Goal: Information Seeking & Learning: Learn about a topic

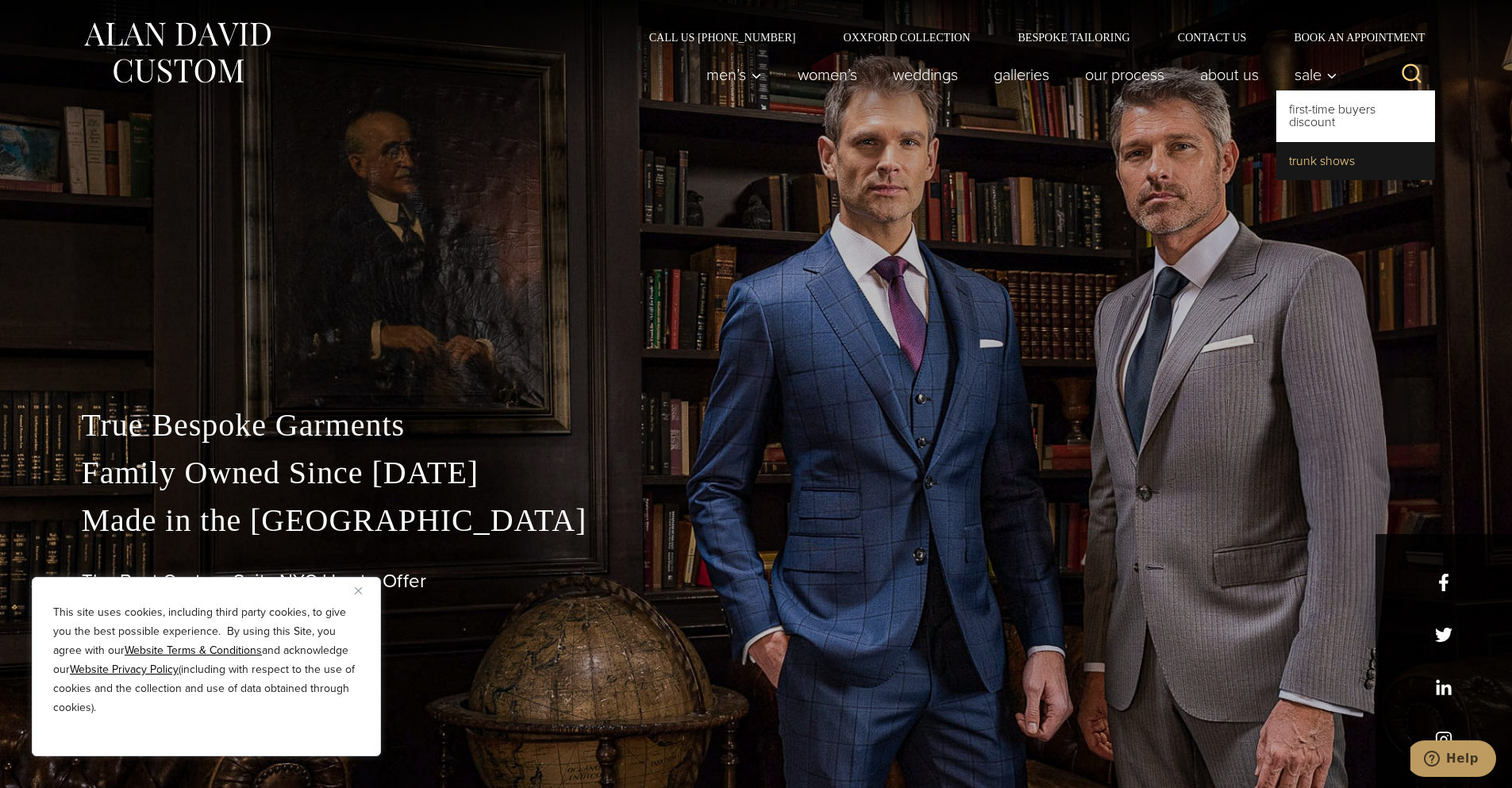
click at [1331, 161] on link "Trunk Shows" at bounding box center [1355, 161] width 159 height 38
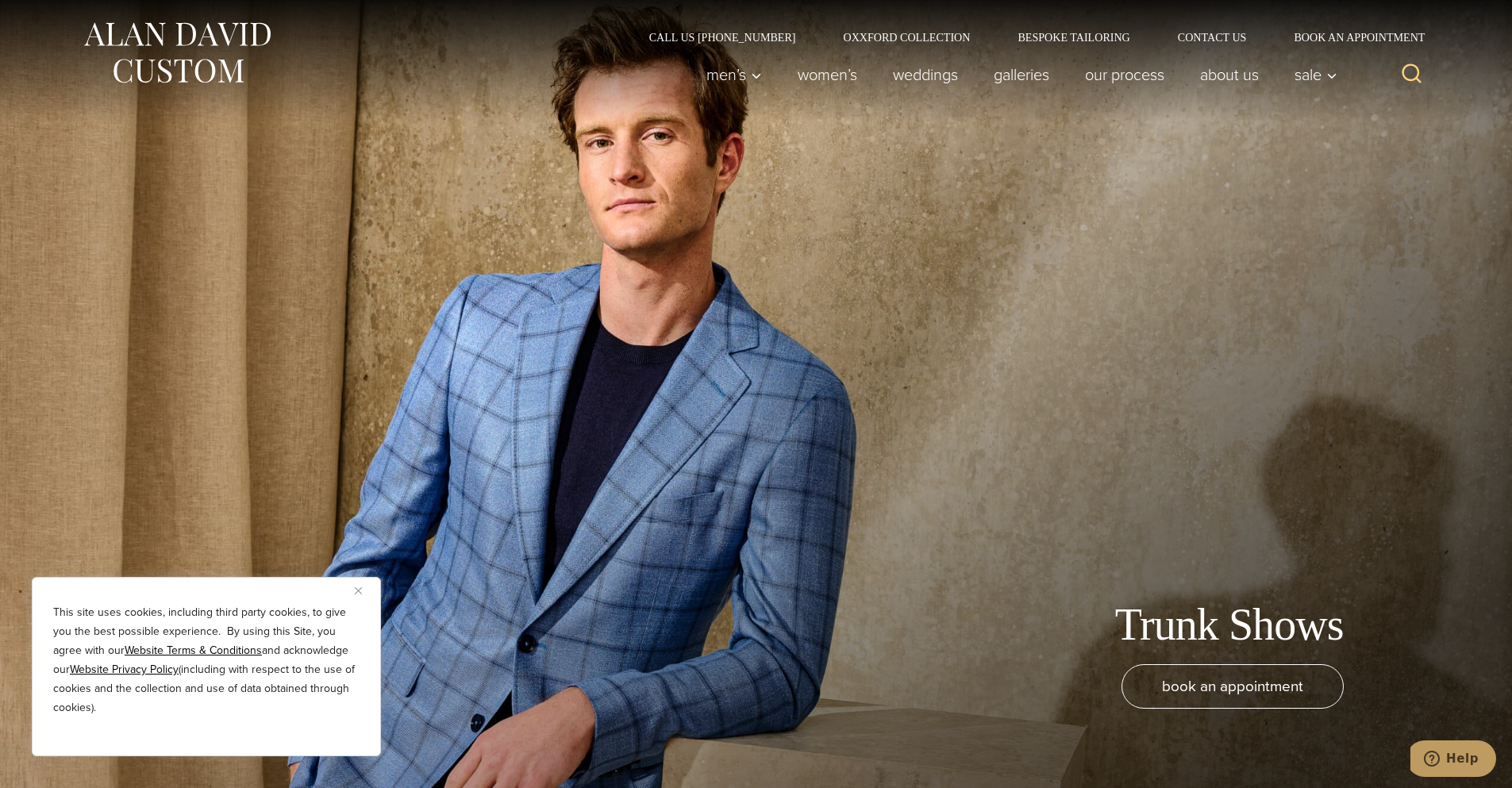
drag, startPoint x: 880, startPoint y: 453, endPoint x: 870, endPoint y: 120, distance: 333.2
click at [1206, 38] on link "Contact Us" at bounding box center [1212, 37] width 117 height 11
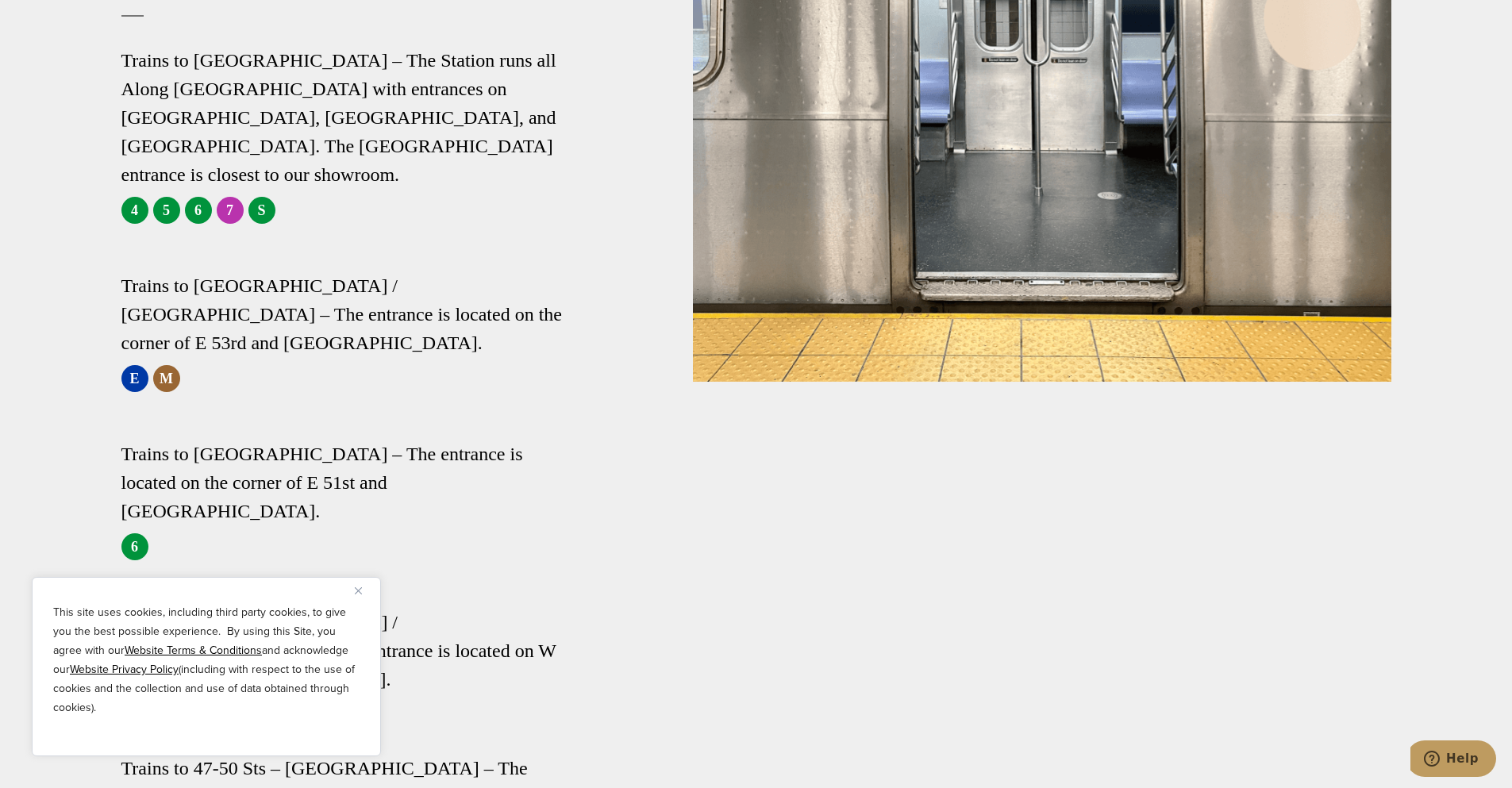
scroll to position [3173, 0]
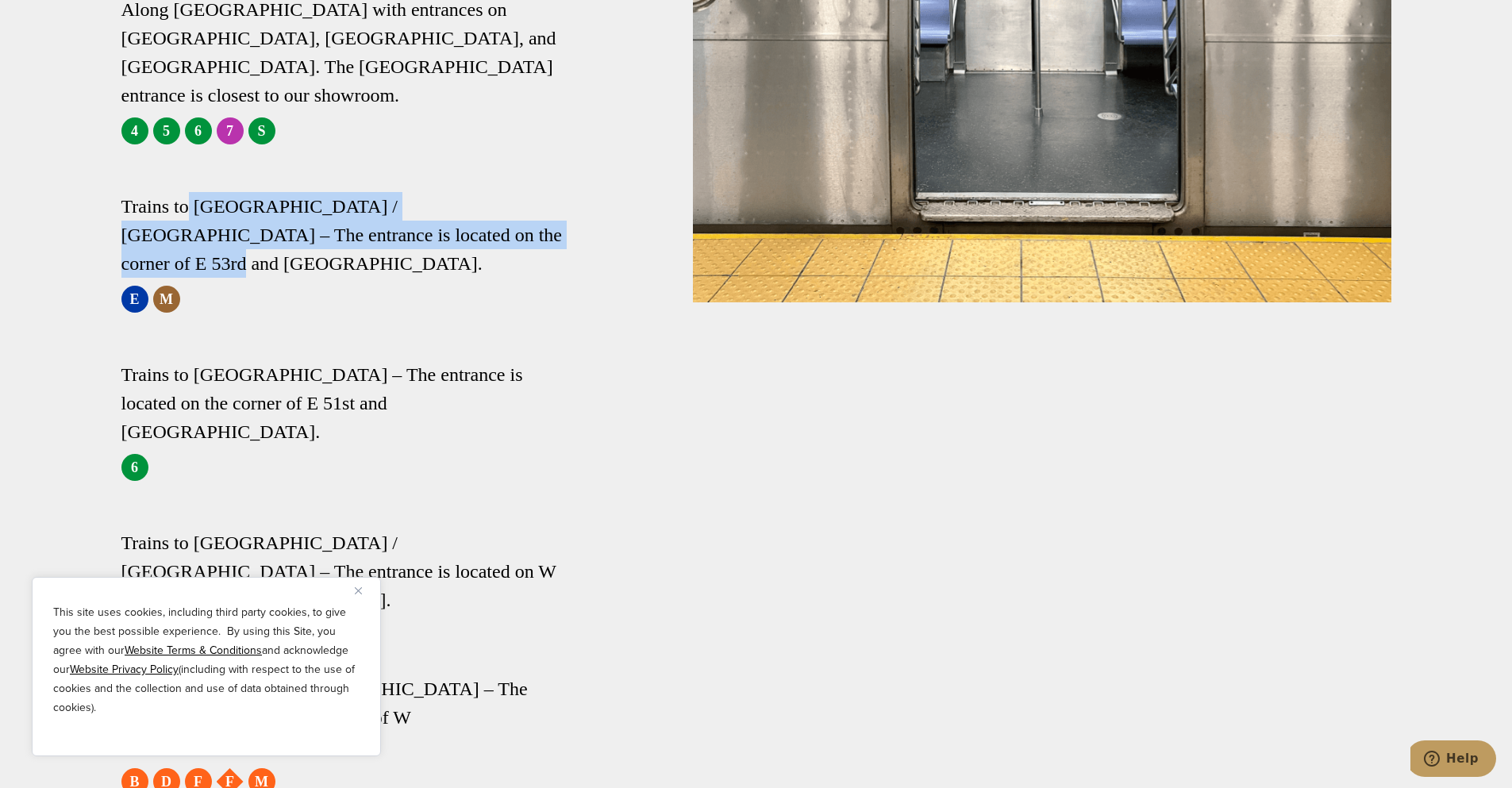
drag, startPoint x: 188, startPoint y: 148, endPoint x: 454, endPoint y: 177, distance: 267.6
click at [454, 192] on h3 "Trains to 5th Avenue / 53rd St. – The entrance is located on the corner of E 53…" at bounding box center [348, 235] width 453 height 86
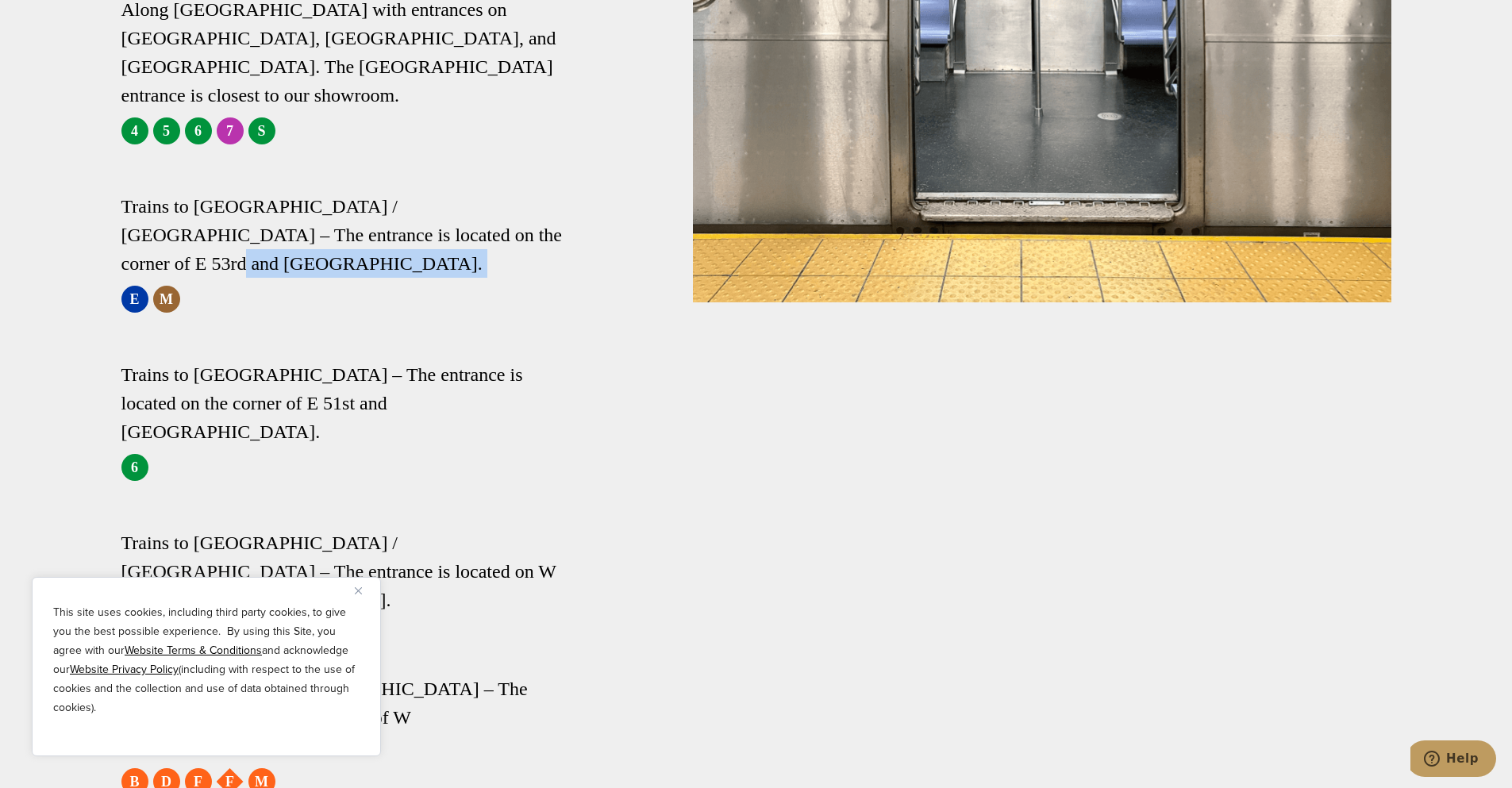
click at [454, 192] on h3 "Trains to 5th Avenue / 53rd St. – The entrance is located on the corner of E 53…" at bounding box center [348, 235] width 453 height 86
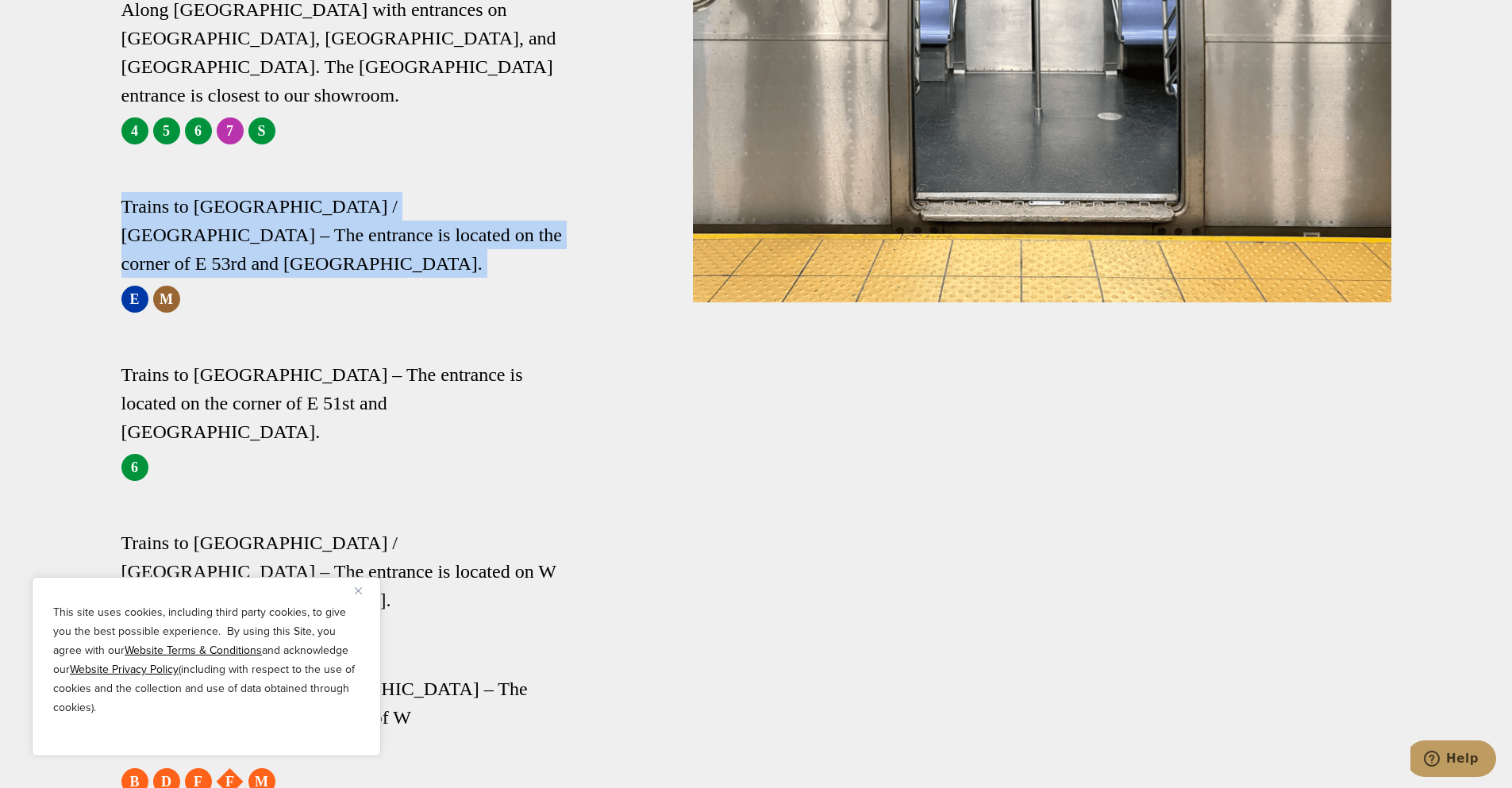
click at [454, 192] on h3 "Trains to 5th Avenue / 53rd St. – The entrance is located on the corner of E 53…" at bounding box center [348, 235] width 453 height 86
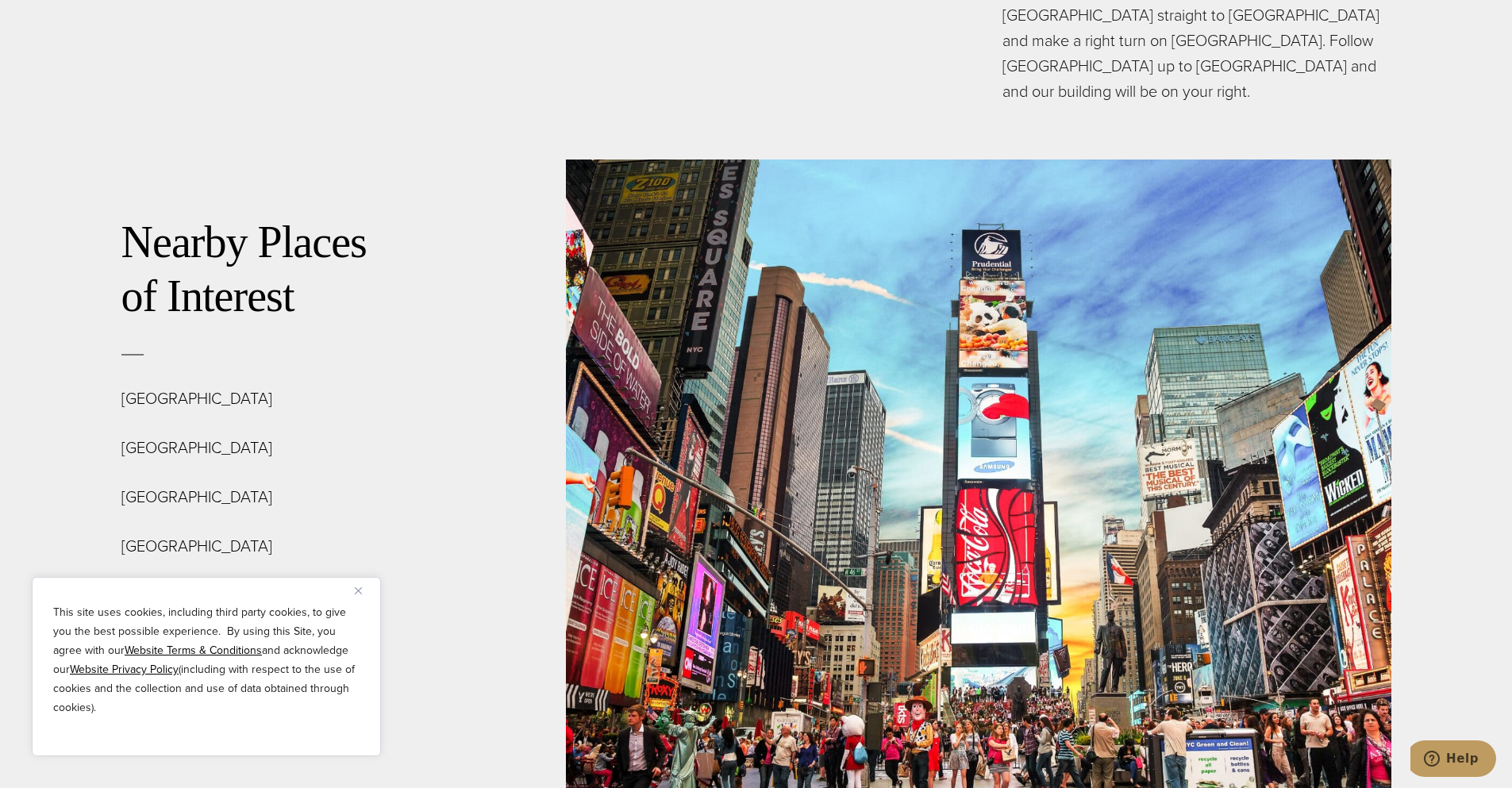
scroll to position [5711, 0]
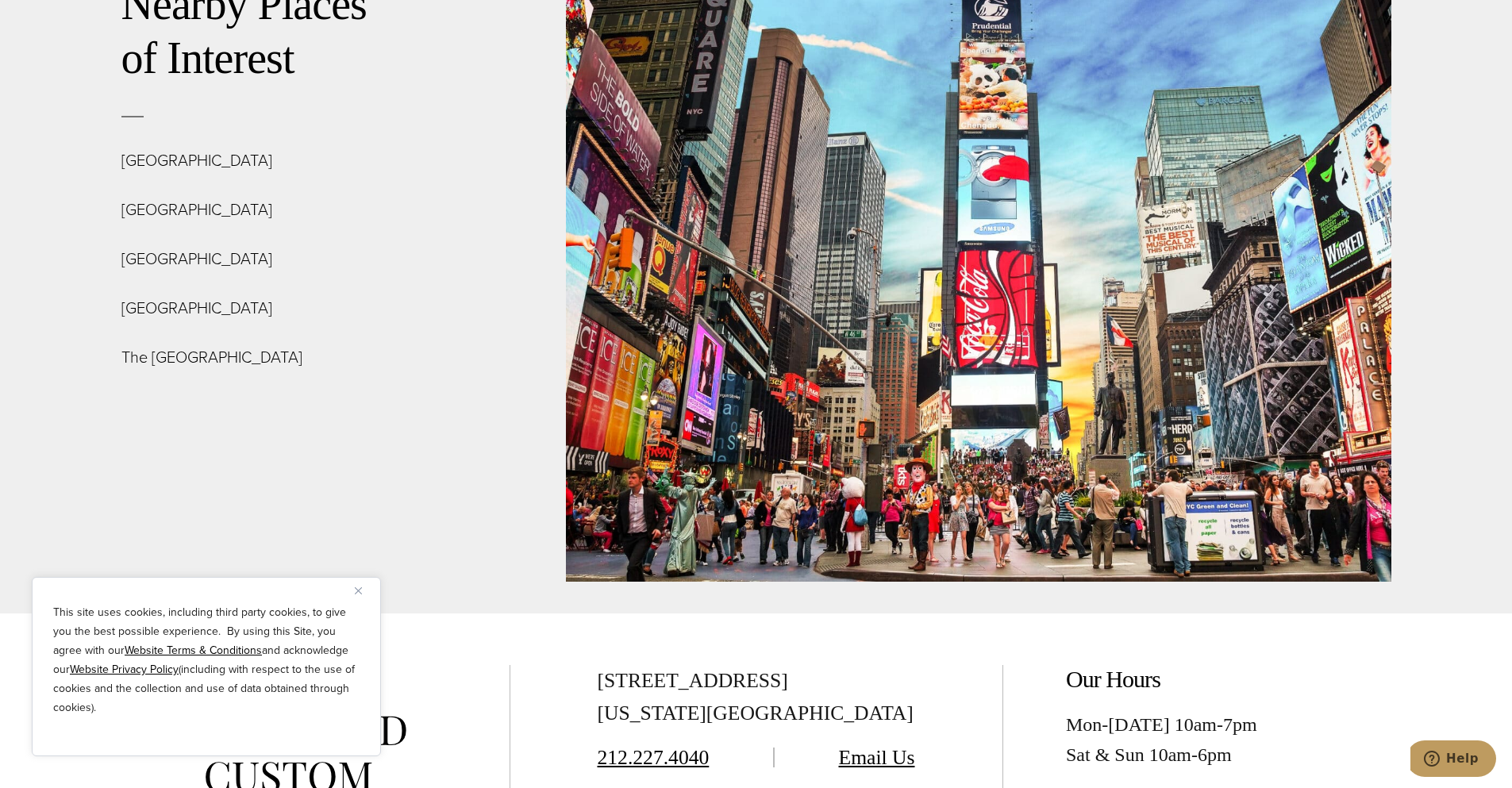
click at [904, 745] on link "Email Us" at bounding box center [876, 757] width 76 height 23
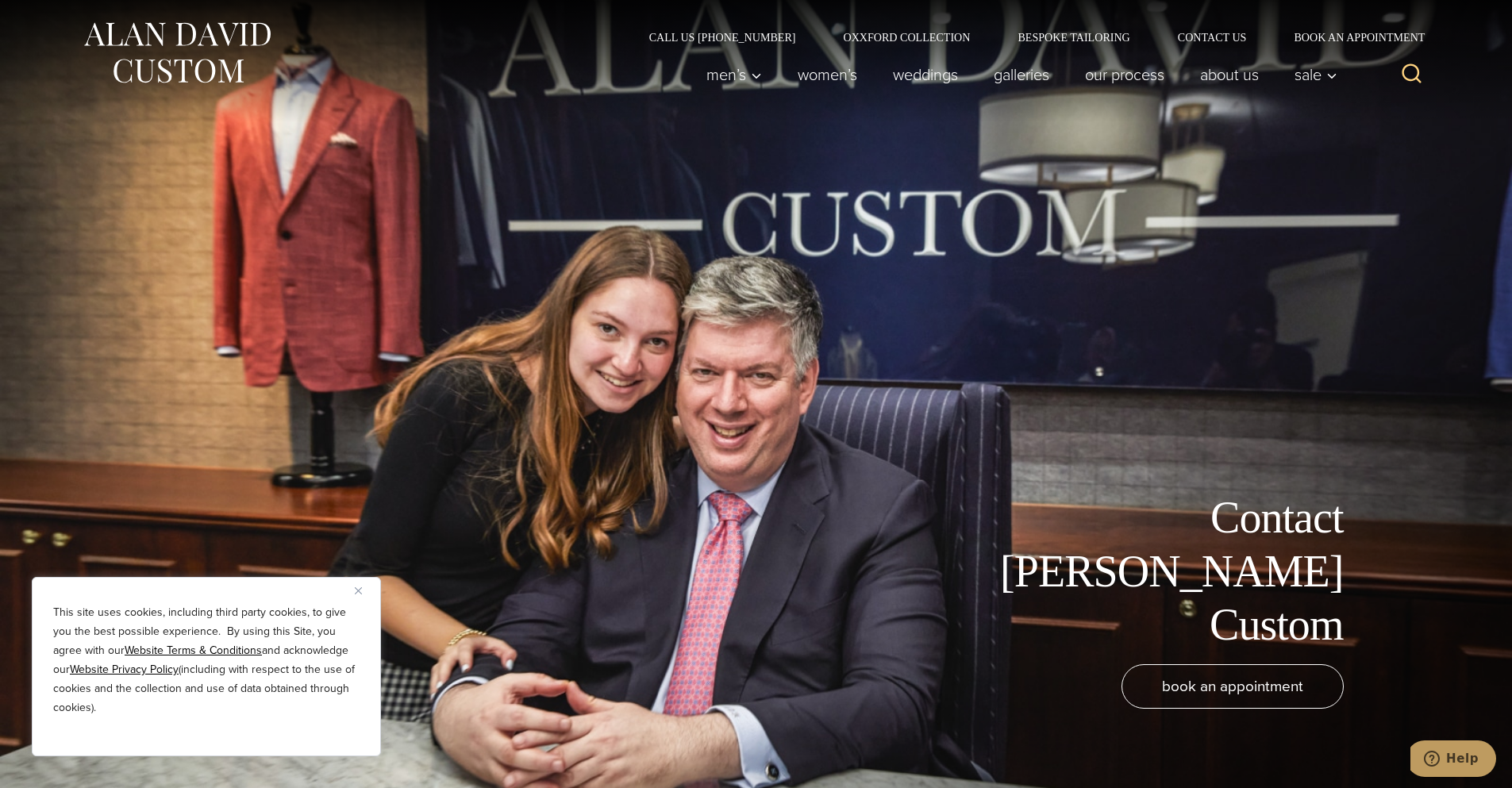
drag, startPoint x: 953, startPoint y: 392, endPoint x: 913, endPoint y: 18, distance: 376.1
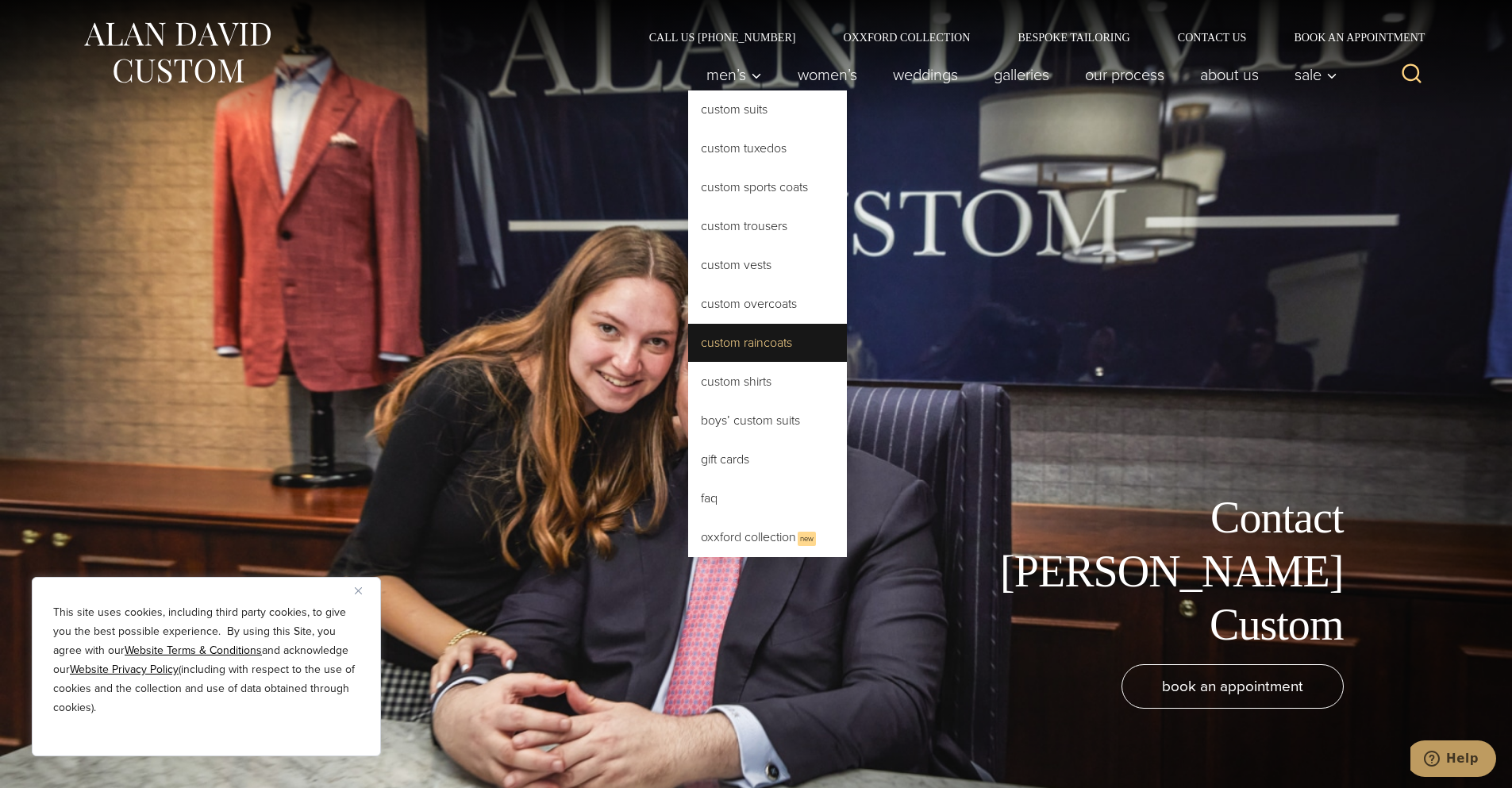
click at [762, 343] on link "Custom Raincoats" at bounding box center [767, 342] width 159 height 38
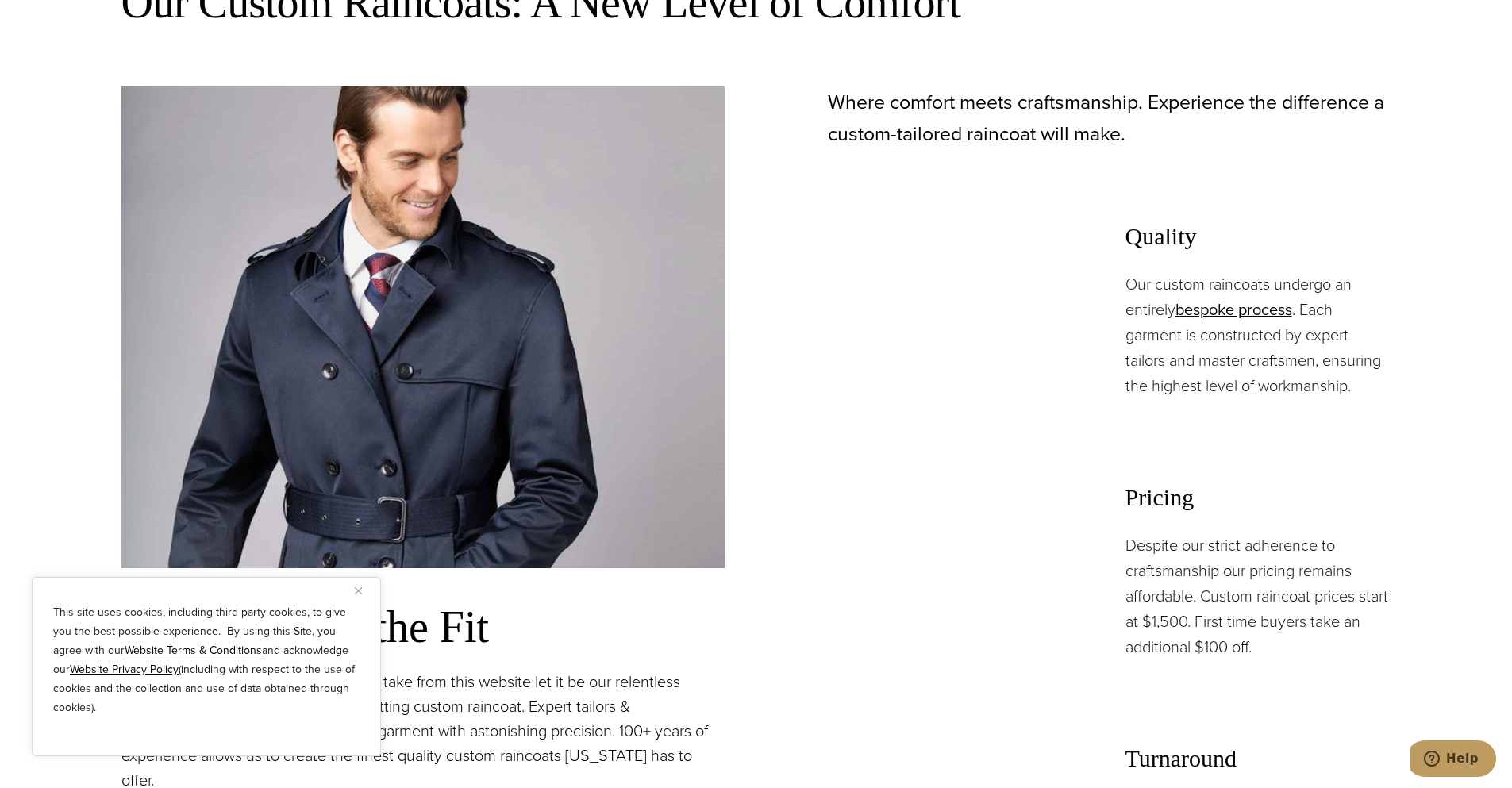
scroll to position [1349, 0]
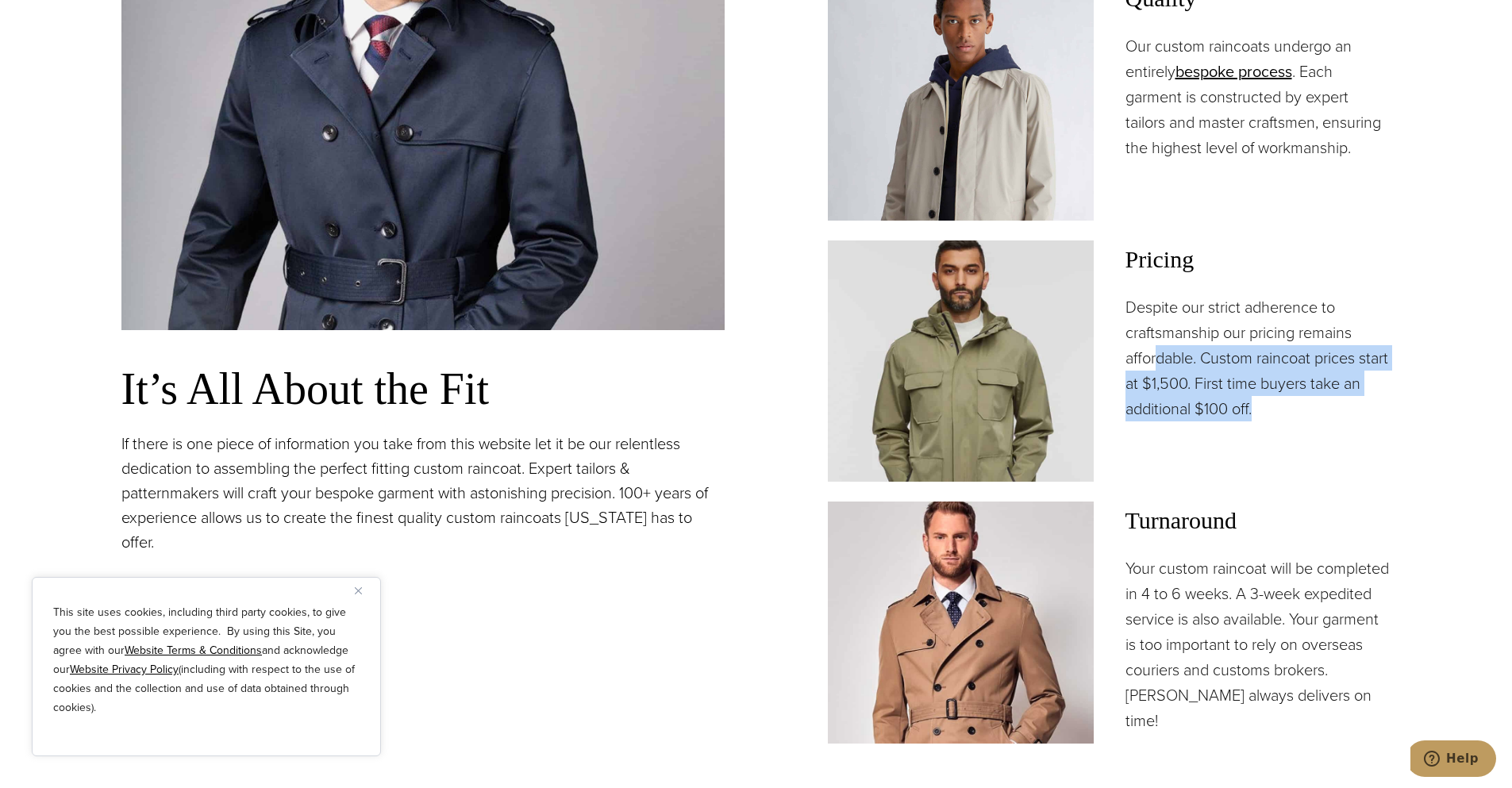
drag, startPoint x: 1156, startPoint y: 357, endPoint x: 1318, endPoint y: 408, distance: 169.8
click at [1318, 408] on p "Despite our strict adherence to craftsmanship our pricing remains affordable. C…" at bounding box center [1258, 357] width 266 height 127
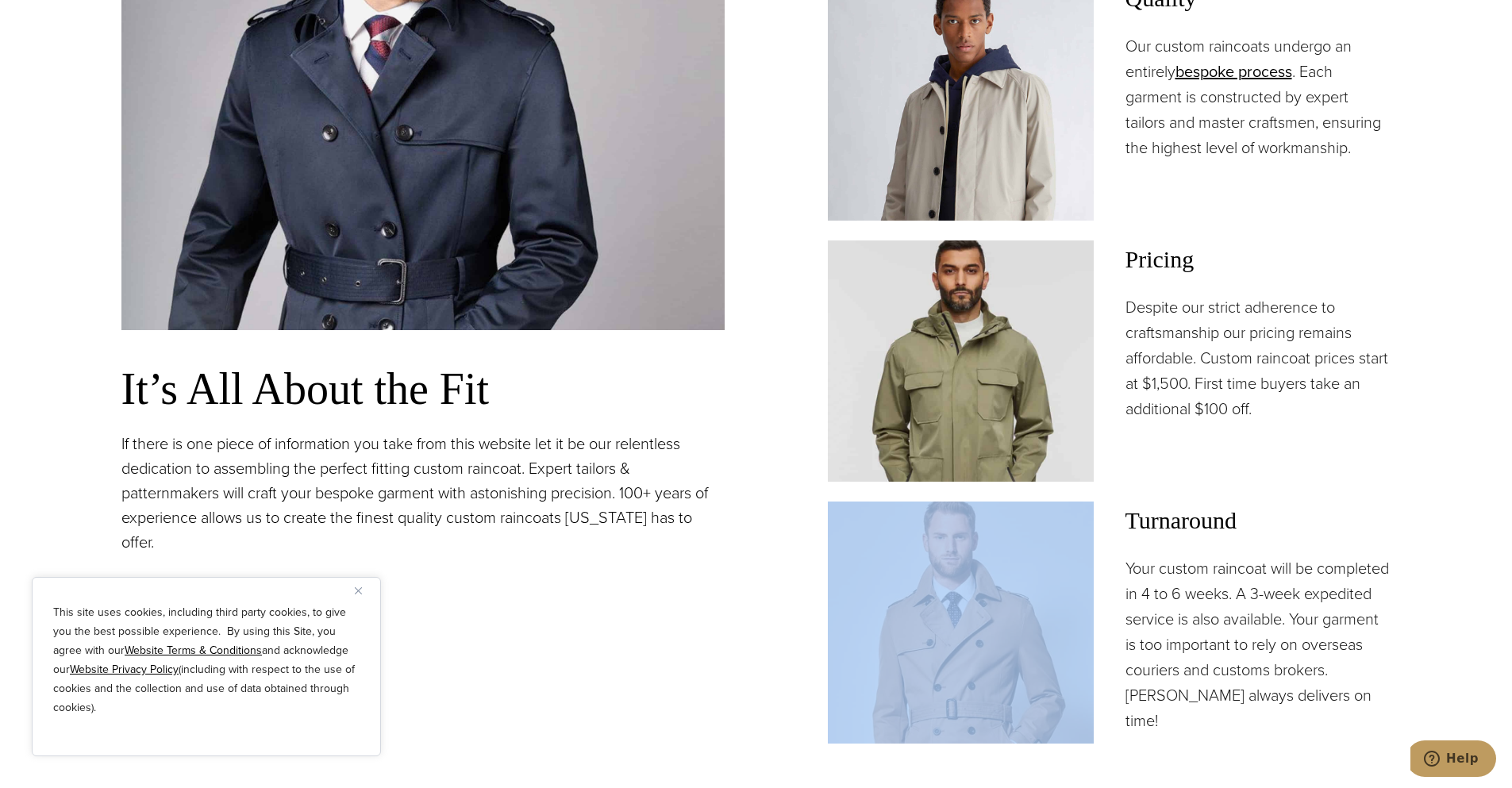
click at [1318, 408] on p "Despite our strict adherence to craftsmanship our pricing remains affordable. C…" at bounding box center [1258, 357] width 266 height 127
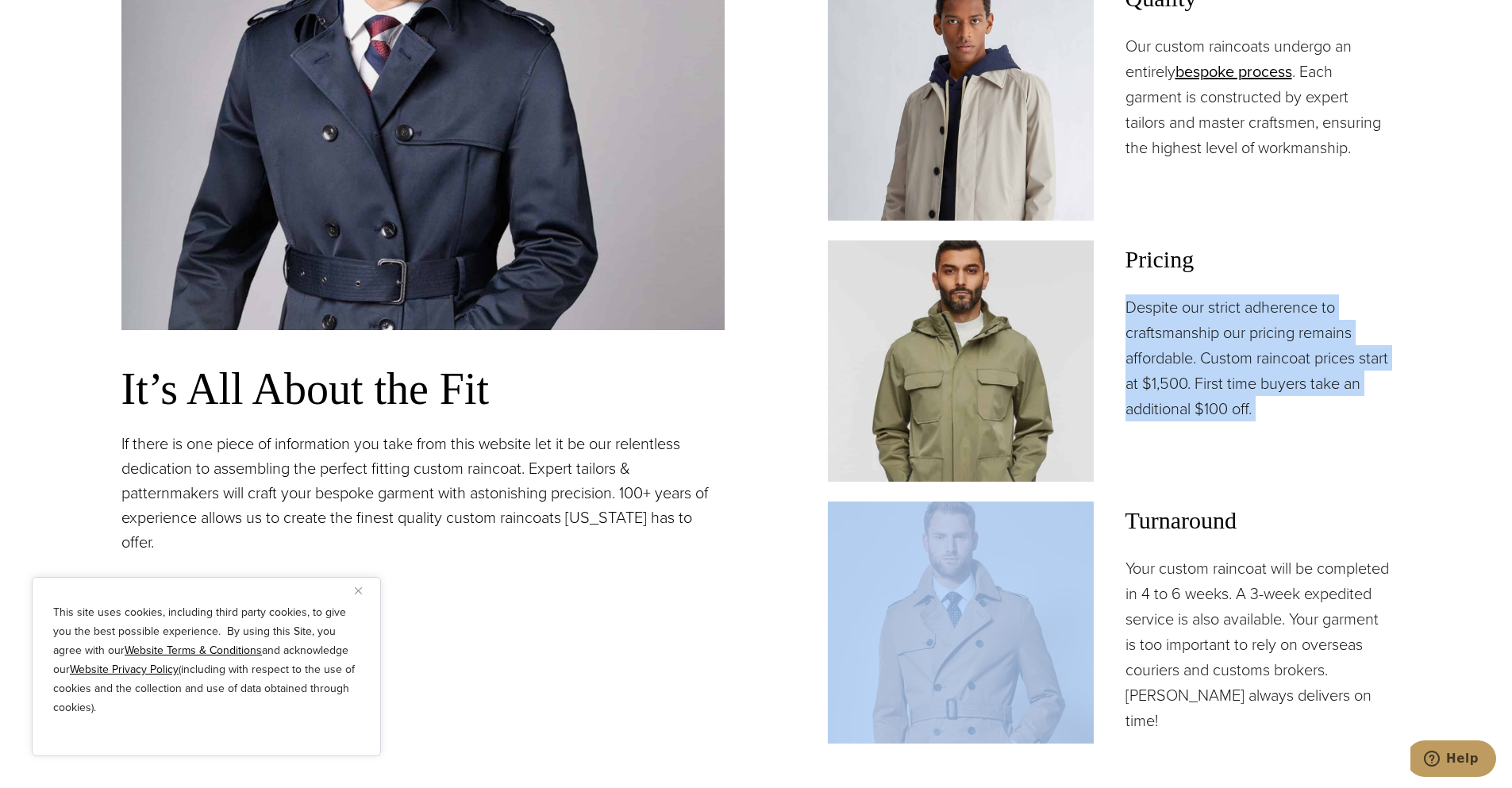
click at [1318, 408] on p "Despite our strict adherence to craftsmanship our pricing remains affordable. C…" at bounding box center [1258, 357] width 266 height 127
click at [1307, 404] on p "Despite our strict adherence to craftsmanship our pricing remains affordable. C…" at bounding box center [1258, 357] width 266 height 127
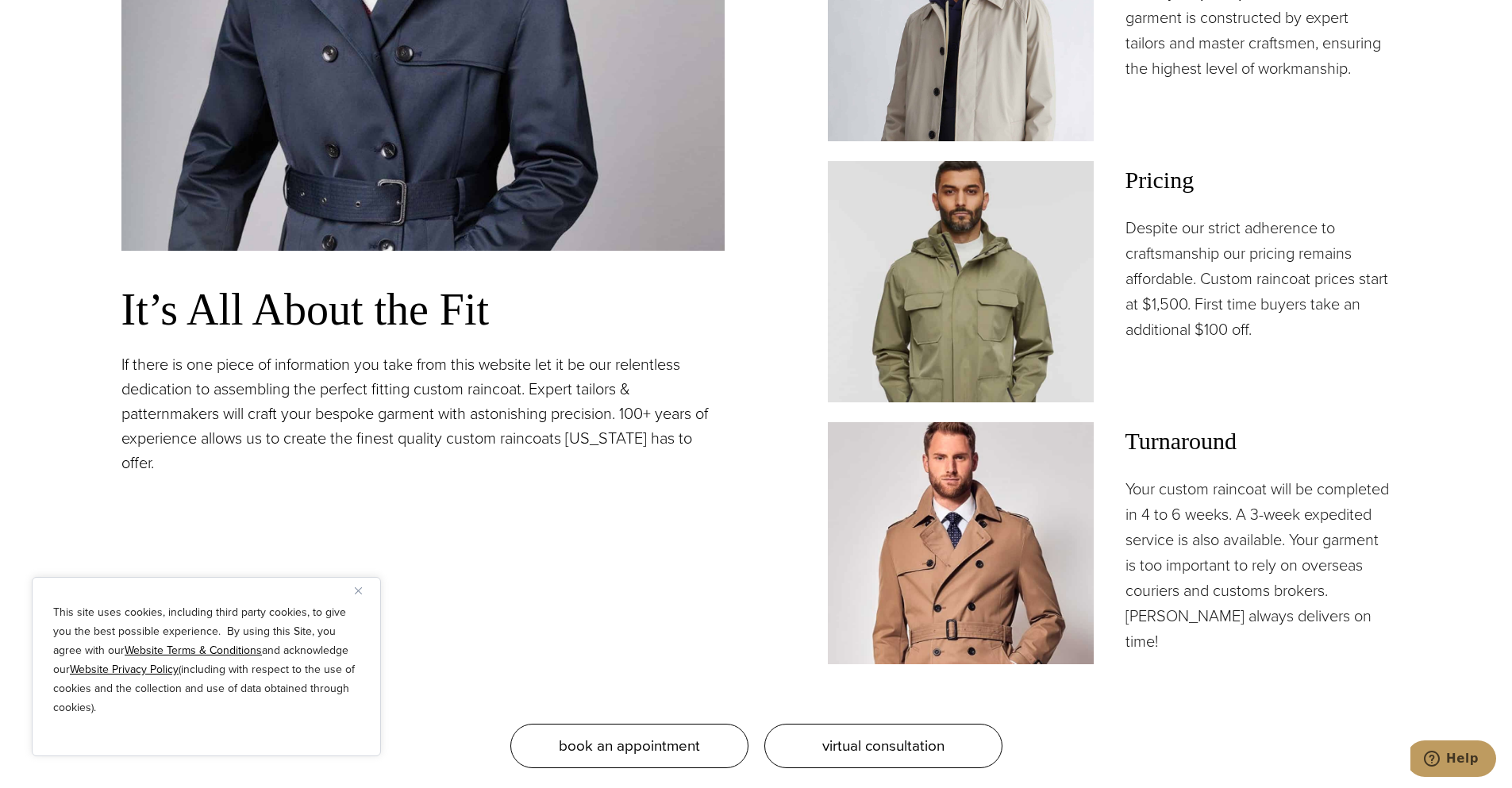
scroll to position [1507, 0]
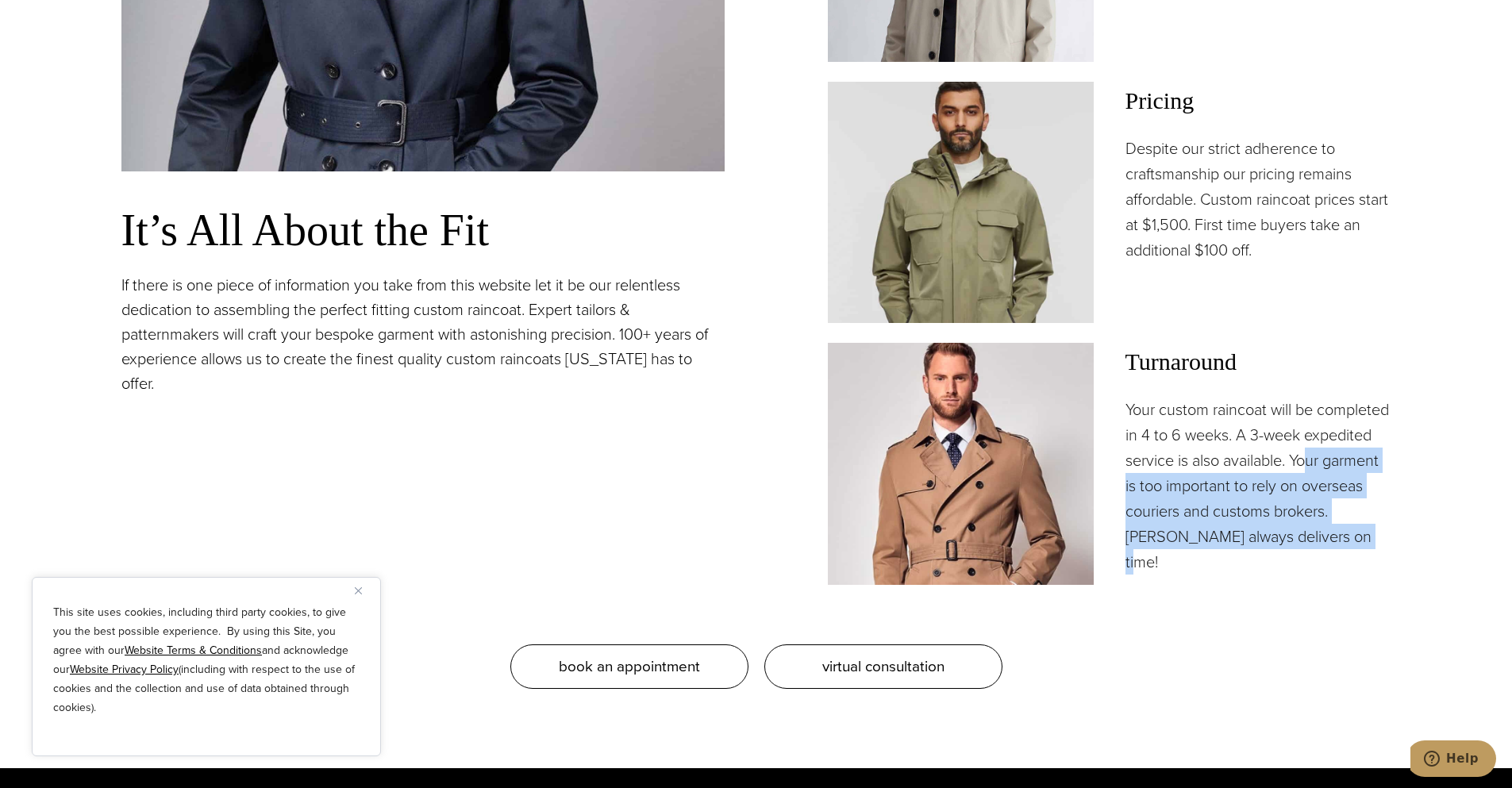
drag, startPoint x: 1141, startPoint y: 486, endPoint x: 1271, endPoint y: 553, distance: 146.2
click at [1271, 553] on p "Your custom raincoat will be completed in 4 to 6 weeks. A 3-week expedited serv…" at bounding box center [1258, 485] width 266 height 178
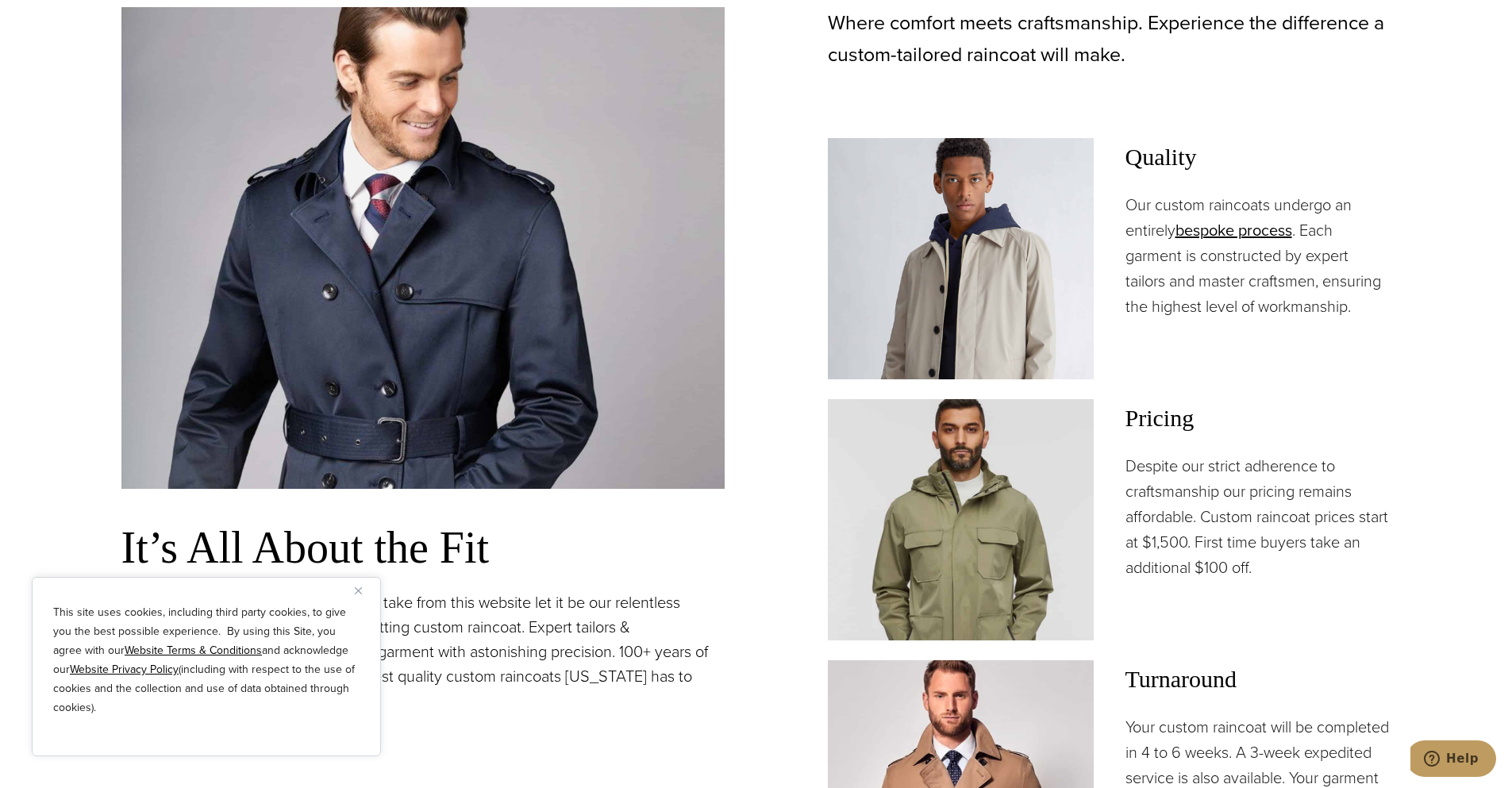
scroll to position [1270, 0]
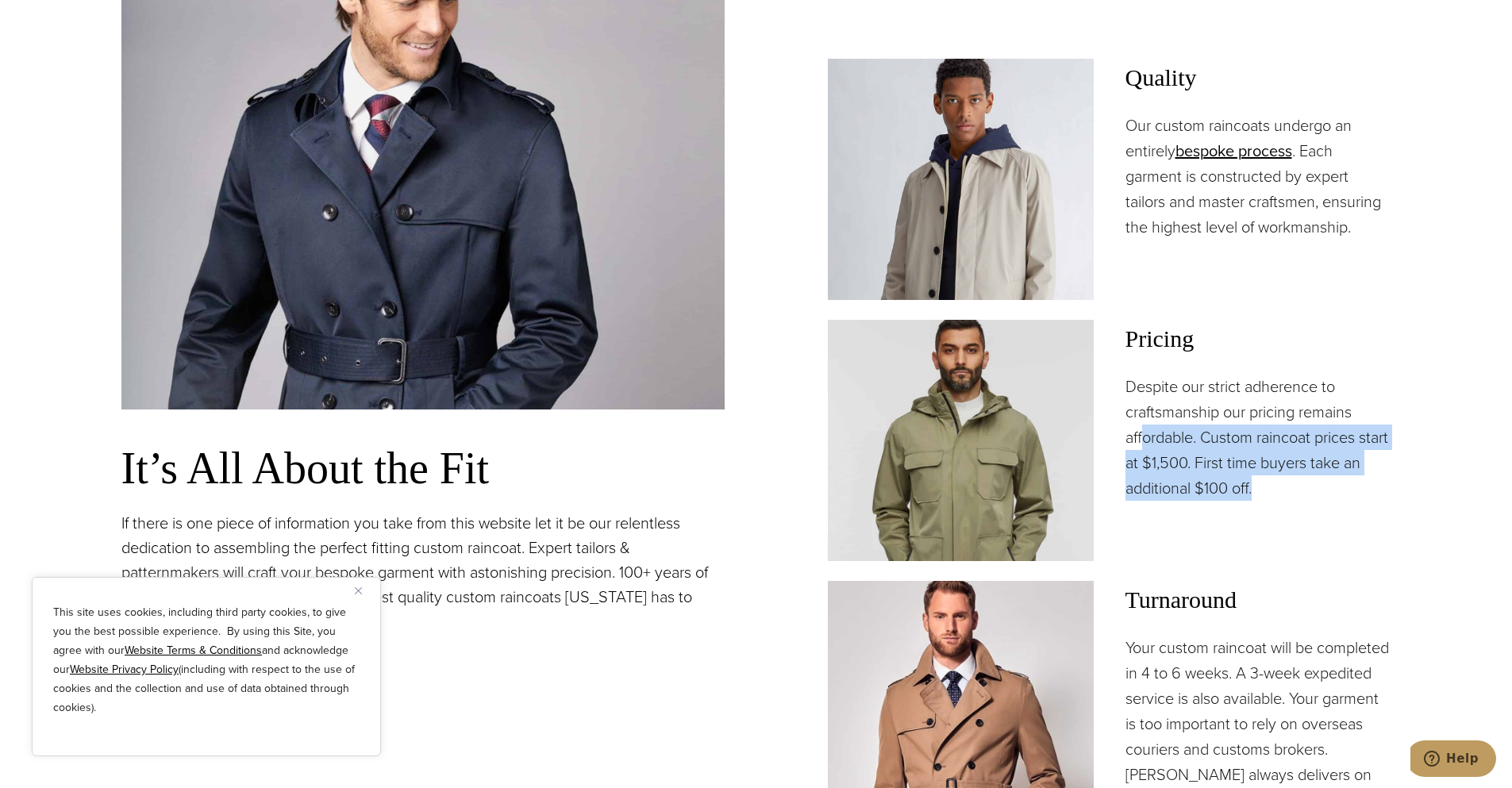
drag, startPoint x: 1142, startPoint y: 449, endPoint x: 1346, endPoint y: 490, distance: 208.1
click at [1346, 490] on p "Despite our strict adherence to craftsmanship our pricing remains affordable. C…" at bounding box center [1258, 436] width 266 height 127
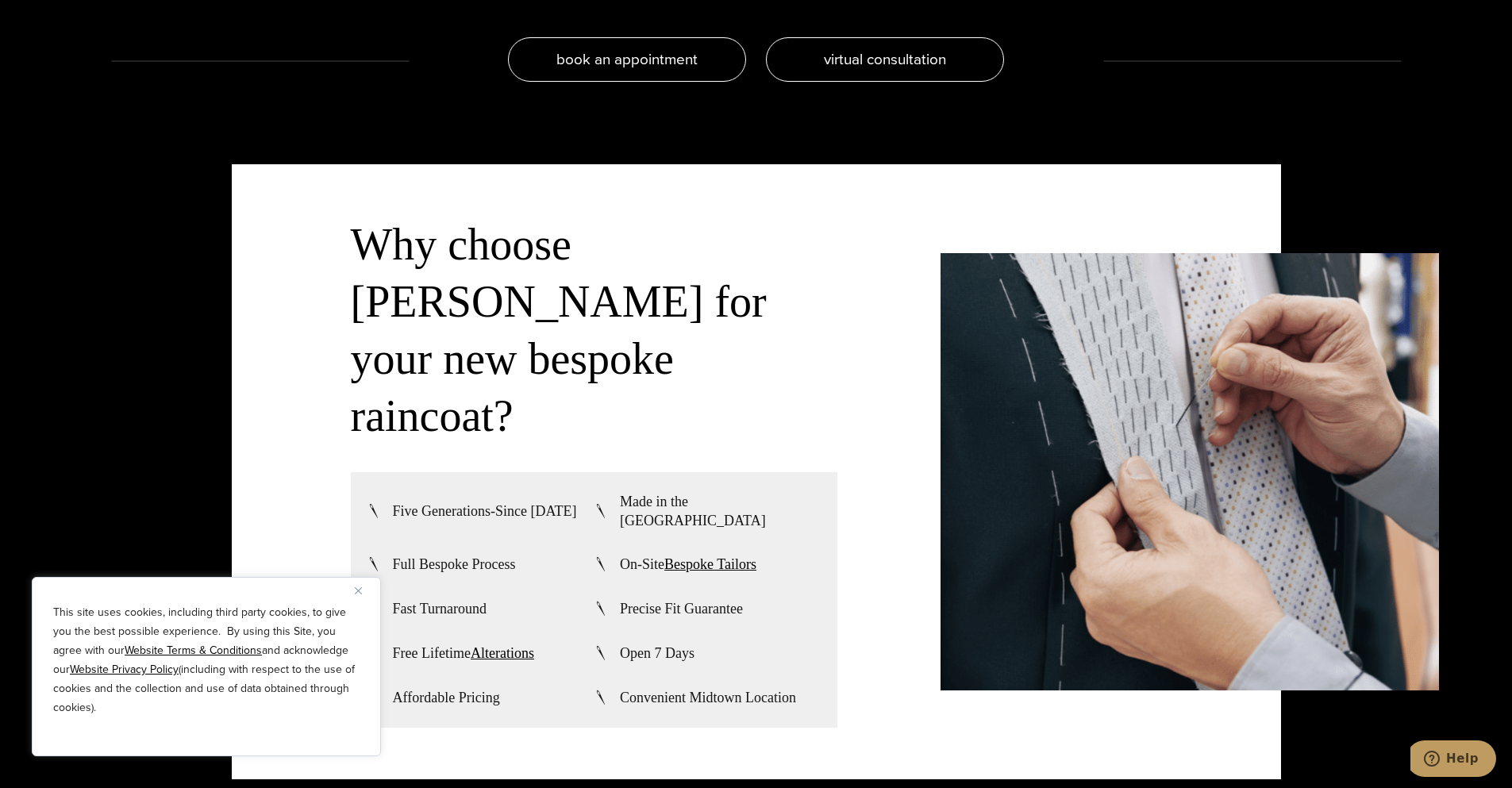
scroll to position [4125, 0]
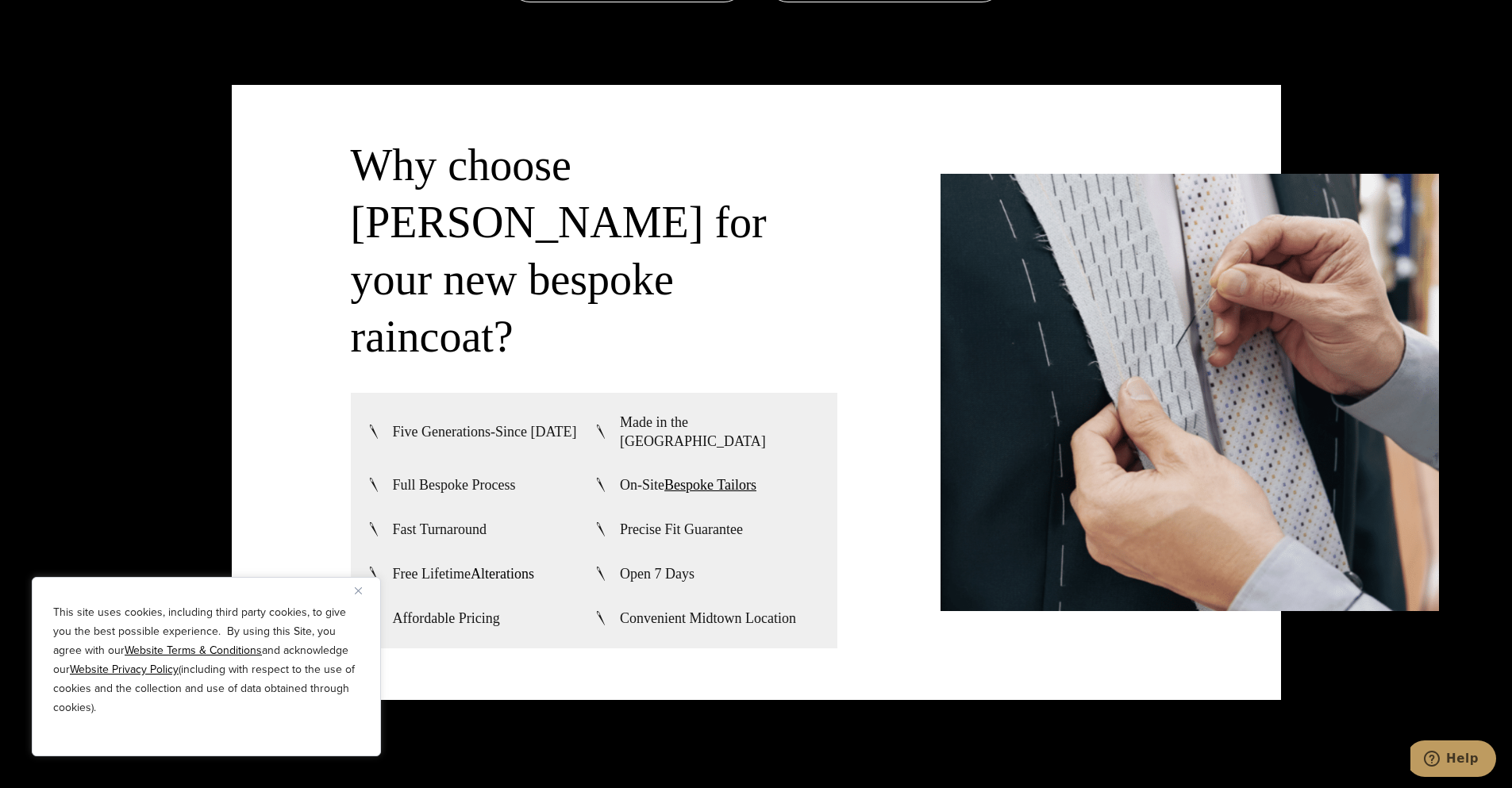
click at [492, 566] on link "Alterations" at bounding box center [503, 573] width 64 height 15
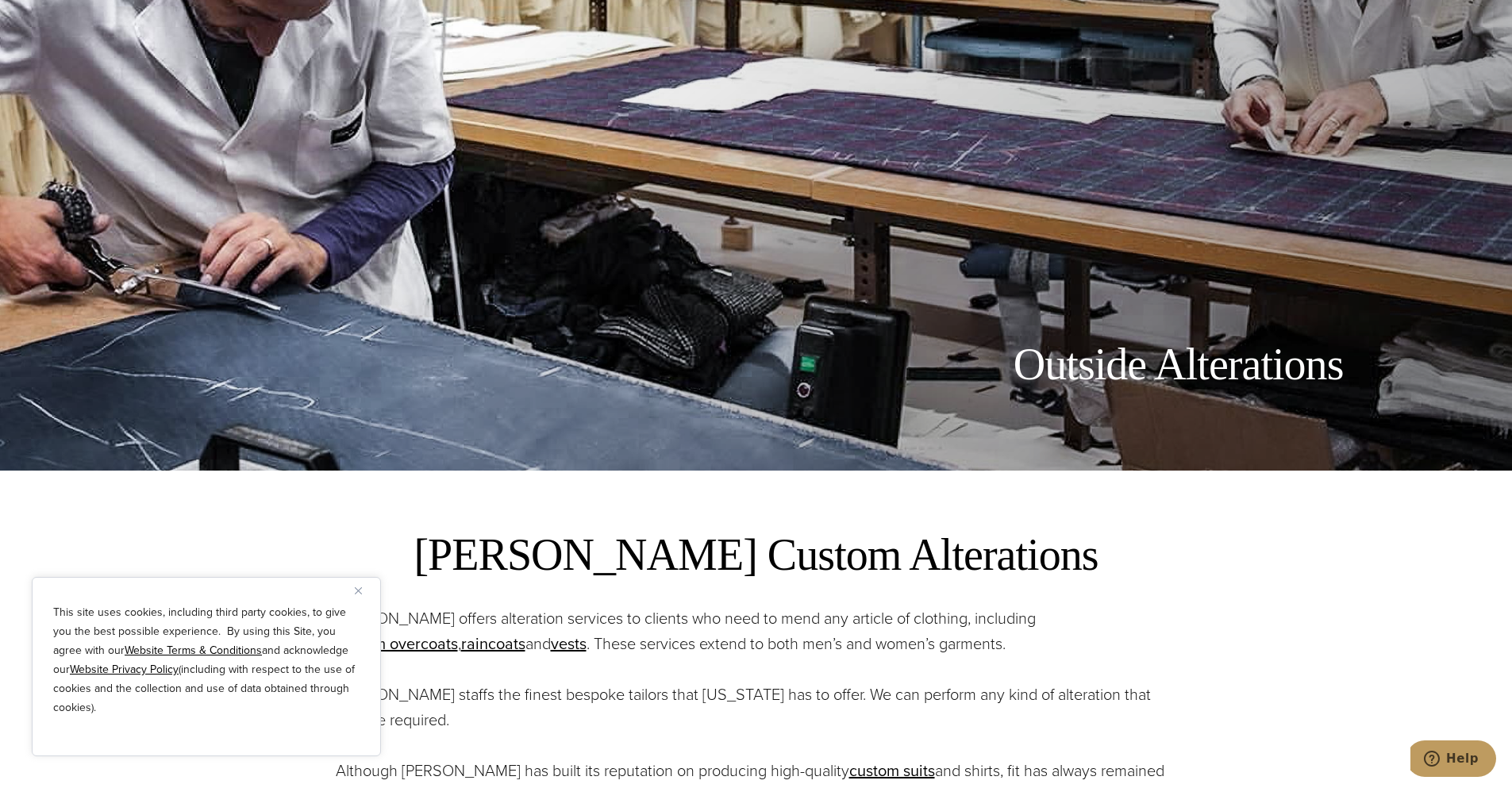
scroll to position [476, 0]
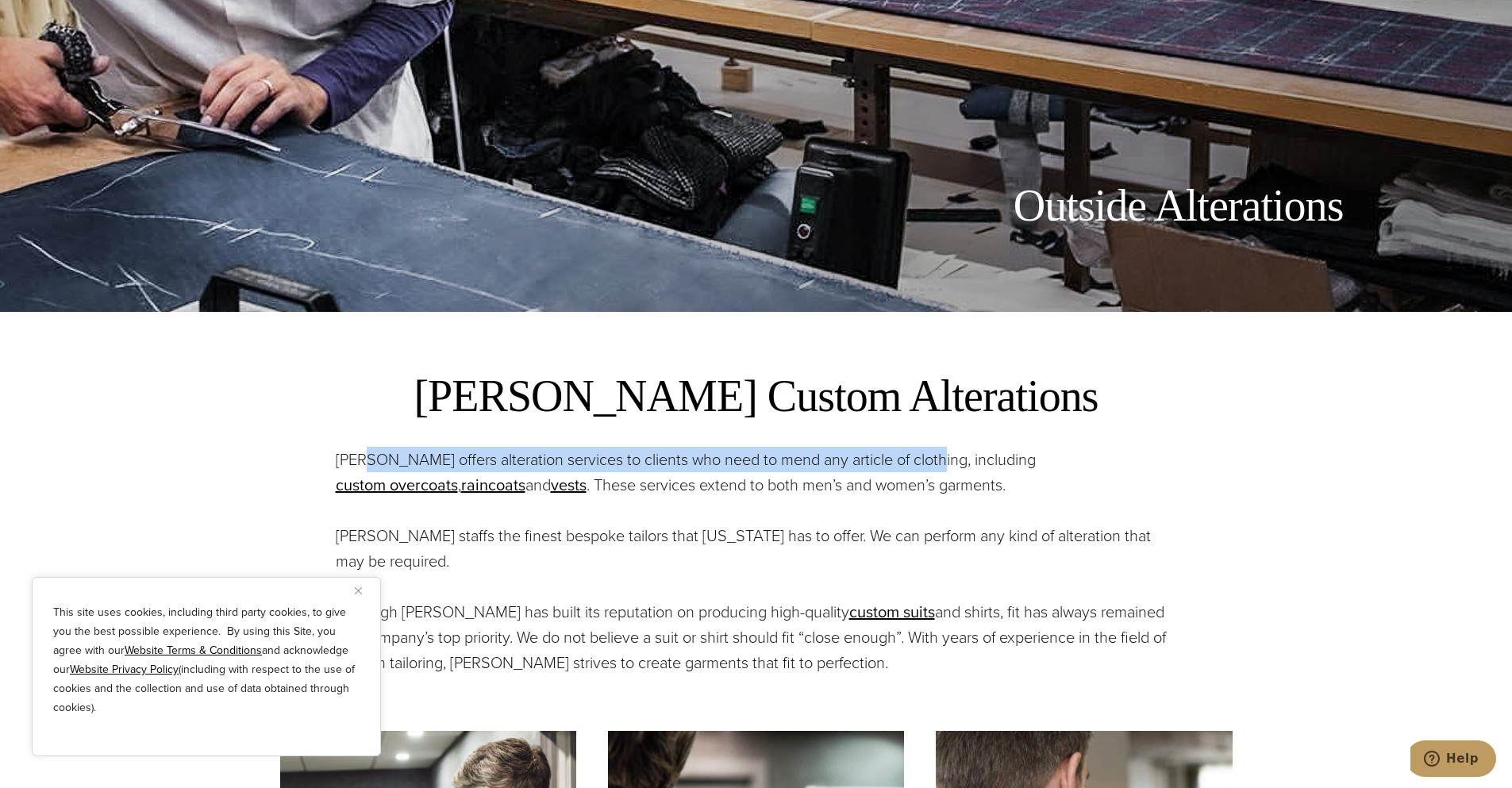
drag, startPoint x: 448, startPoint y: 457, endPoint x: 928, endPoint y: 469, distance: 480.1
click at [928, 469] on p "[PERSON_NAME] offers alteration services to clients who need to mend any articl…" at bounding box center [756, 472] width 842 height 51
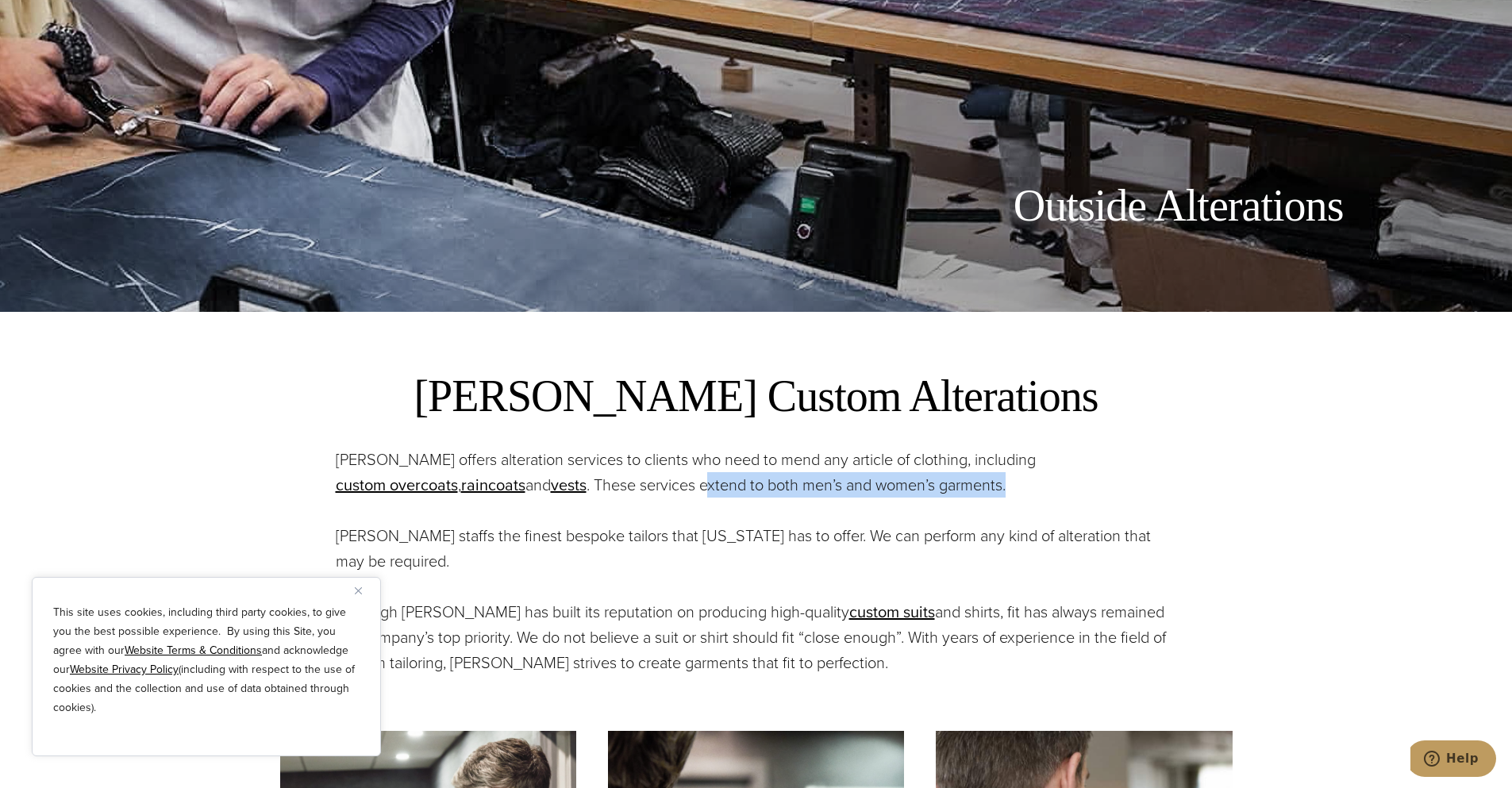
drag, startPoint x: 724, startPoint y: 483, endPoint x: 1054, endPoint y: 479, distance: 330.0
click at [1054, 479] on p "[PERSON_NAME] offers alteration services to clients who need to mend any articl…" at bounding box center [756, 472] width 842 height 51
click at [1054, 479] on p "Alan David offers alteration services to clients who need to mend any article o…" at bounding box center [756, 472] width 842 height 51
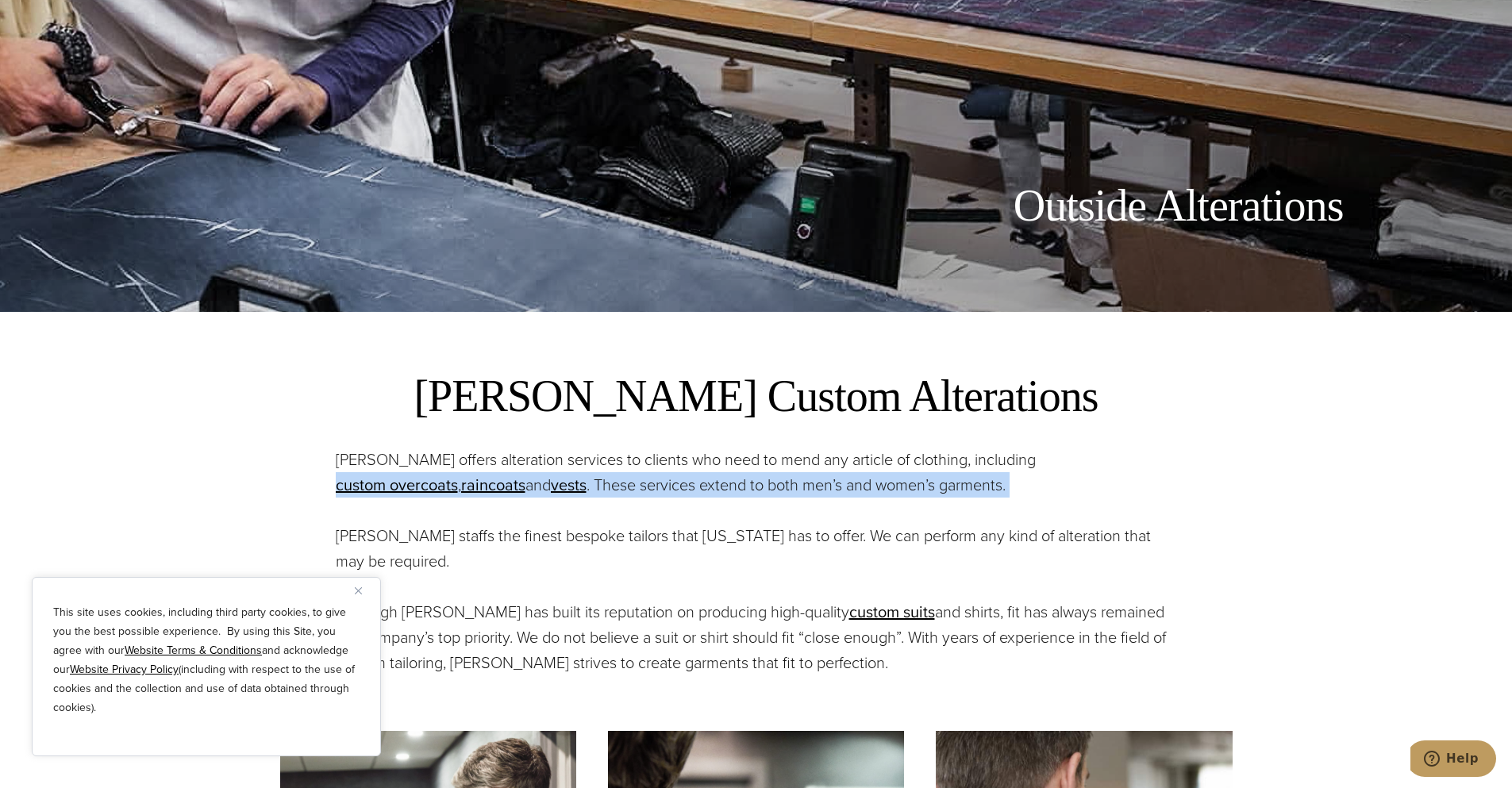
click at [1054, 479] on p "Alan David offers alteration services to clients who need to mend any article o…" at bounding box center [756, 472] width 842 height 51
drag, startPoint x: 1050, startPoint y: 479, endPoint x: 643, endPoint y: 452, distance: 407.9
click at [643, 452] on p "Alan David offers alteration services to clients who need to mend any article o…" at bounding box center [756, 472] width 842 height 51
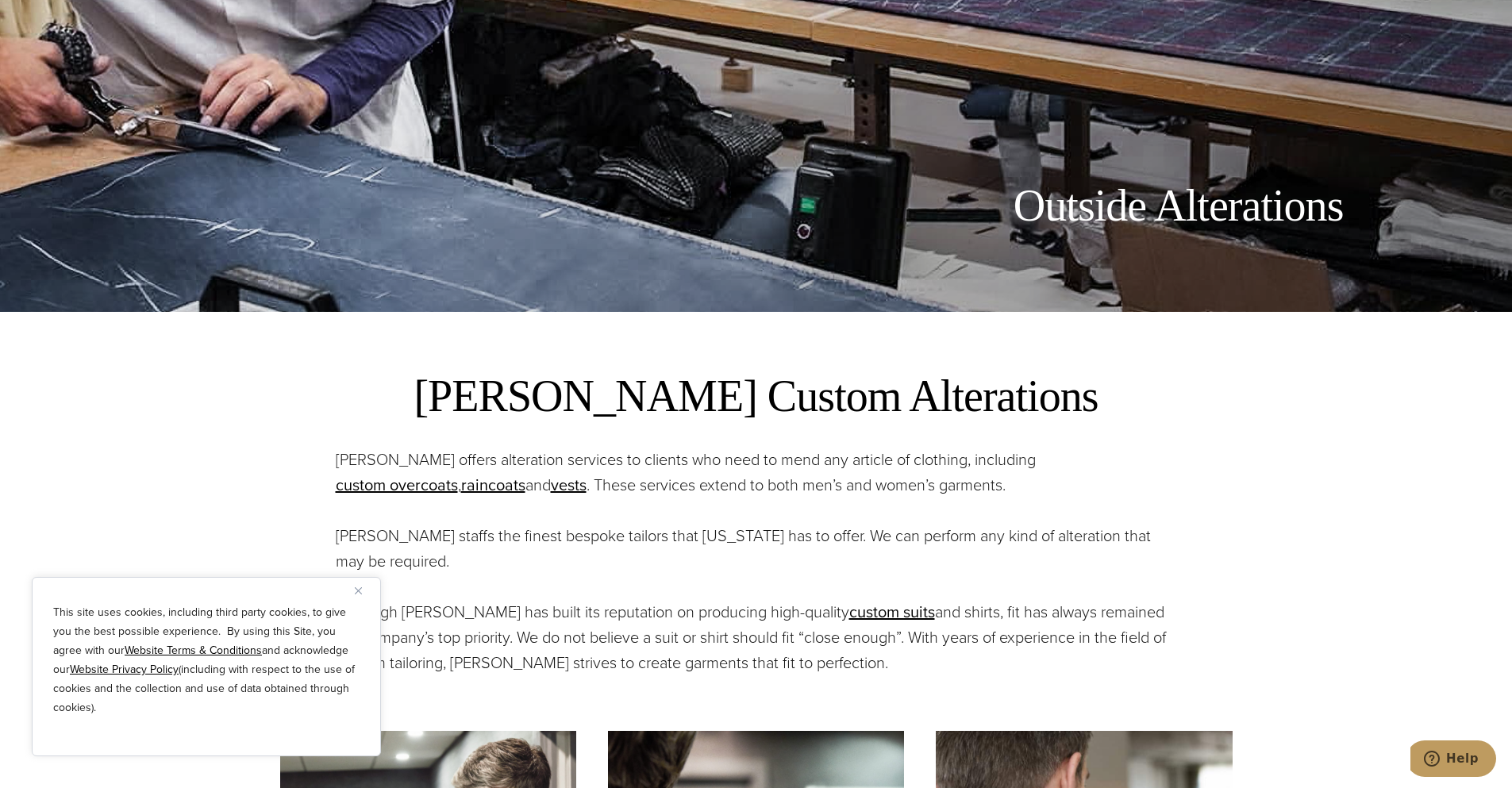
scroll to position [555, 0]
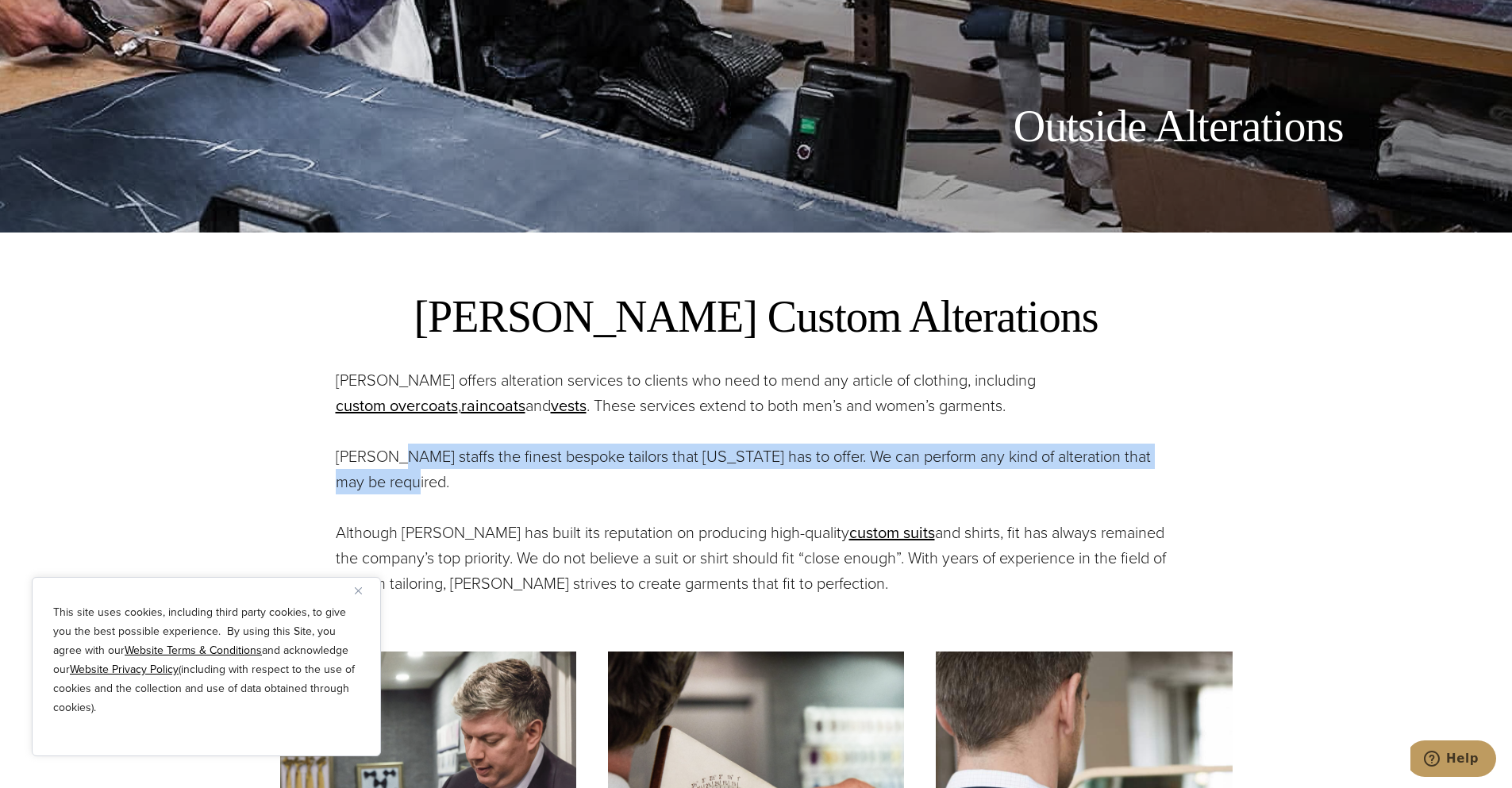
drag, startPoint x: 396, startPoint y: 452, endPoint x: 533, endPoint y: 471, distance: 138.3
click at [533, 471] on p "Alan David staffs the finest bespoke tailors that New York has to offer. We can…" at bounding box center [756, 469] width 842 height 51
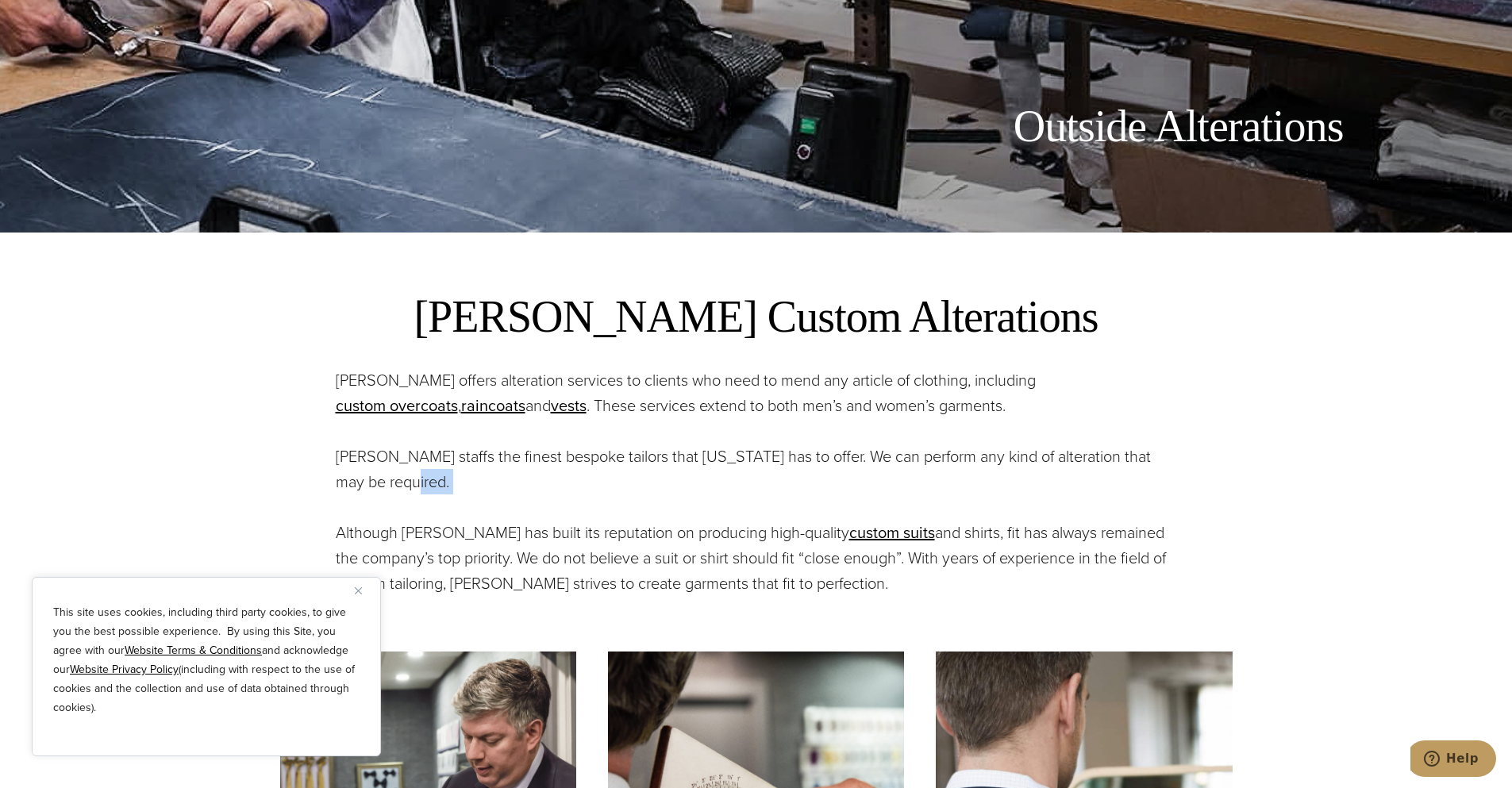
click at [533, 471] on p "Alan David staffs the finest bespoke tailors that New York has to offer. We can…" at bounding box center [756, 469] width 842 height 51
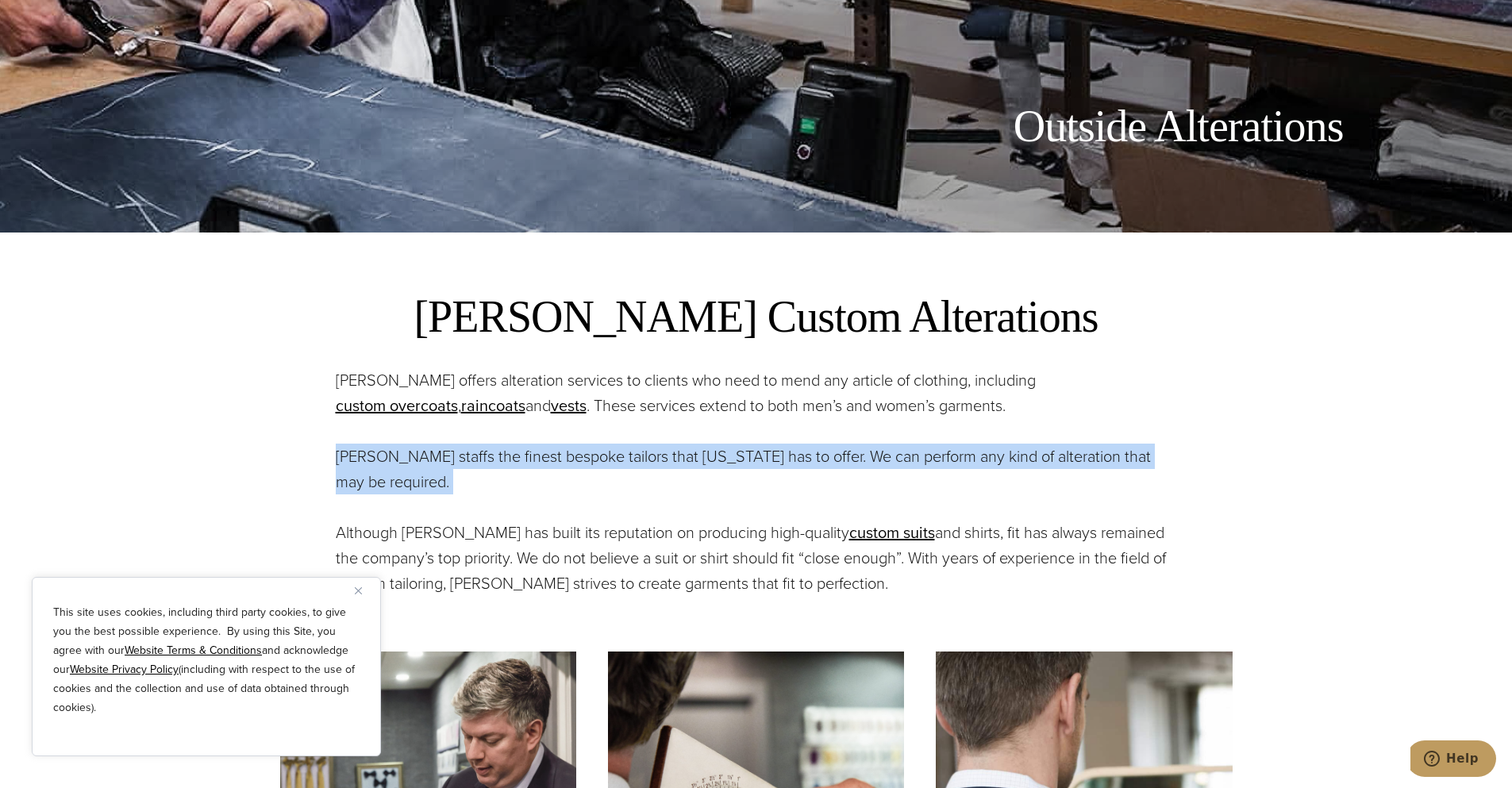
click at [533, 471] on p "Alan David staffs the finest bespoke tailors that New York has to offer. We can…" at bounding box center [756, 469] width 842 height 51
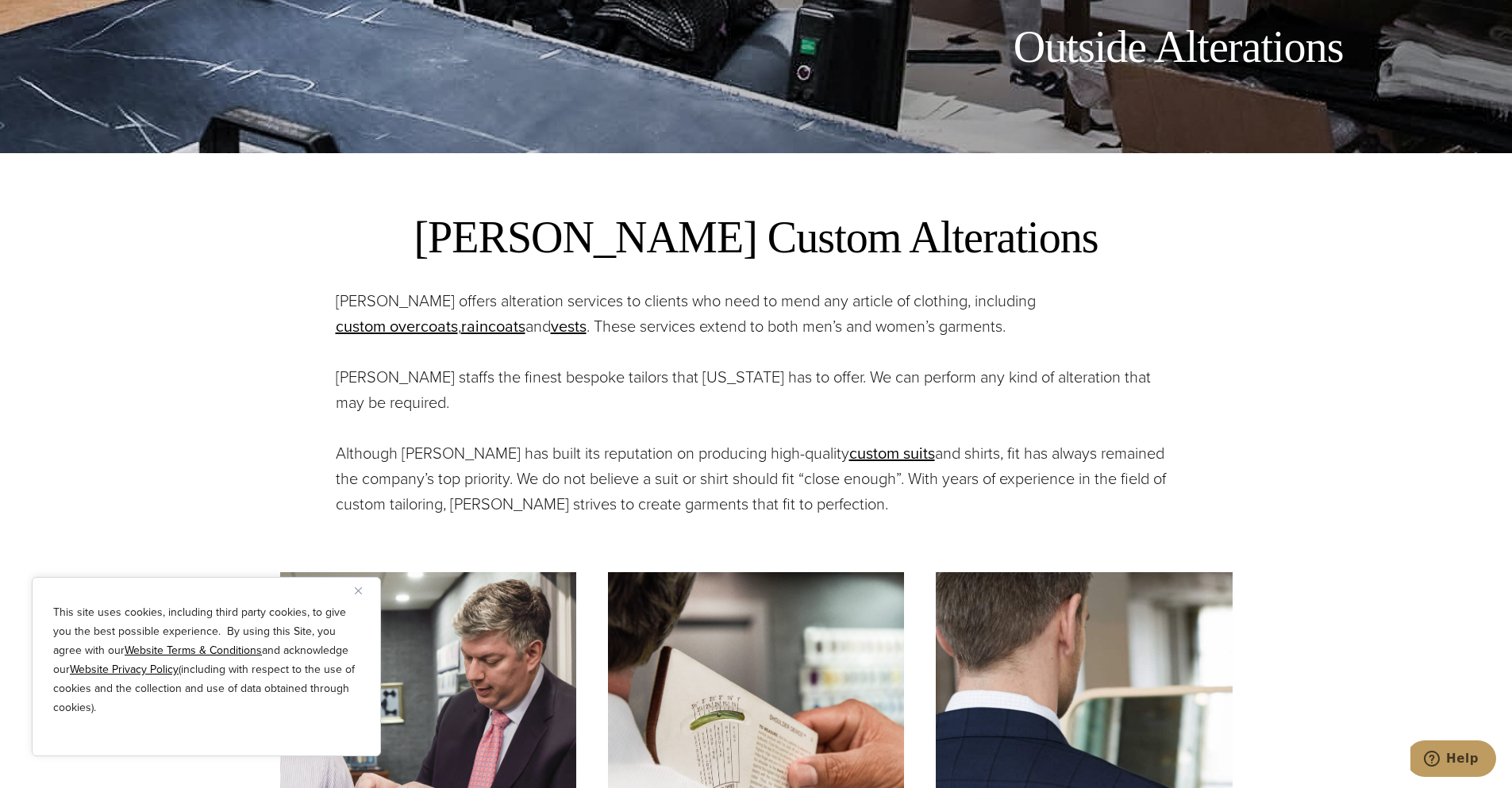
scroll to position [714, 0]
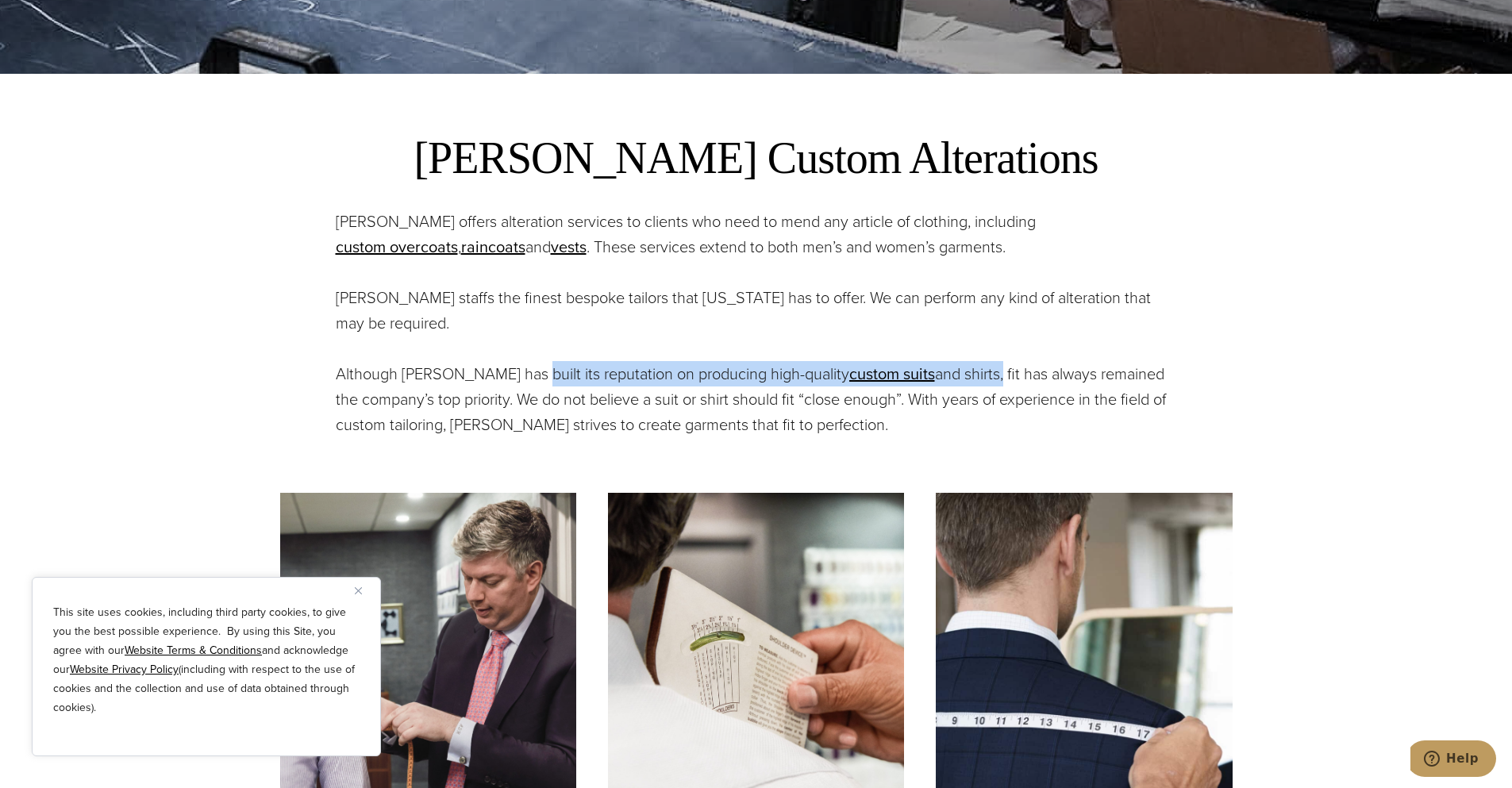
drag, startPoint x: 528, startPoint y: 386, endPoint x: 966, endPoint y: 364, distance: 438.6
click at [966, 364] on p "Although Alan David has built its reputation on producing high-quality custom s…" at bounding box center [756, 398] width 842 height 76
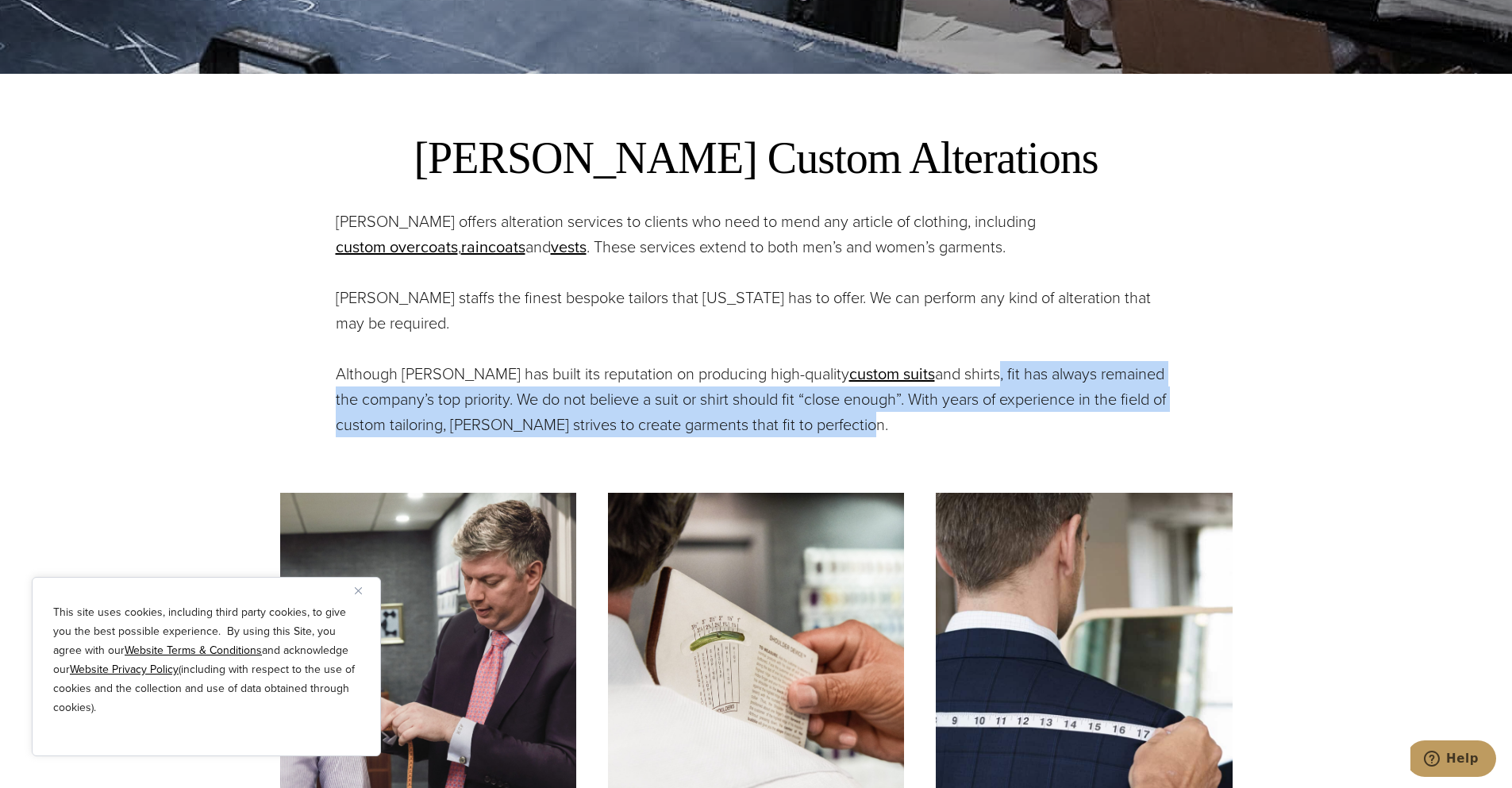
drag, startPoint x: 964, startPoint y: 368, endPoint x: 927, endPoint y: 418, distance: 62.2
click at [927, 418] on p "Although Alan David has built its reputation on producing high-quality custom s…" at bounding box center [756, 398] width 842 height 76
click at [926, 418] on p "Although Alan David has built its reputation on producing high-quality custom s…" at bounding box center [756, 398] width 842 height 76
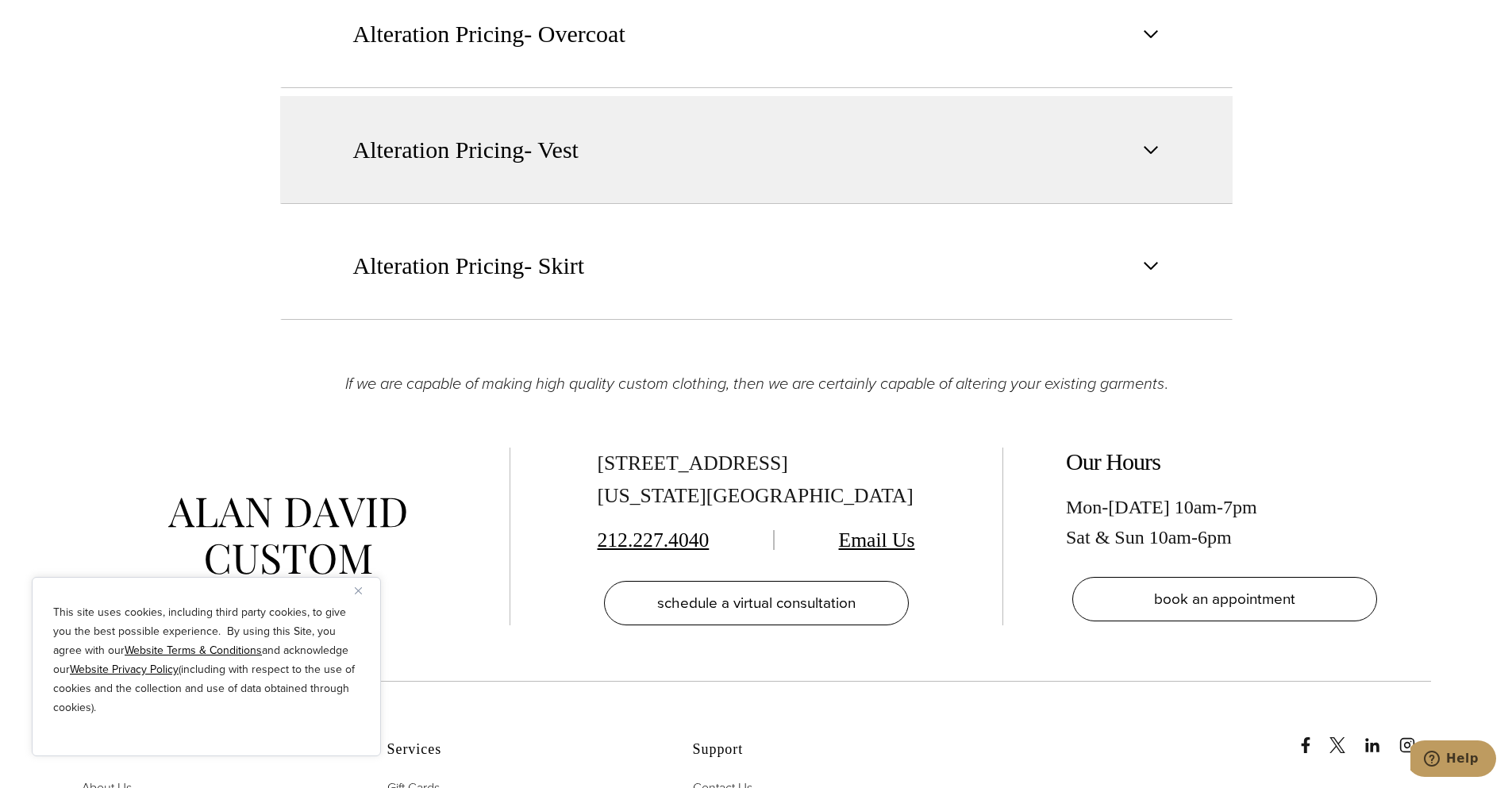
scroll to position [2697, 0]
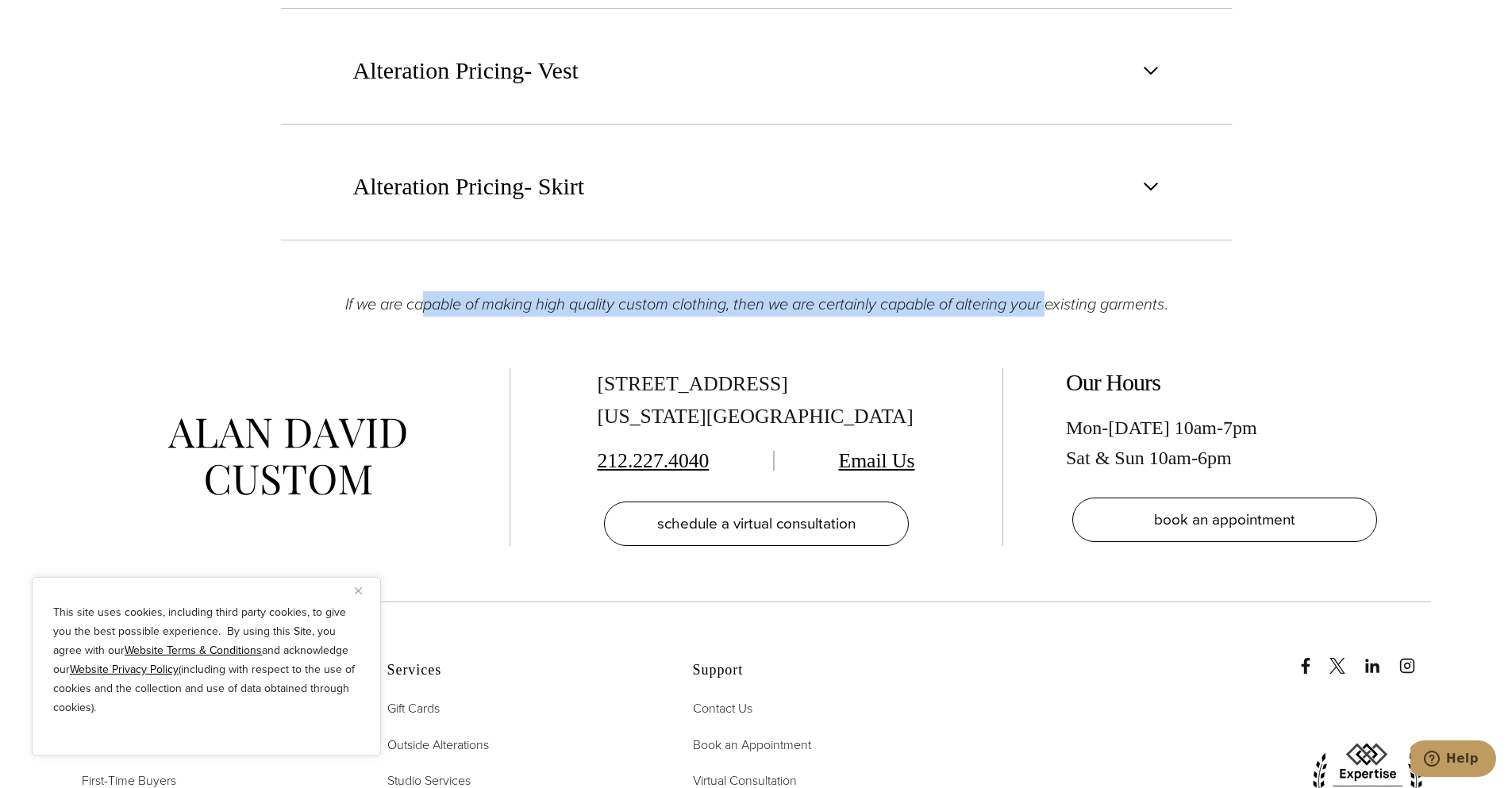
drag, startPoint x: 427, startPoint y: 302, endPoint x: 1051, endPoint y: 306, distance: 624.0
click at [1051, 306] on em "If we are capable of making high quality custom clothing, then we are certainly…" at bounding box center [755, 304] width 819 height 24
click at [1050, 308] on em "If we are capable of making high quality custom clothing, then we are certainly…" at bounding box center [755, 304] width 819 height 24
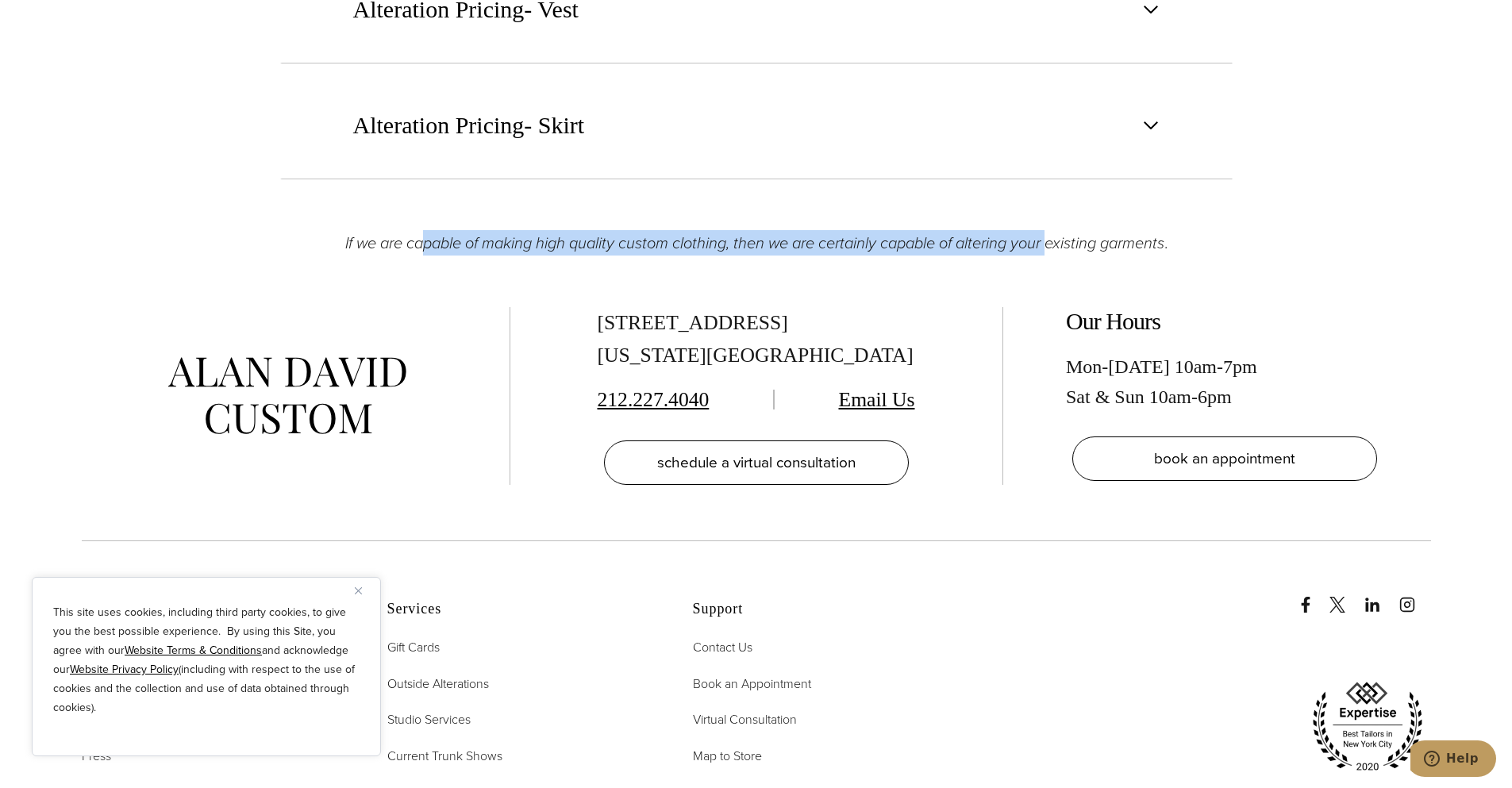
scroll to position [2521, 0]
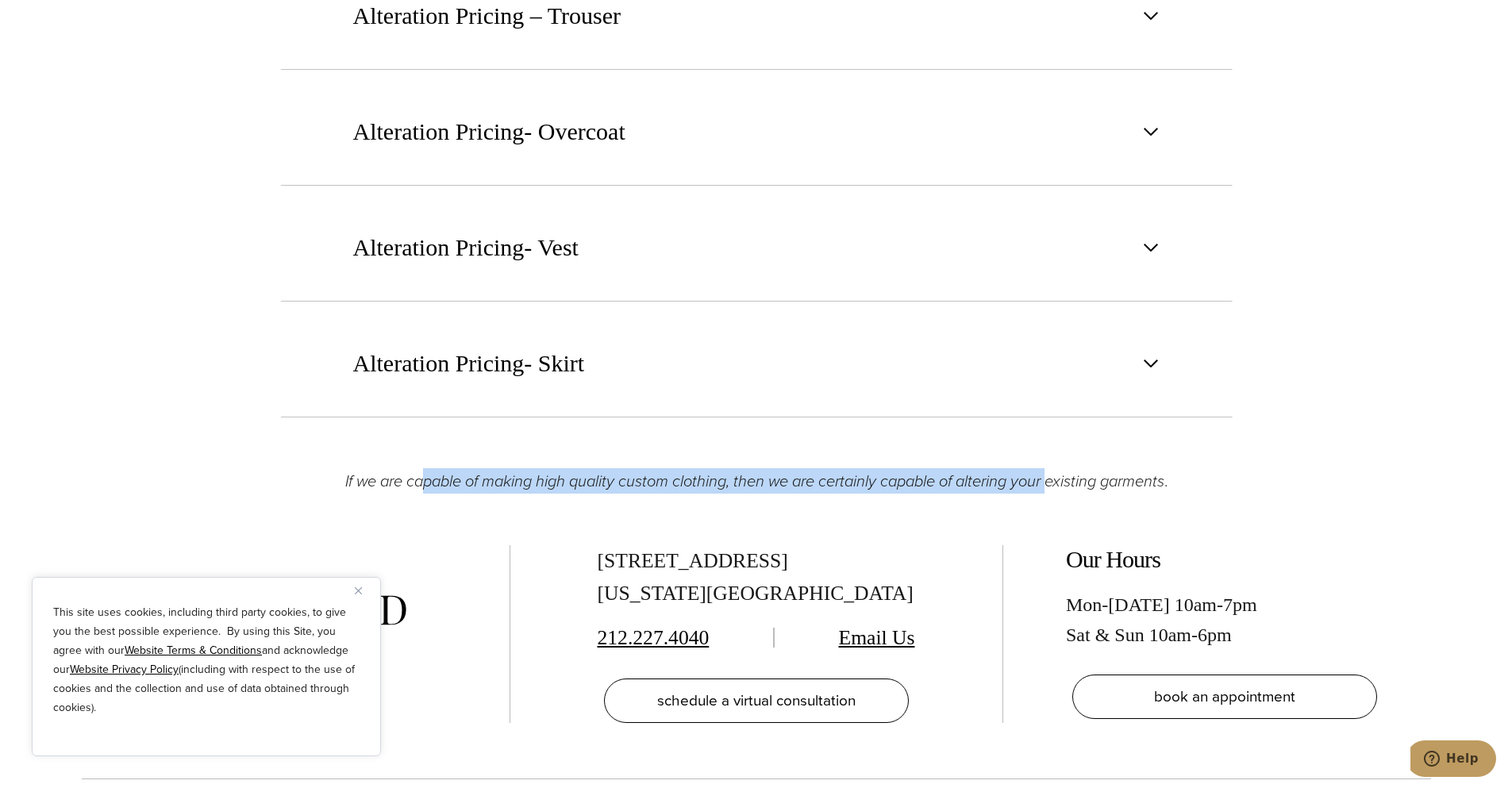
click at [519, 473] on em "If we are capable of making high quality custom clothing, then we are certainly…" at bounding box center [755, 481] width 819 height 24
drag, startPoint x: 515, startPoint y: 485, endPoint x: 1111, endPoint y: 481, distance: 596.0
click at [1111, 481] on em "If we are capable of making high quality custom clothing, then we are certainly…" at bounding box center [755, 481] width 819 height 24
drag, startPoint x: 1103, startPoint y: 481, endPoint x: 402, endPoint y: 481, distance: 701.0
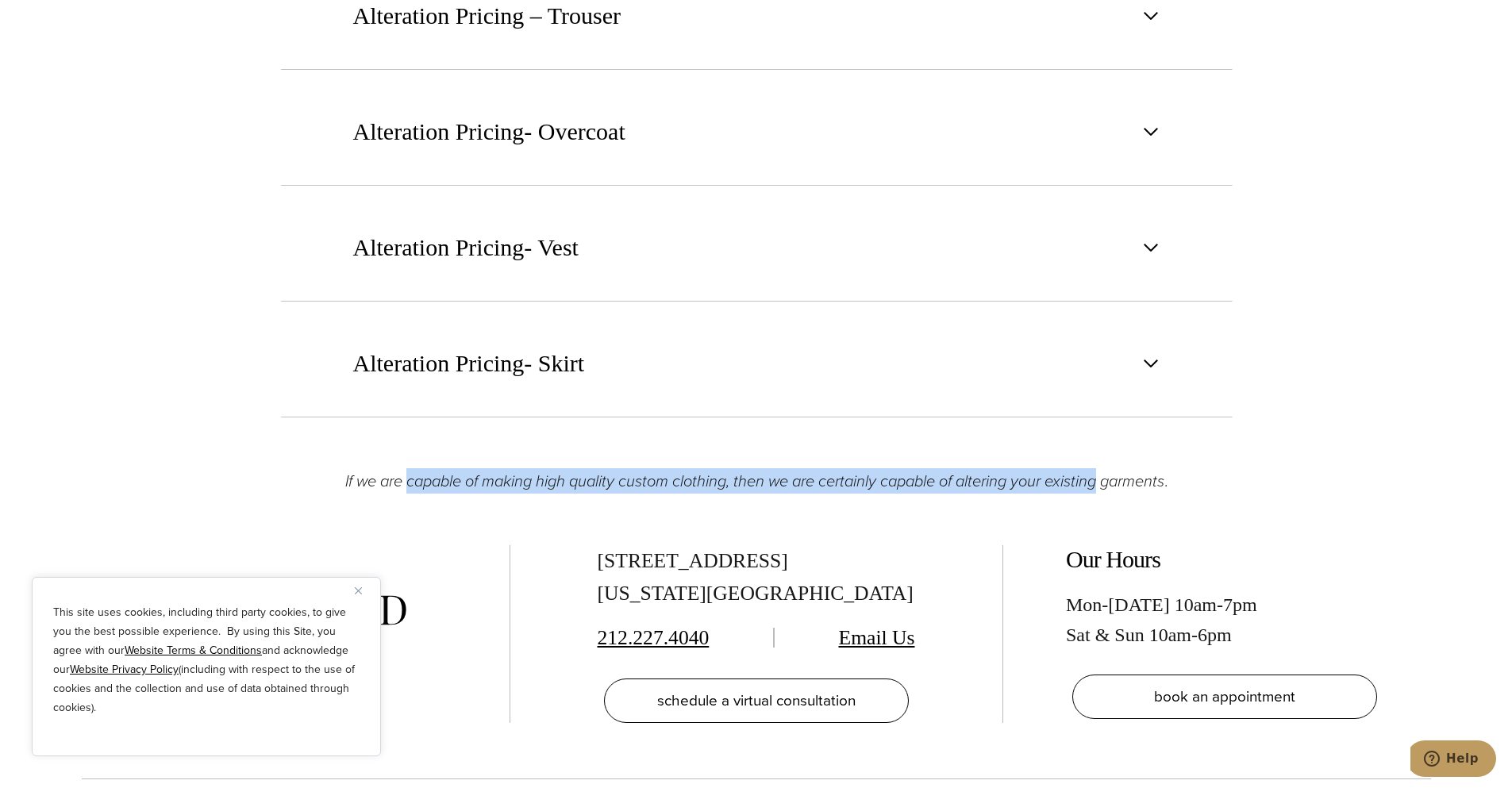
click at [402, 481] on em "If we are capable of making high quality custom clothing, then we are certainly…" at bounding box center [755, 481] width 819 height 24
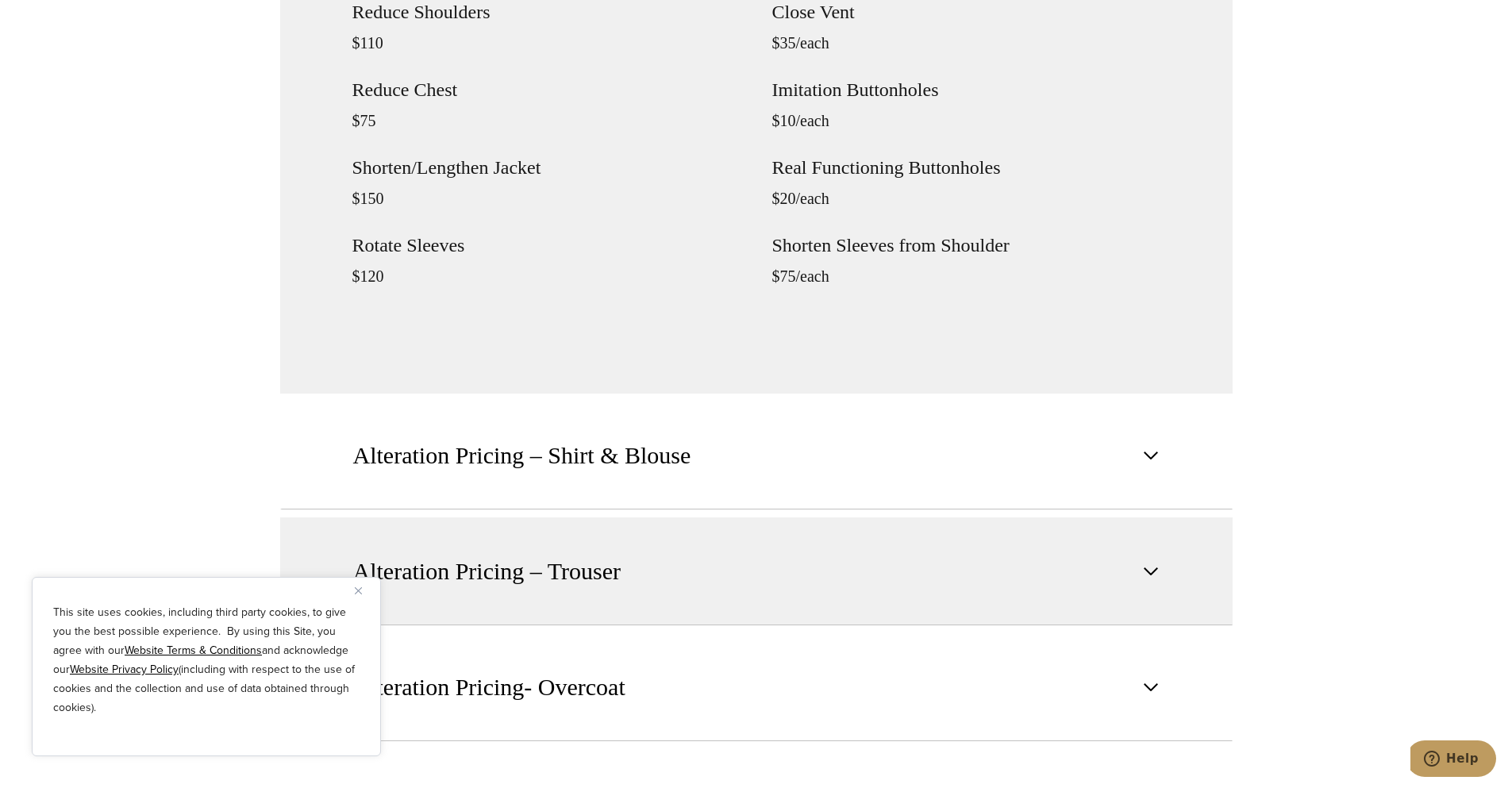
scroll to position [2123, 0]
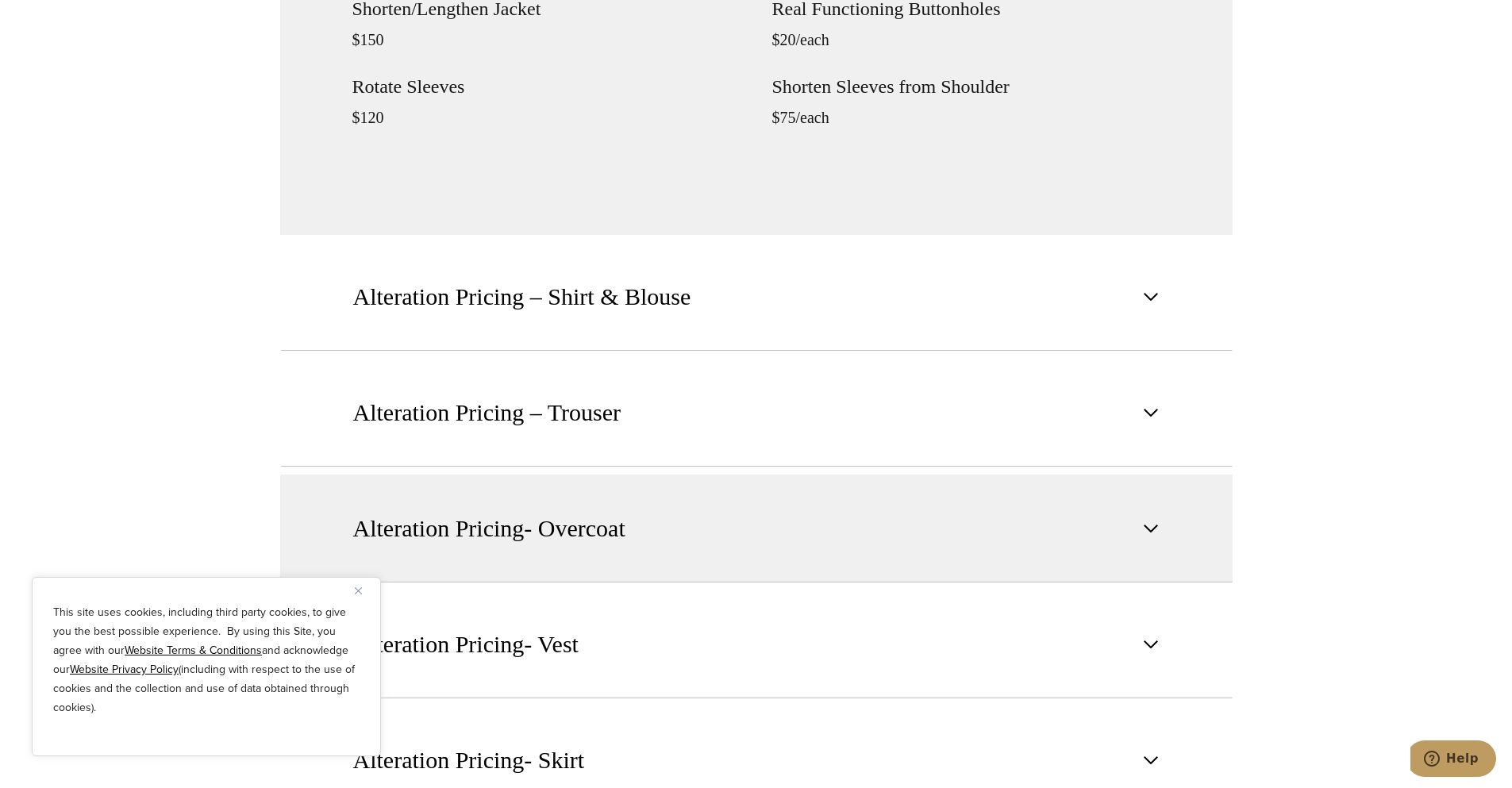
click at [676, 530] on button "Alteration Pricing- Overcoat" at bounding box center [756, 529] width 953 height 108
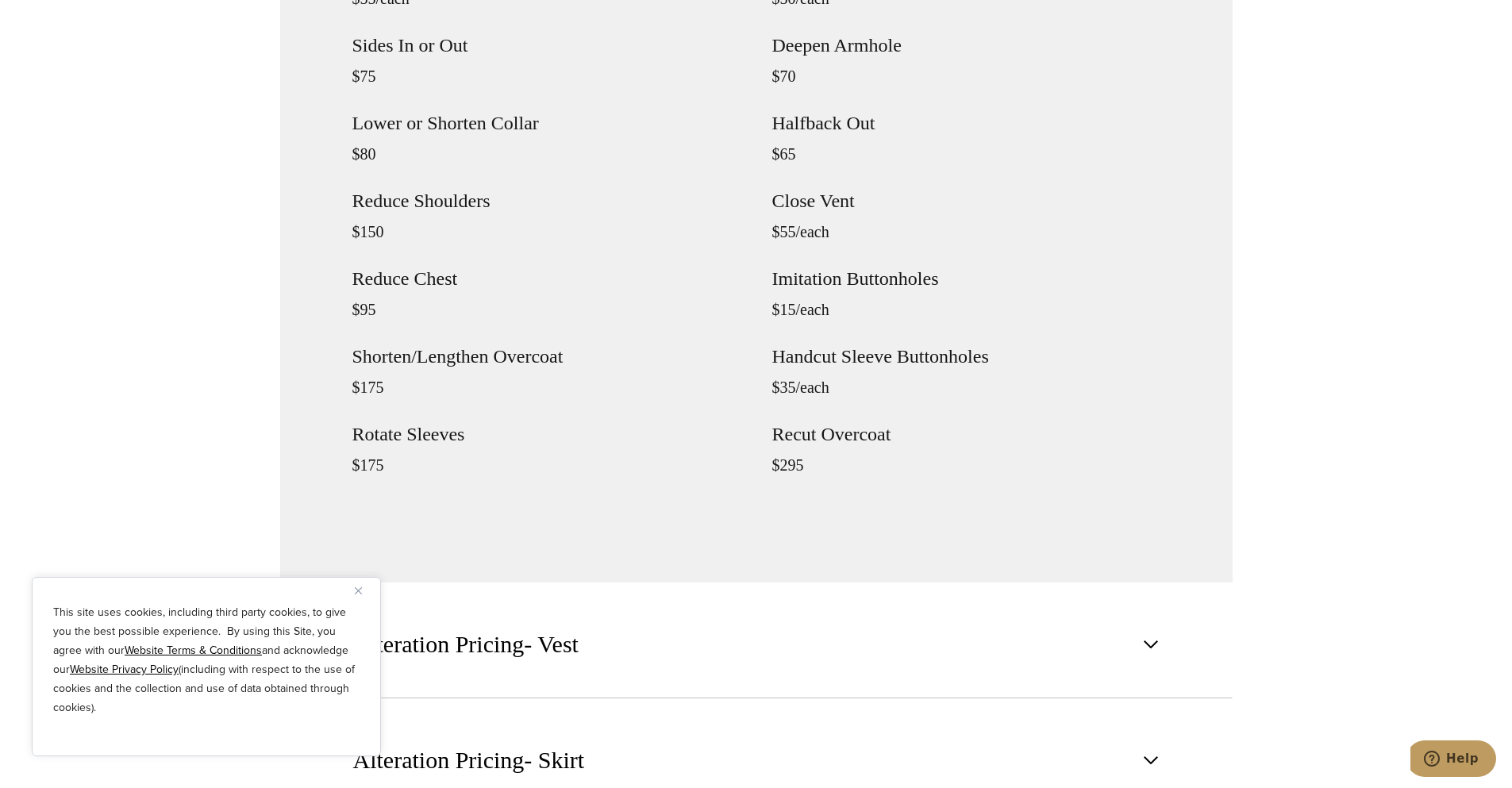
scroll to position [2044, 0]
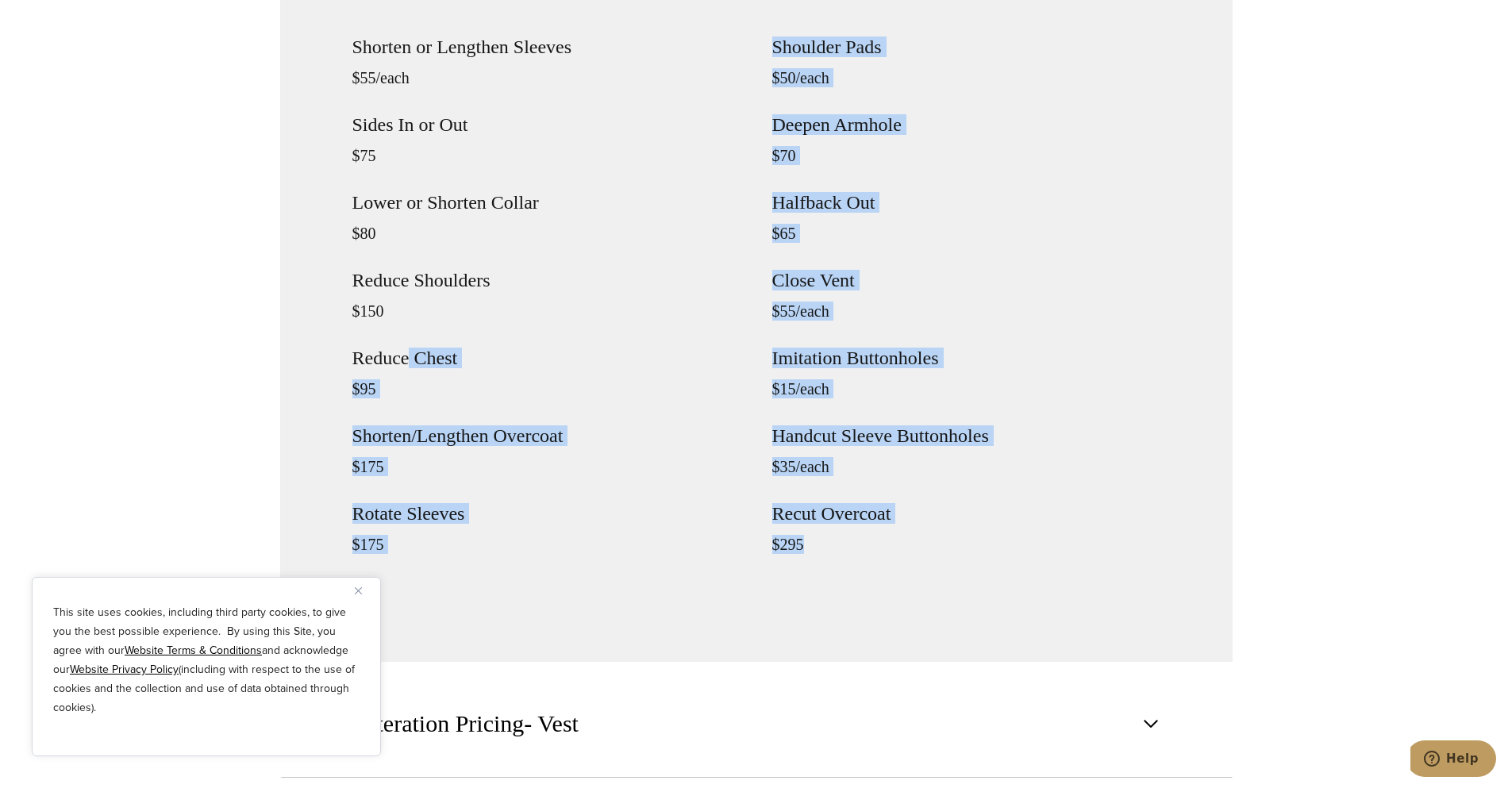
drag, startPoint x: 407, startPoint y: 356, endPoint x: 1051, endPoint y: 529, distance: 666.8
click at [1051, 529] on div "Shorten or Lengthen Sleeves $55/each Sides In or Out $75 Lower or Shorten Colla…" at bounding box center [756, 309] width 808 height 544
click at [1051, 529] on div "Shoulder Pads $50/each Deepen Armhole $70 Halfback Out $65 Close Vent $55/each …" at bounding box center [965, 309] width 388 height 544
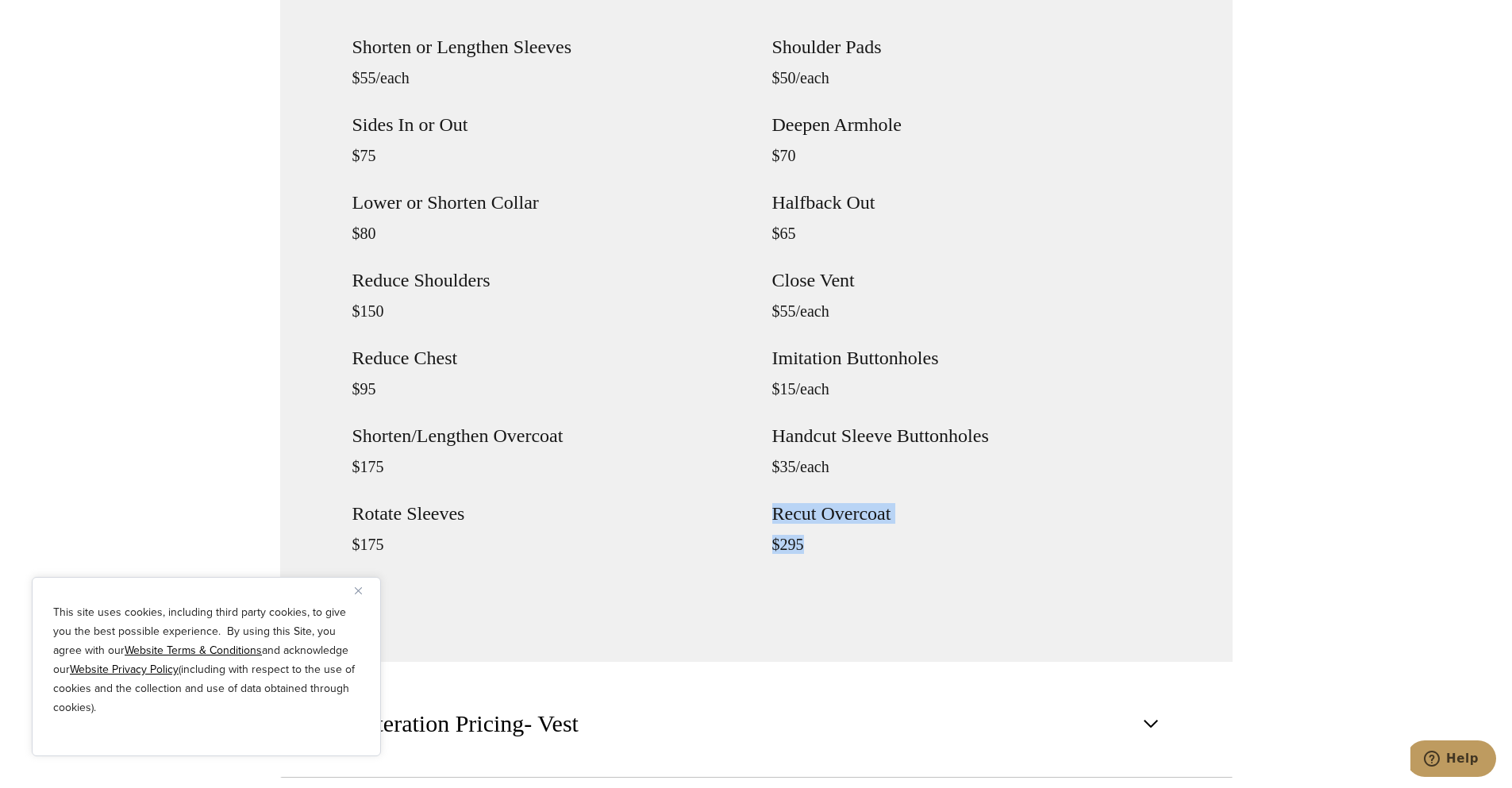
drag, startPoint x: 910, startPoint y: 538, endPoint x: 766, endPoint y: 513, distance: 146.2
click at [766, 513] on div "Shorten or Lengthen Sleeves $55/each Sides In or Out $75 Lower or Shorten Colla…" at bounding box center [756, 309] width 808 height 544
drag, startPoint x: 766, startPoint y: 513, endPoint x: 860, endPoint y: 541, distance: 98.1
click at [860, 541] on div "Shorten or Lengthen Sleeves $55/each Sides In or Out $75 Lower or Shorten Colla…" at bounding box center [756, 309] width 808 height 544
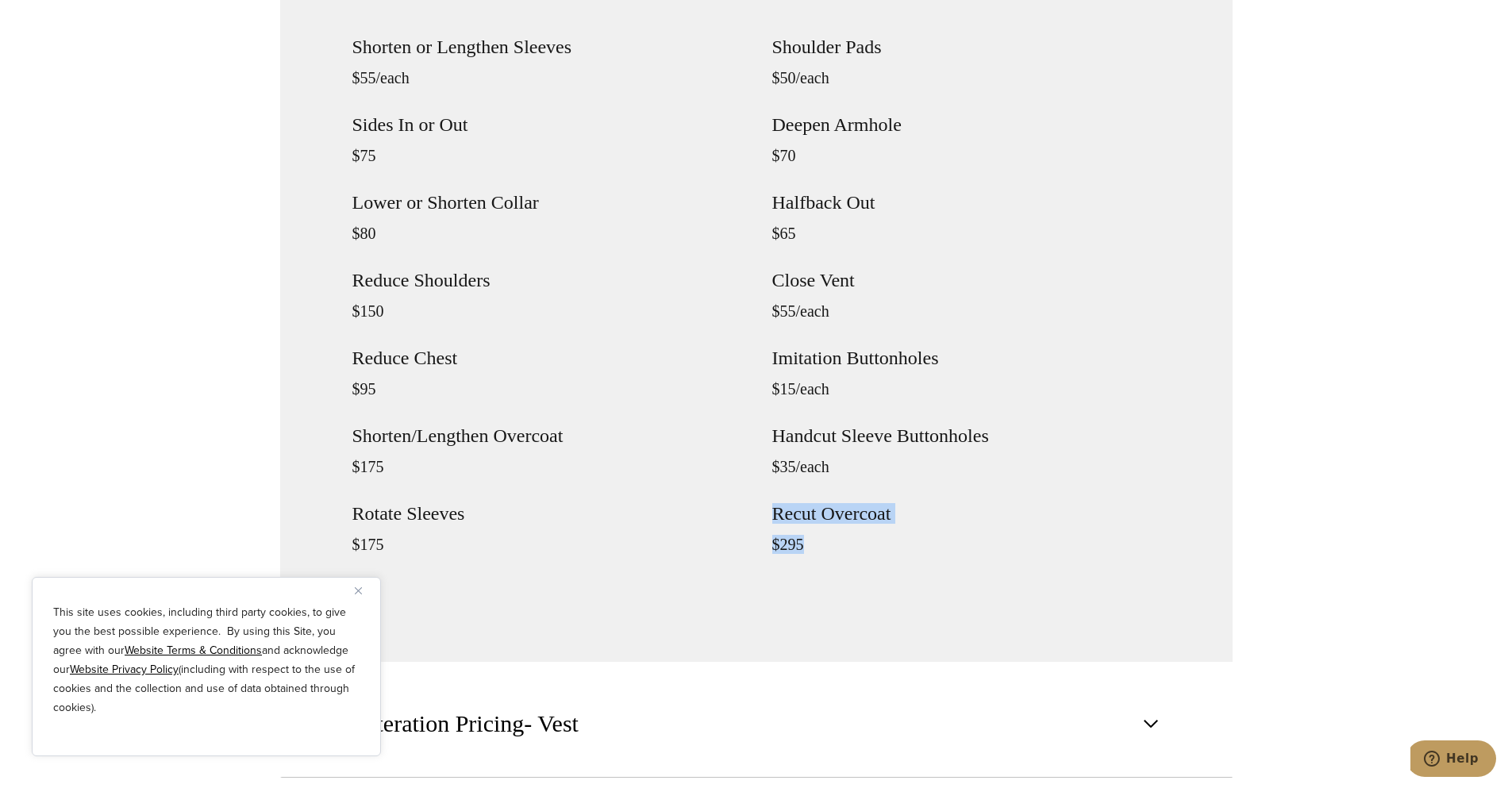
click at [860, 541] on p "$295" at bounding box center [965, 544] width 388 height 19
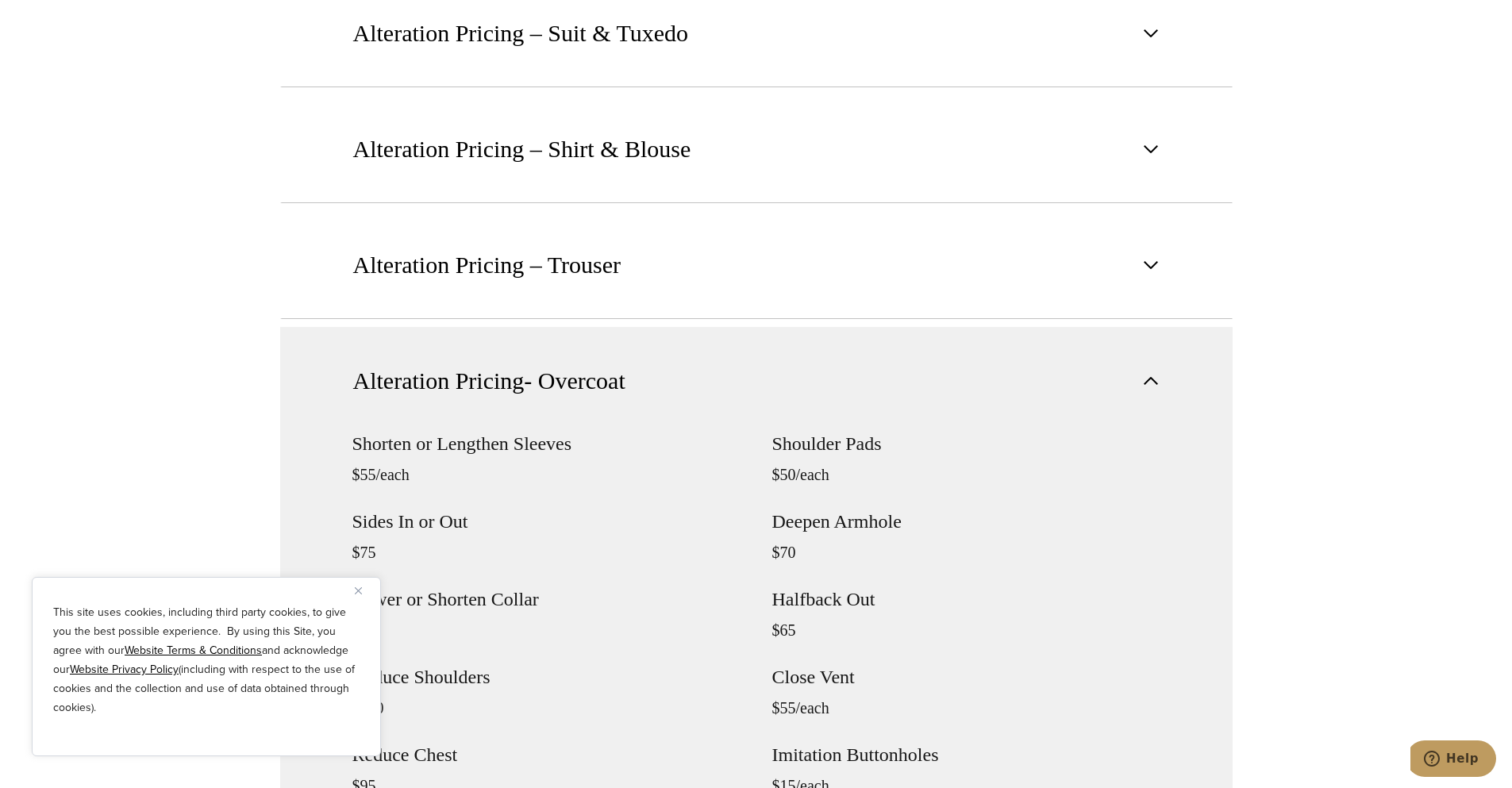
click at [1115, 378] on button "Alteration Pricing- Overcoat" at bounding box center [756, 380] width 953 height 107
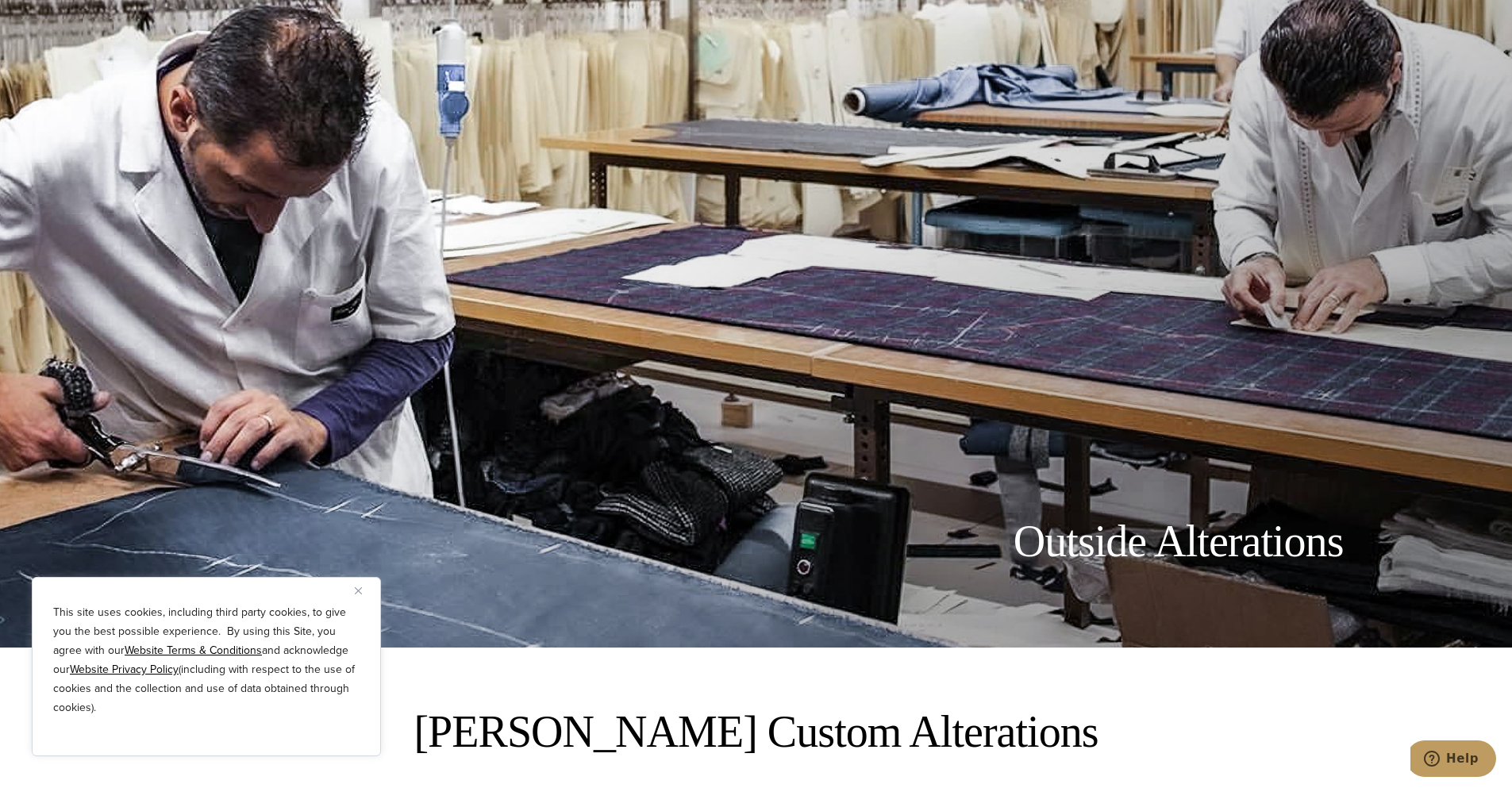
scroll to position [0, 0]
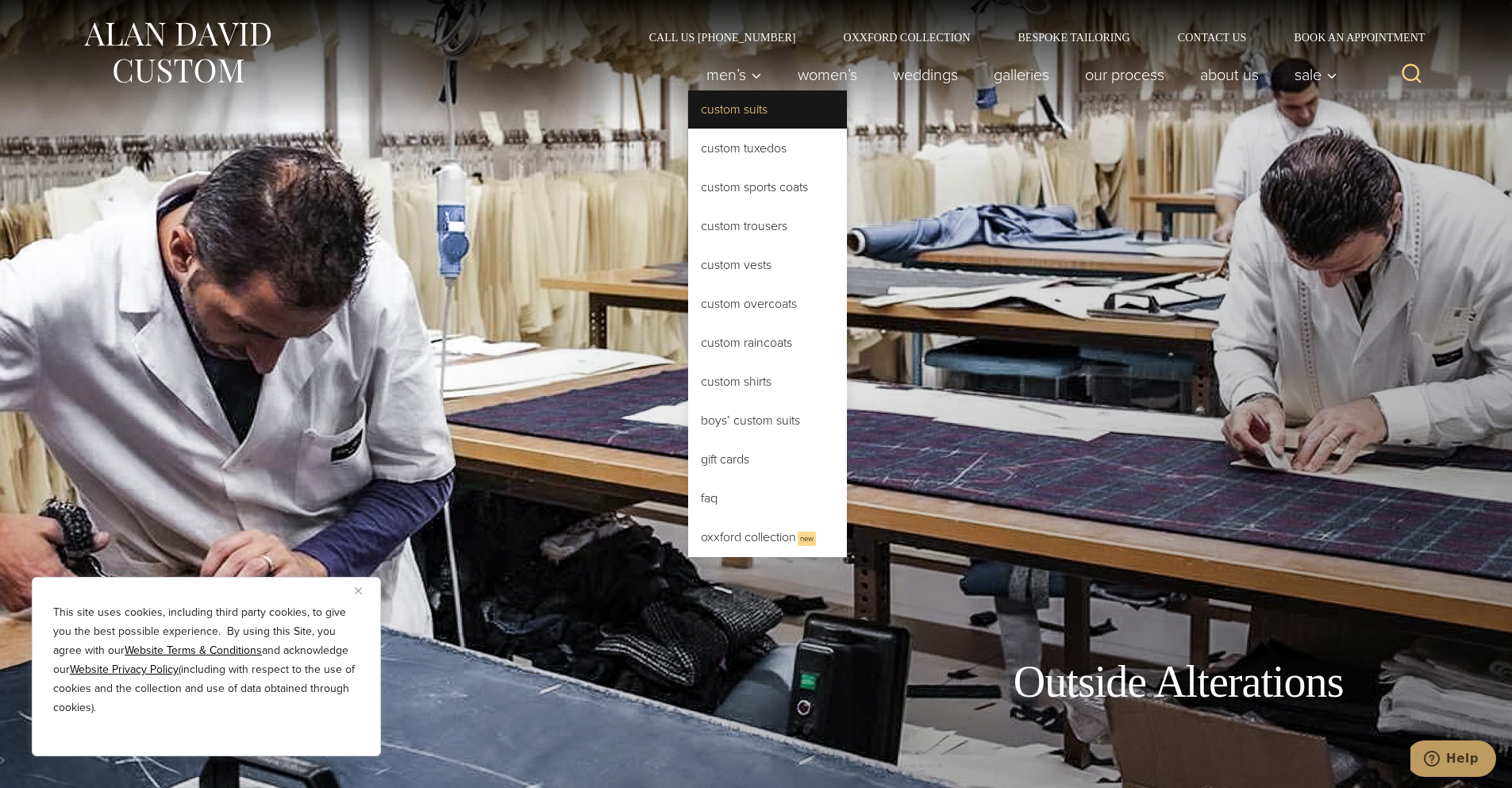
click at [729, 115] on link "Custom Suits" at bounding box center [767, 109] width 159 height 38
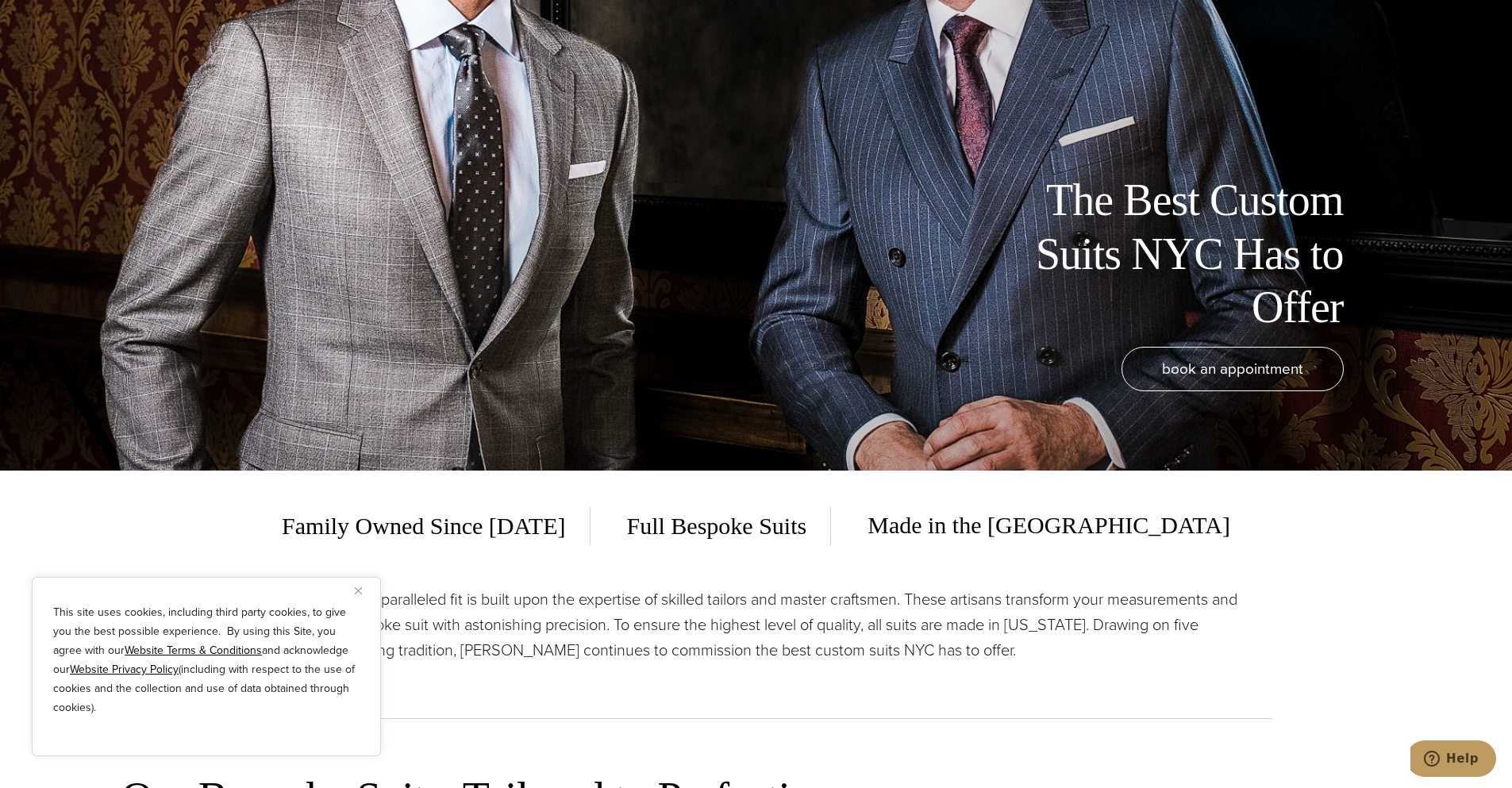
scroll to position [555, 0]
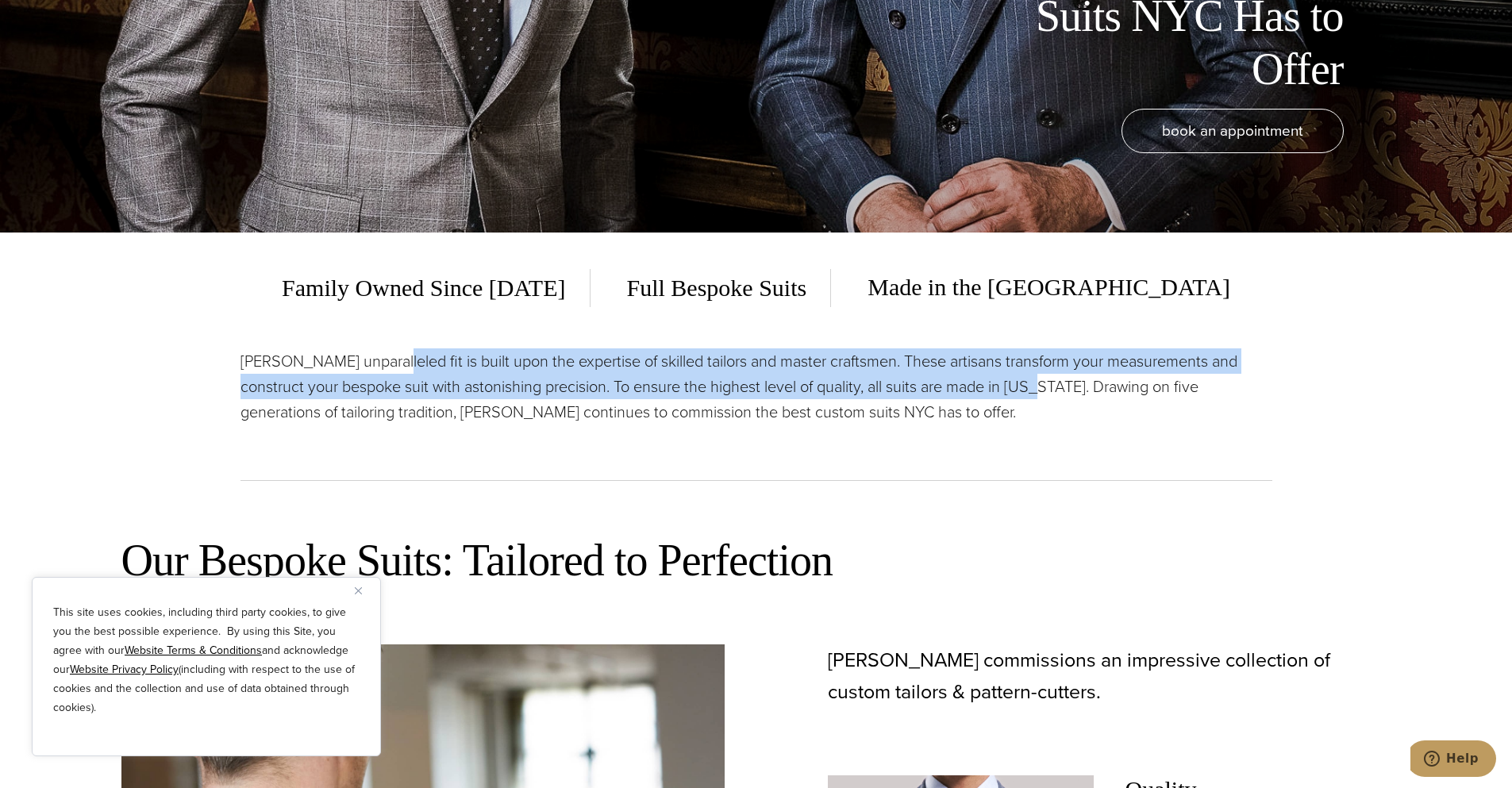
drag, startPoint x: 393, startPoint y: 358, endPoint x: 1058, endPoint y: 398, distance: 666.2
click at [1058, 398] on p "Alan David’s unparalleled fit is built upon the expertise of skilled tailors an…" at bounding box center [756, 386] width 1032 height 76
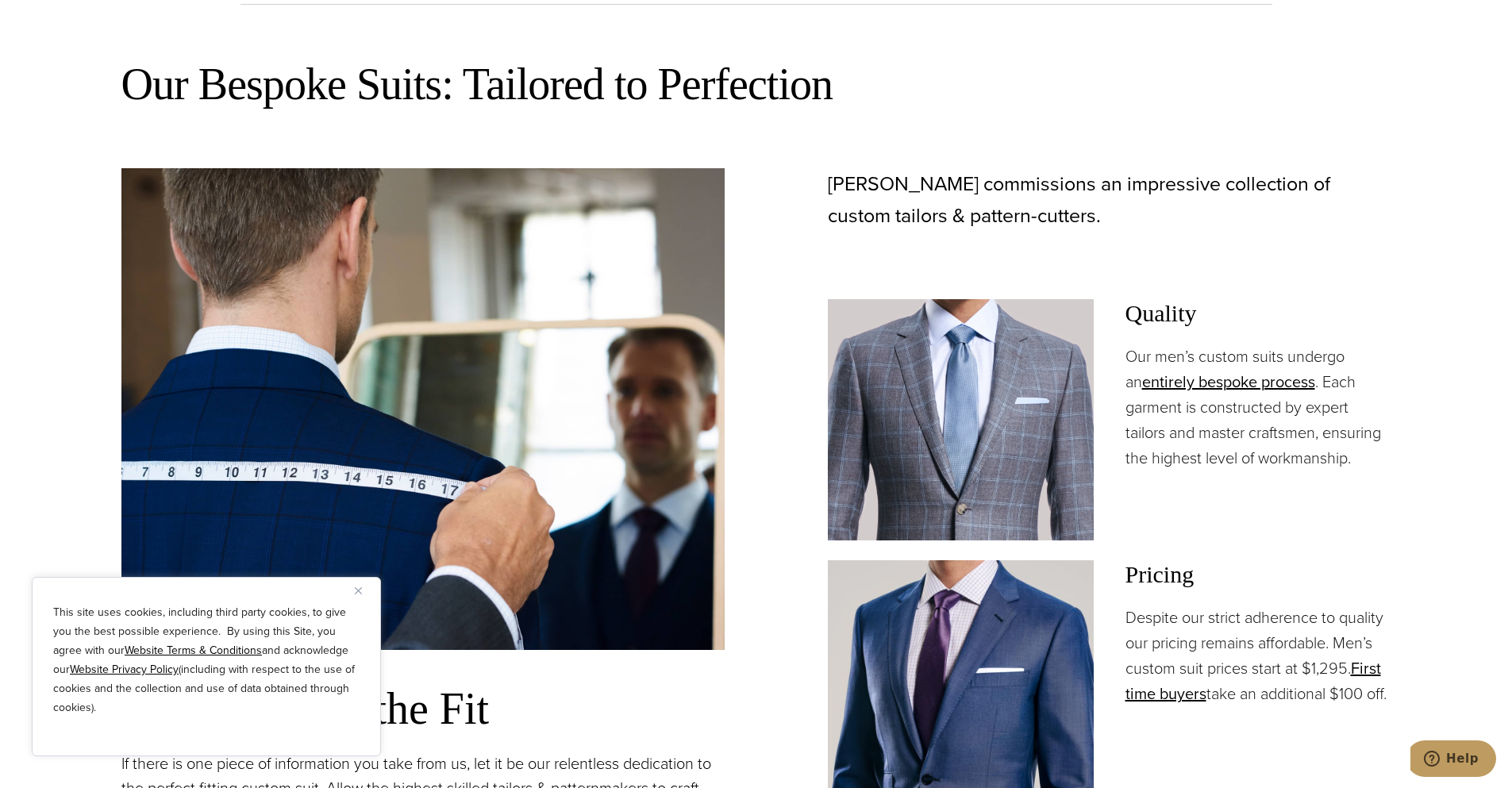
scroll to position [1111, 0]
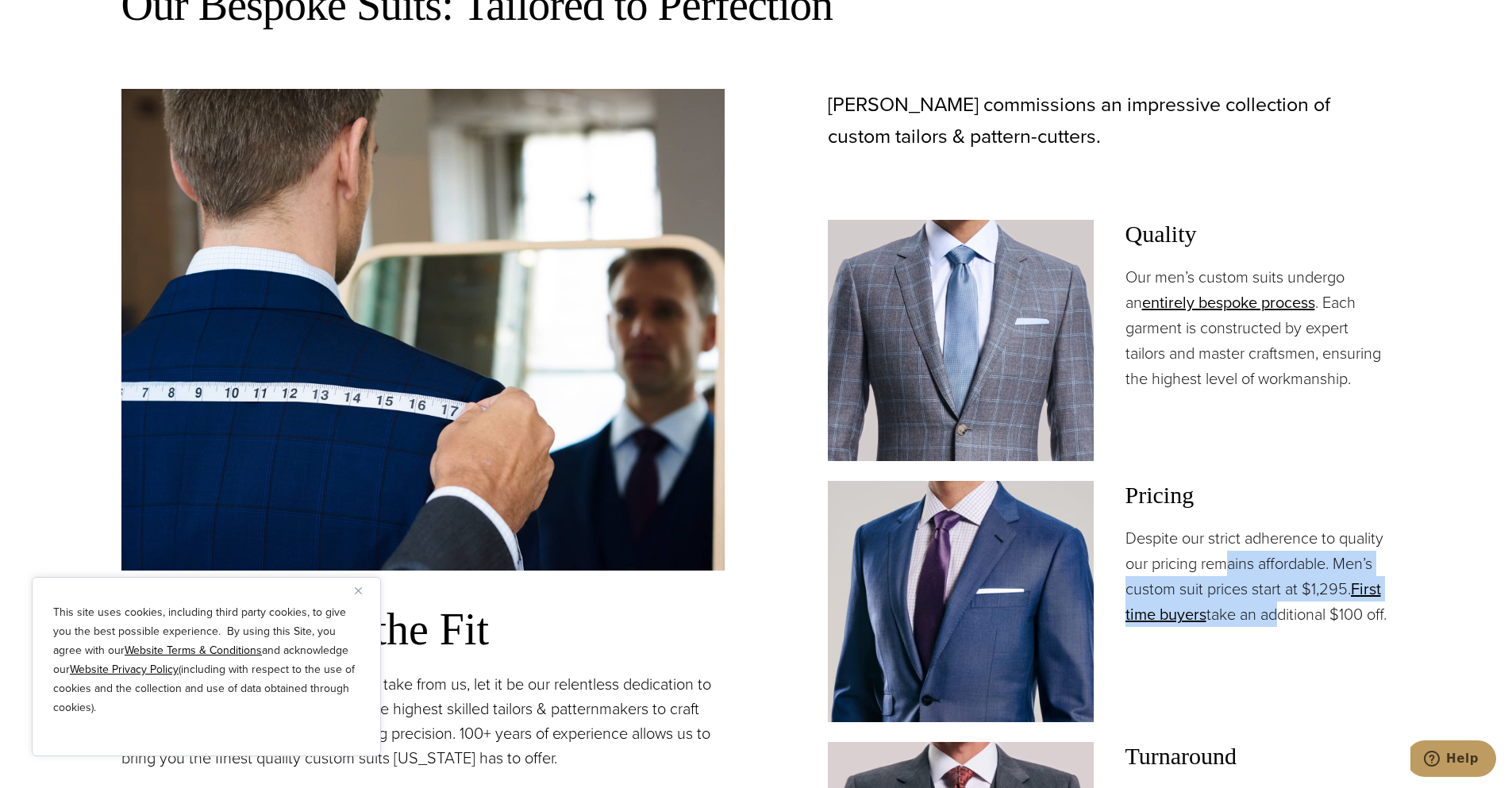
drag, startPoint x: 1227, startPoint y: 557, endPoint x: 1275, endPoint y: 614, distance: 74.5
click at [1275, 614] on p "Despite our strict adherence to quality our pricing remains affordable. Men’s c…" at bounding box center [1258, 575] width 266 height 102
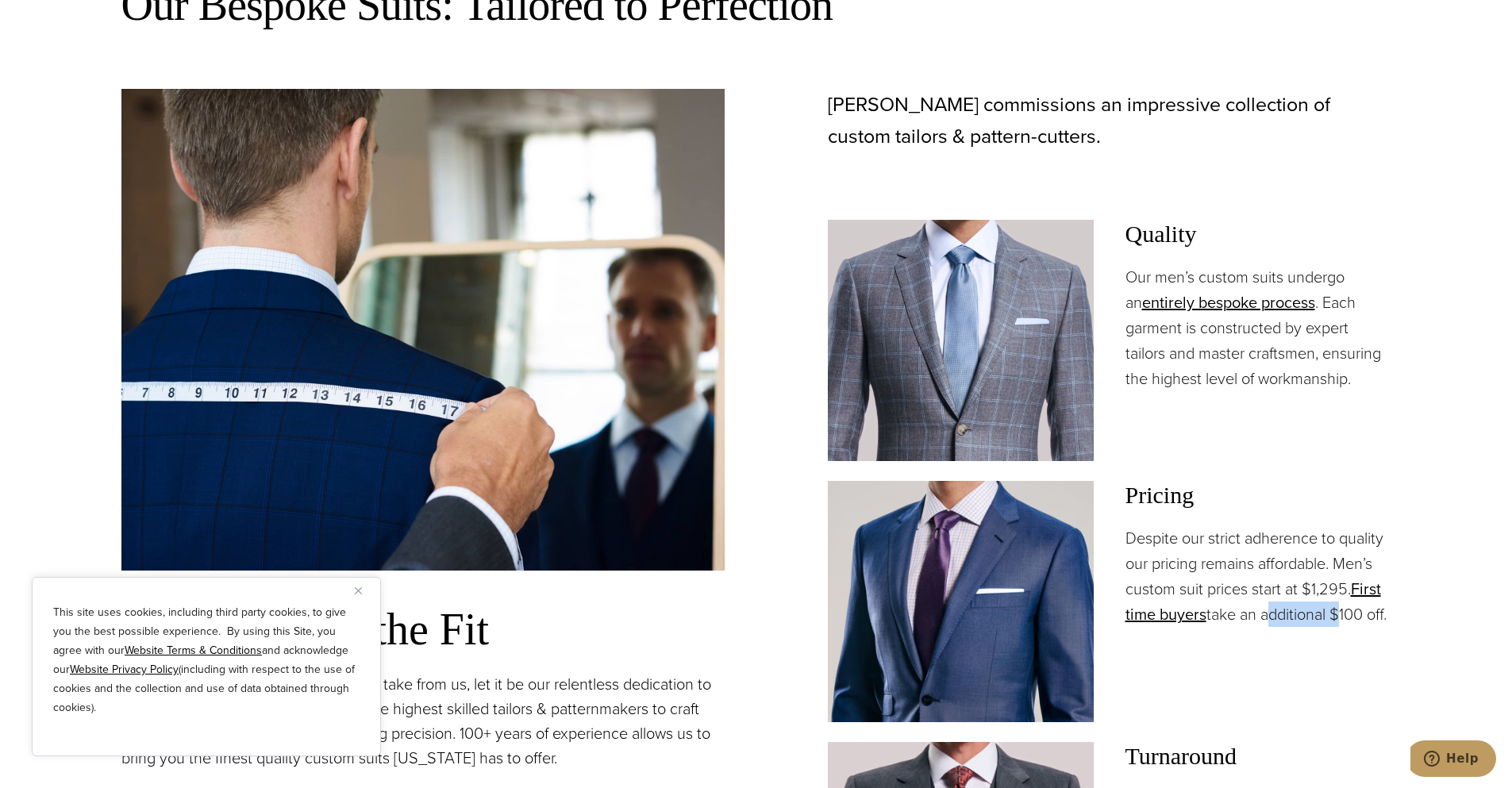
click at [1275, 614] on p "Despite our strict adherence to quality our pricing remains affordable. Men’s c…" at bounding box center [1258, 575] width 266 height 102
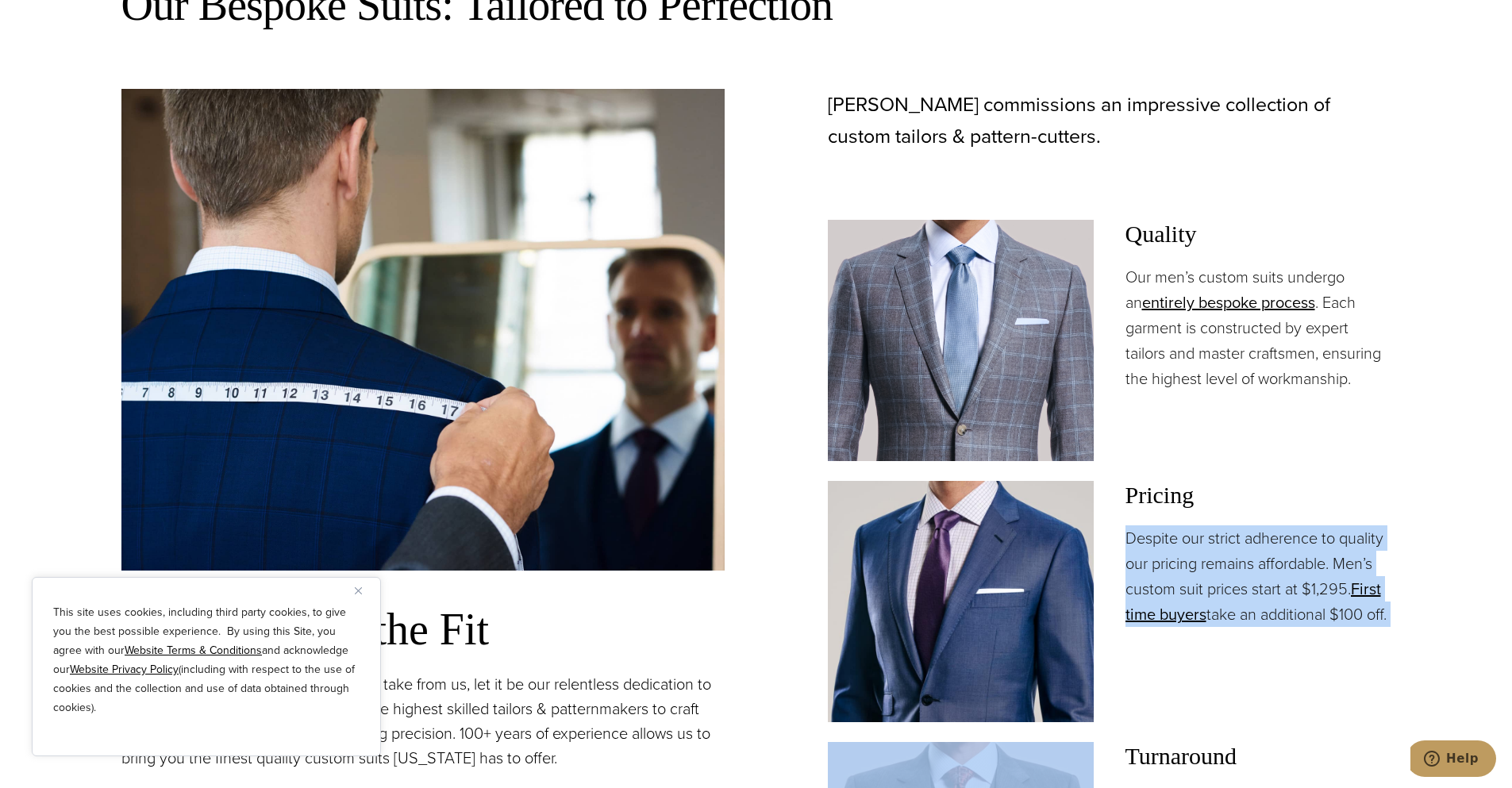
click at [1275, 614] on p "Despite our strict adherence to quality our pricing remains affordable. Men’s c…" at bounding box center [1258, 575] width 266 height 102
click at [1275, 610] on p "Despite our strict adherence to quality our pricing remains affordable. Men’s c…" at bounding box center [1258, 575] width 266 height 102
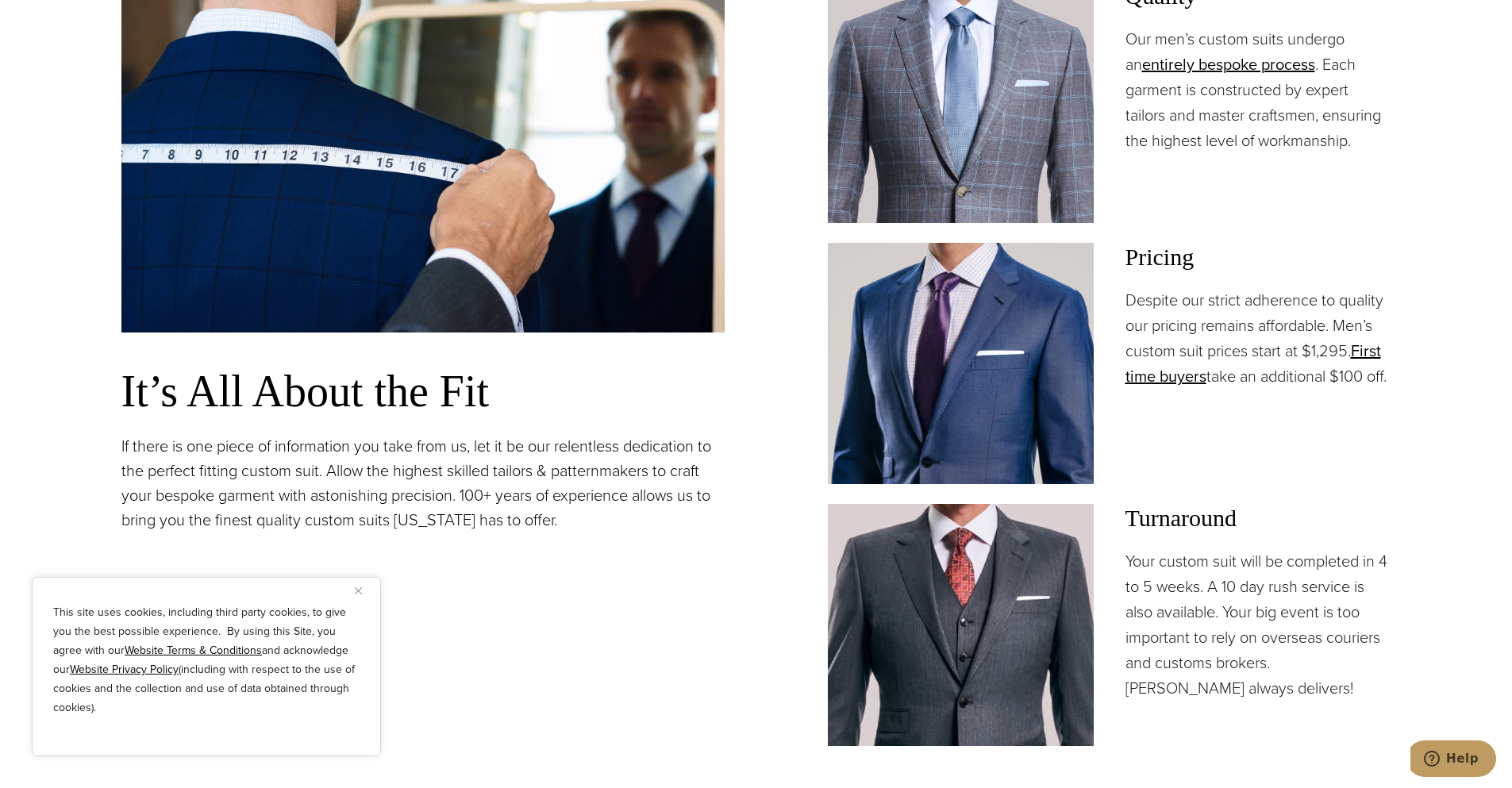
scroll to position [1428, 0]
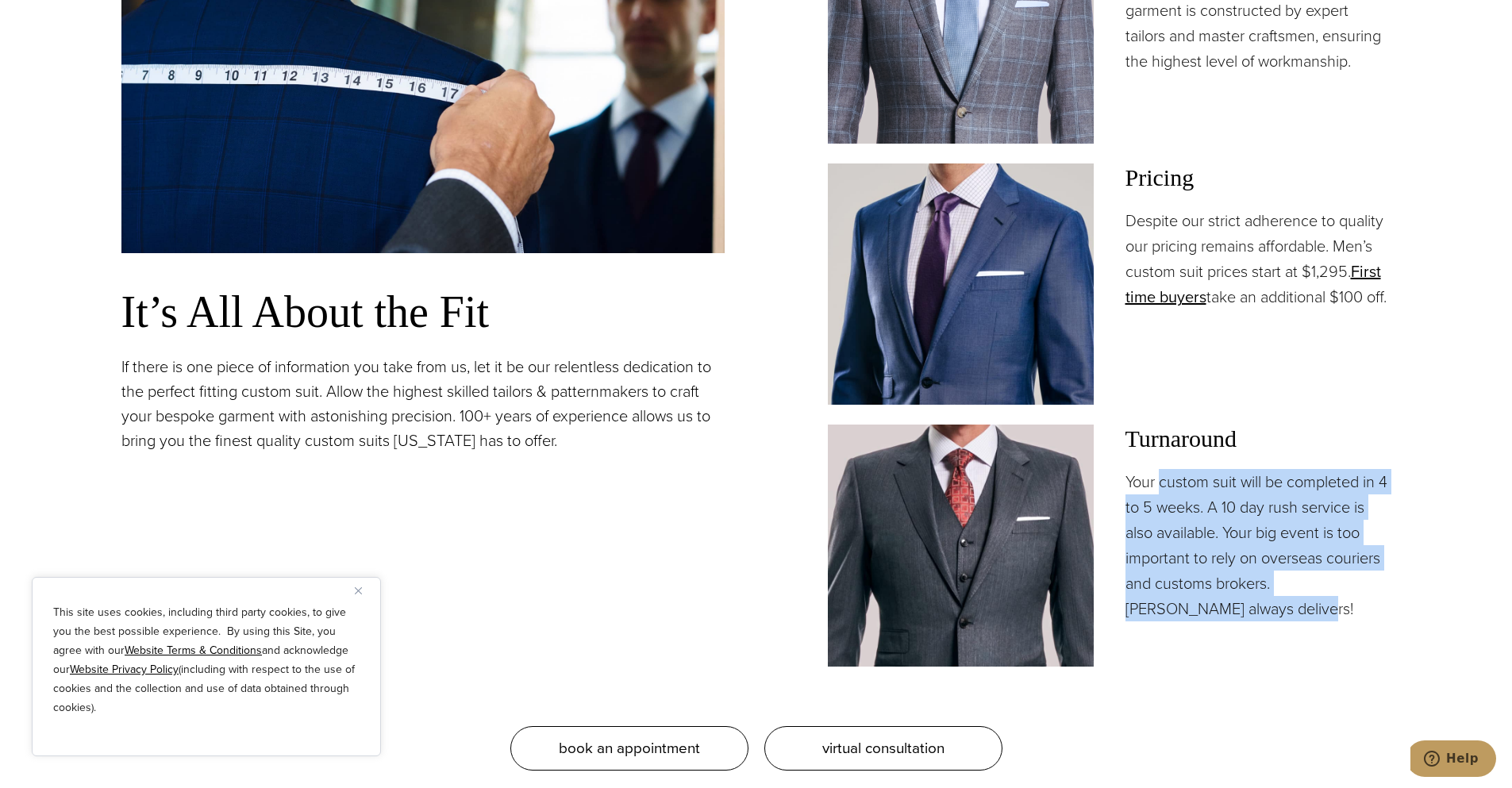
drag, startPoint x: 1160, startPoint y: 480, endPoint x: 1292, endPoint y: 622, distance: 193.9
click at [1292, 622] on div "Turnaround Your custom suit will be completed in 4 to 5 weeks. A 10 day rush se…" at bounding box center [1258, 544] width 266 height 241
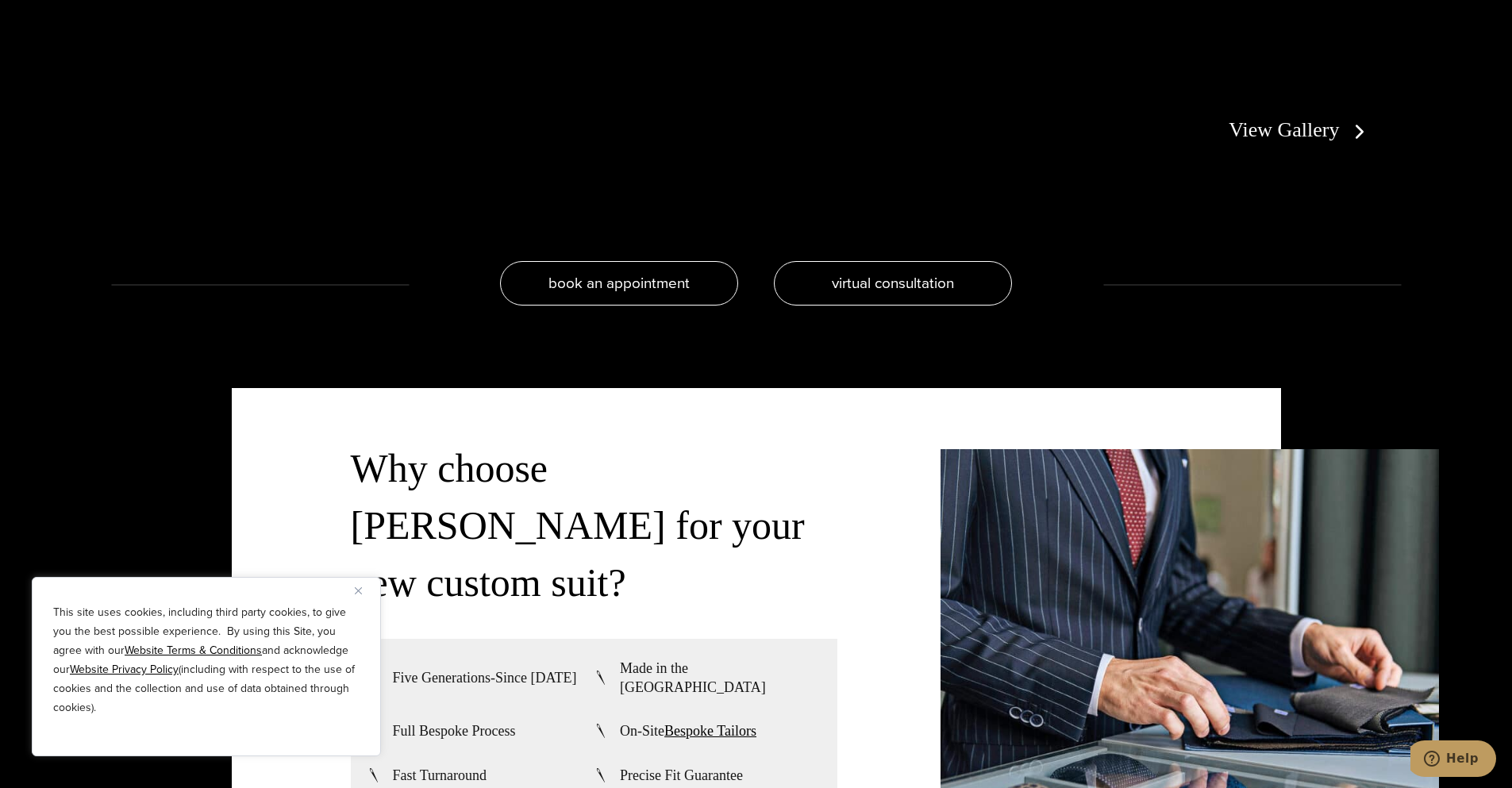
scroll to position [0, 0]
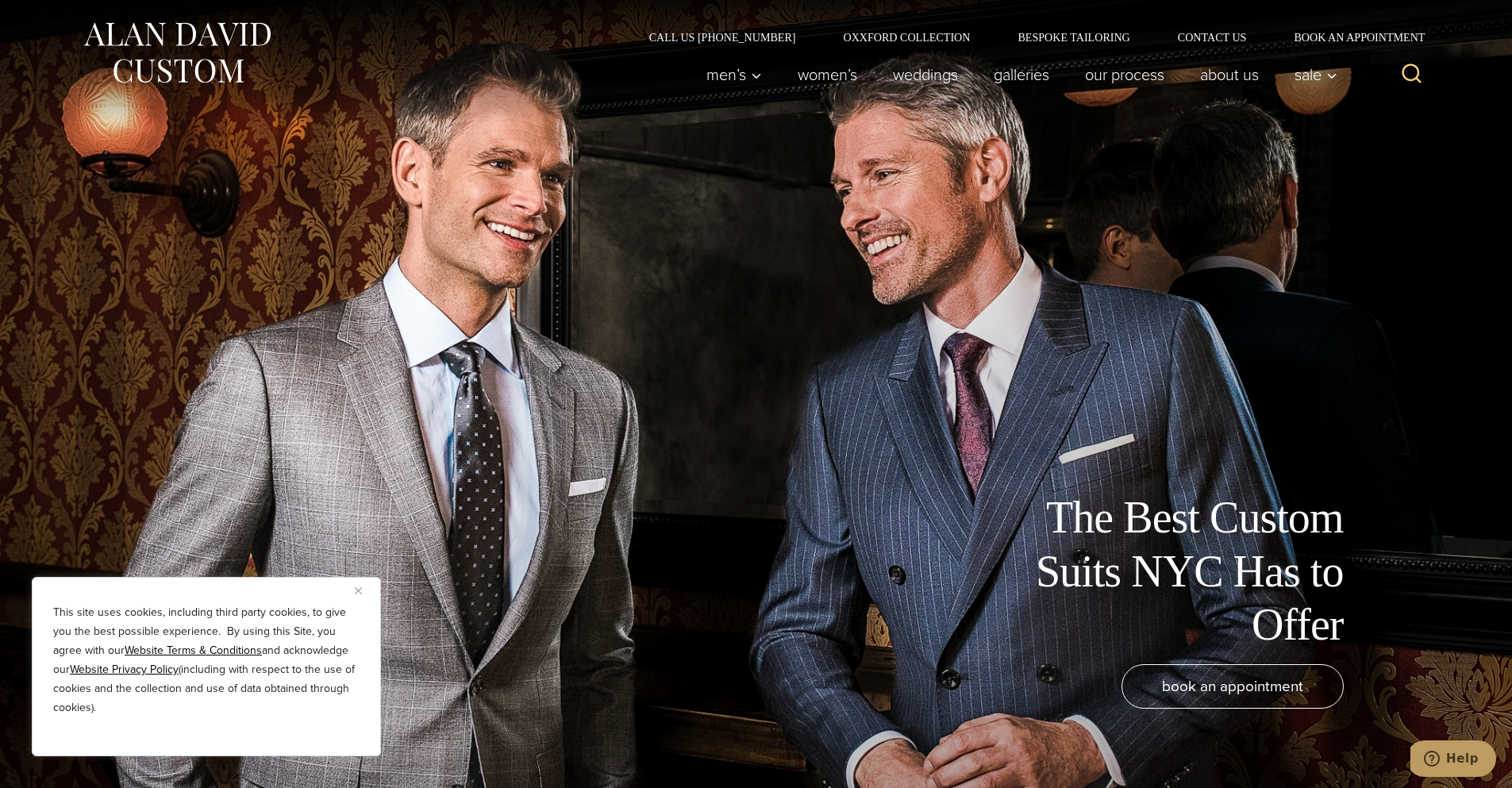
drag, startPoint x: 812, startPoint y: 351, endPoint x: 799, endPoint y: -139, distance: 490.2
click at [1113, 41] on link "Bespoke Tailoring" at bounding box center [1073, 37] width 160 height 11
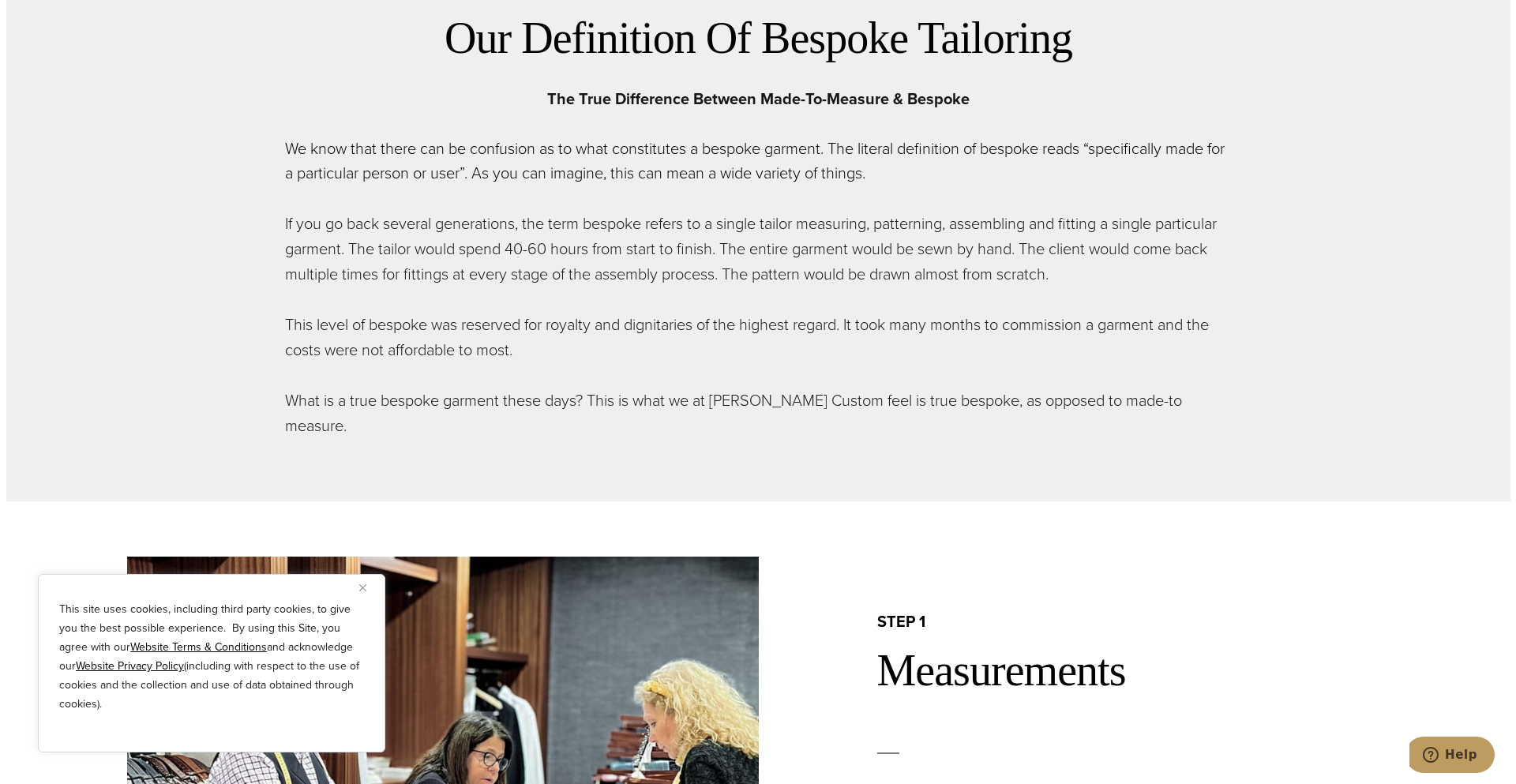
scroll to position [1263, 0]
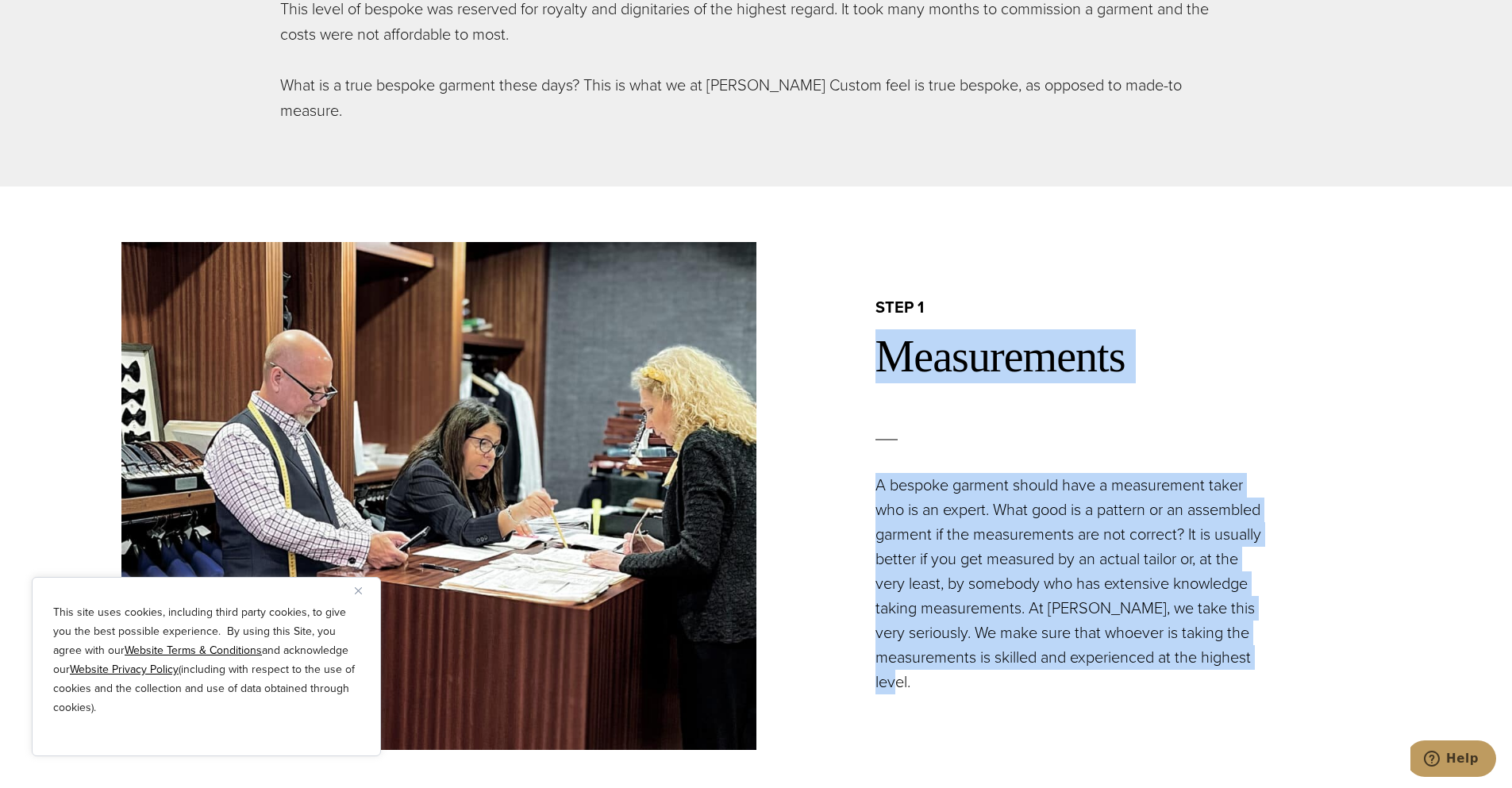
drag, startPoint x: 889, startPoint y: 336, endPoint x: 1058, endPoint y: 660, distance: 365.4
click at [1058, 660] on div "step 1 Measurements A bespoke garment should have a measurement taker who is an…" at bounding box center [1074, 495] width 635 height 397
click at [1058, 660] on p "A bespoke garment should have a measurement taker who is an expert. What good i…" at bounding box center [1072, 583] width 394 height 221
